Goal: Transaction & Acquisition: Purchase product/service

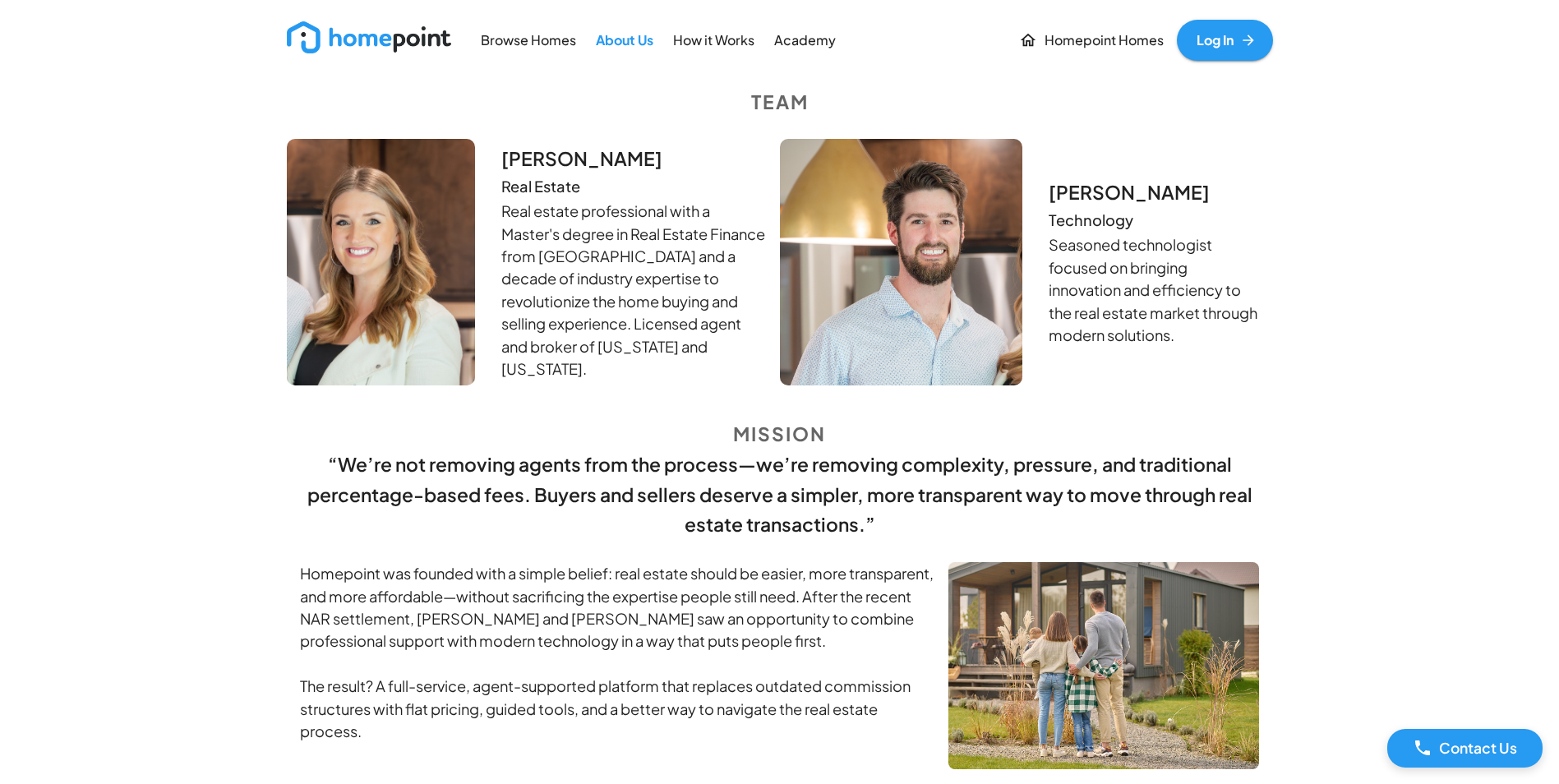
click at [1226, 35] on link "Log In" at bounding box center [1225, 41] width 96 height 41
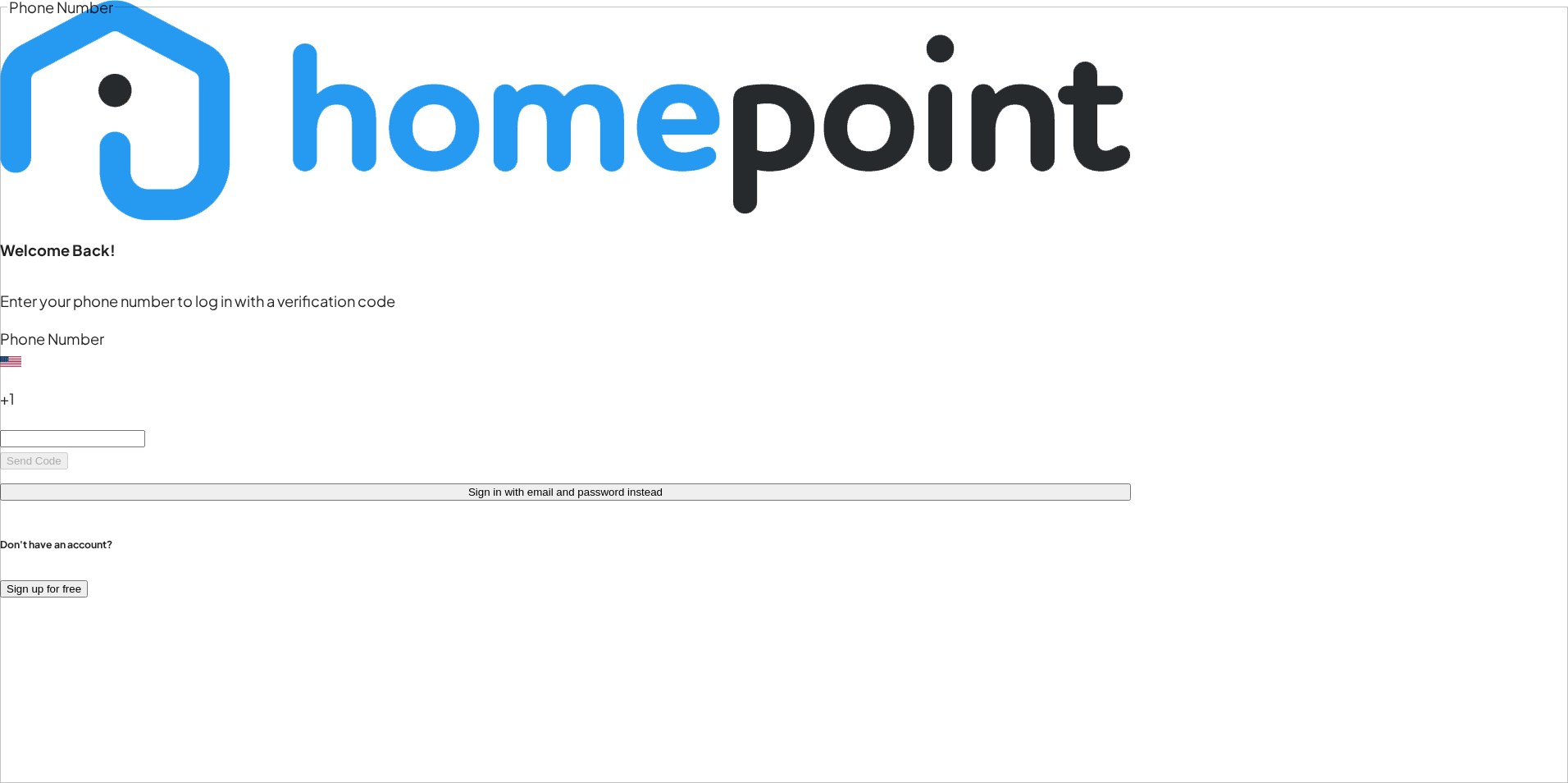
click at [145, 430] on input "Phone Number" at bounding box center [72, 439] width 145 height 17
type input "205 746 5483"
click at [88, 580] on button "Sign up for free" at bounding box center [44, 589] width 88 height 17
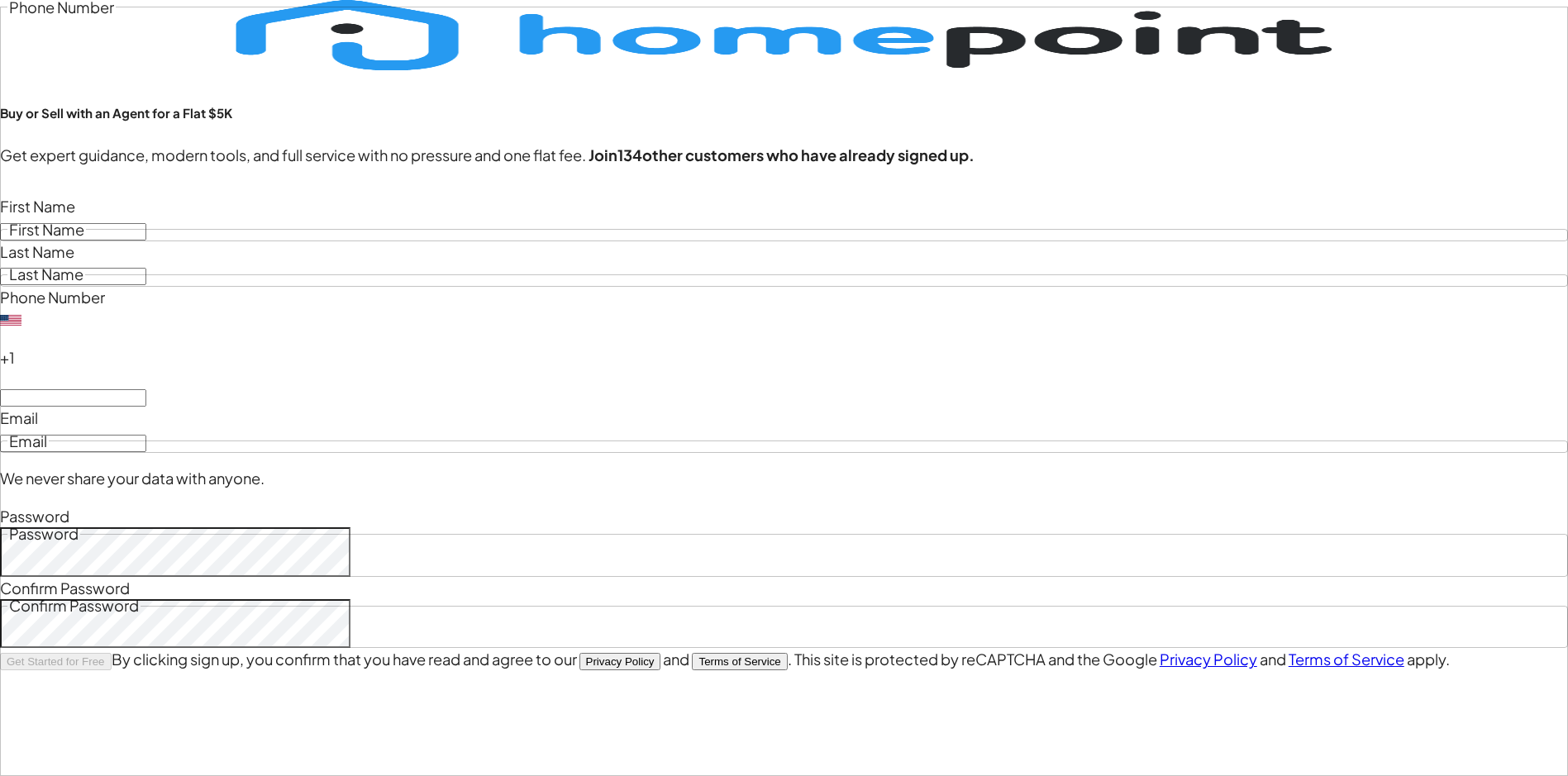
click at [146, 241] on input "First Name" at bounding box center [73, 232] width 146 height 17
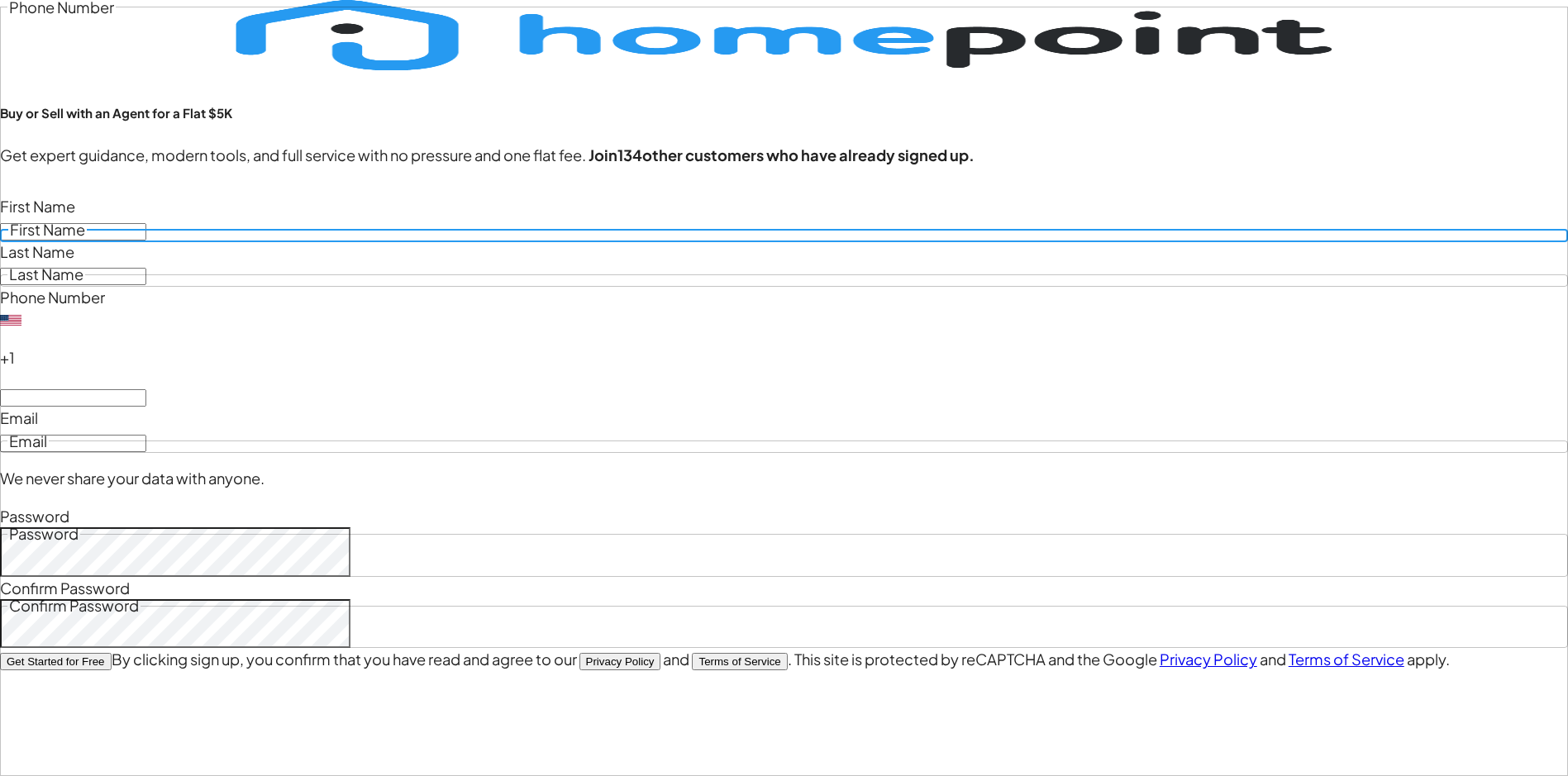
type input "Craig"
type input "Tindall"
type input "205 746 5483"
type input "craig@methodmortgage.com"
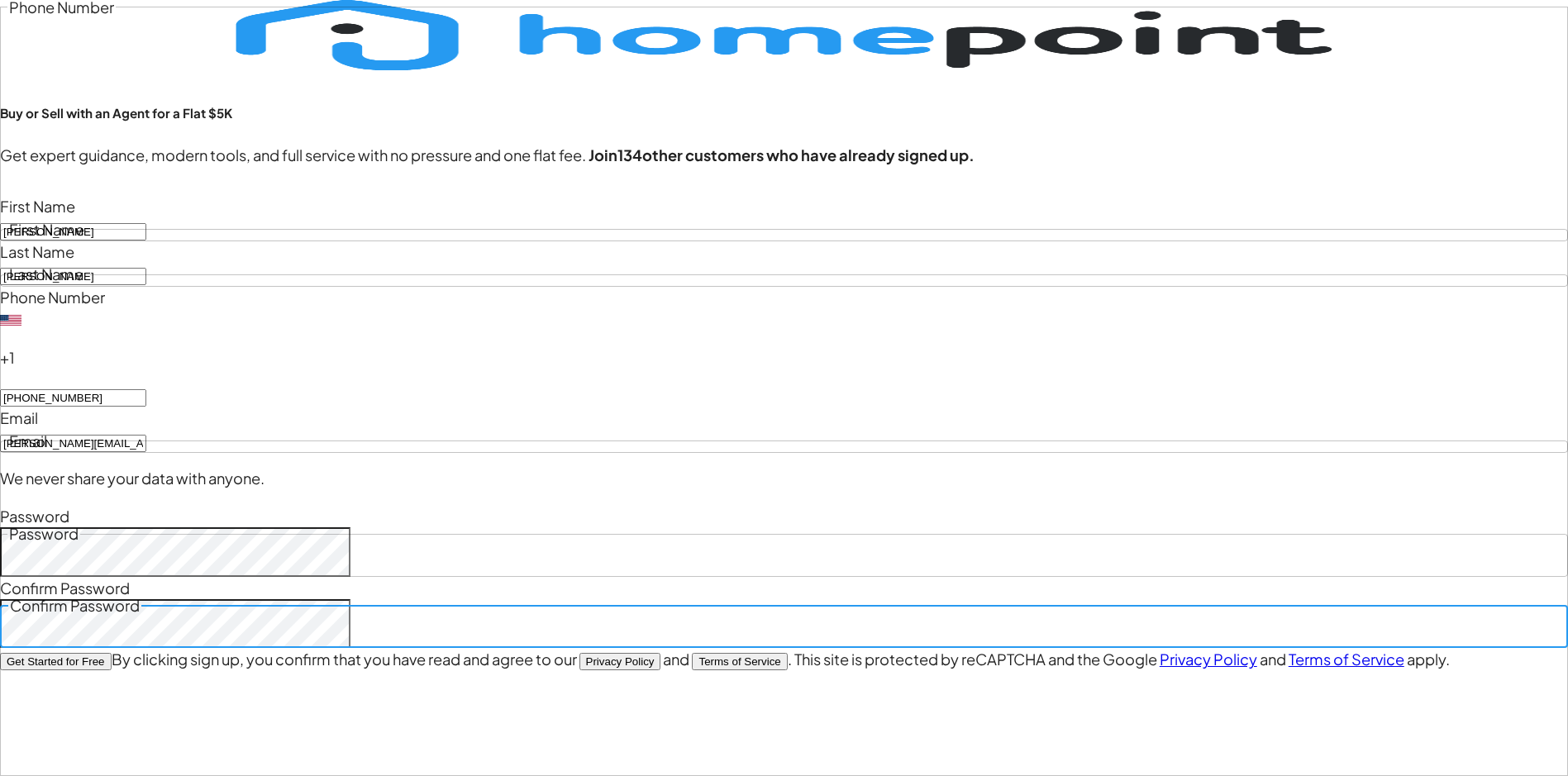
scroll to position [38, 0]
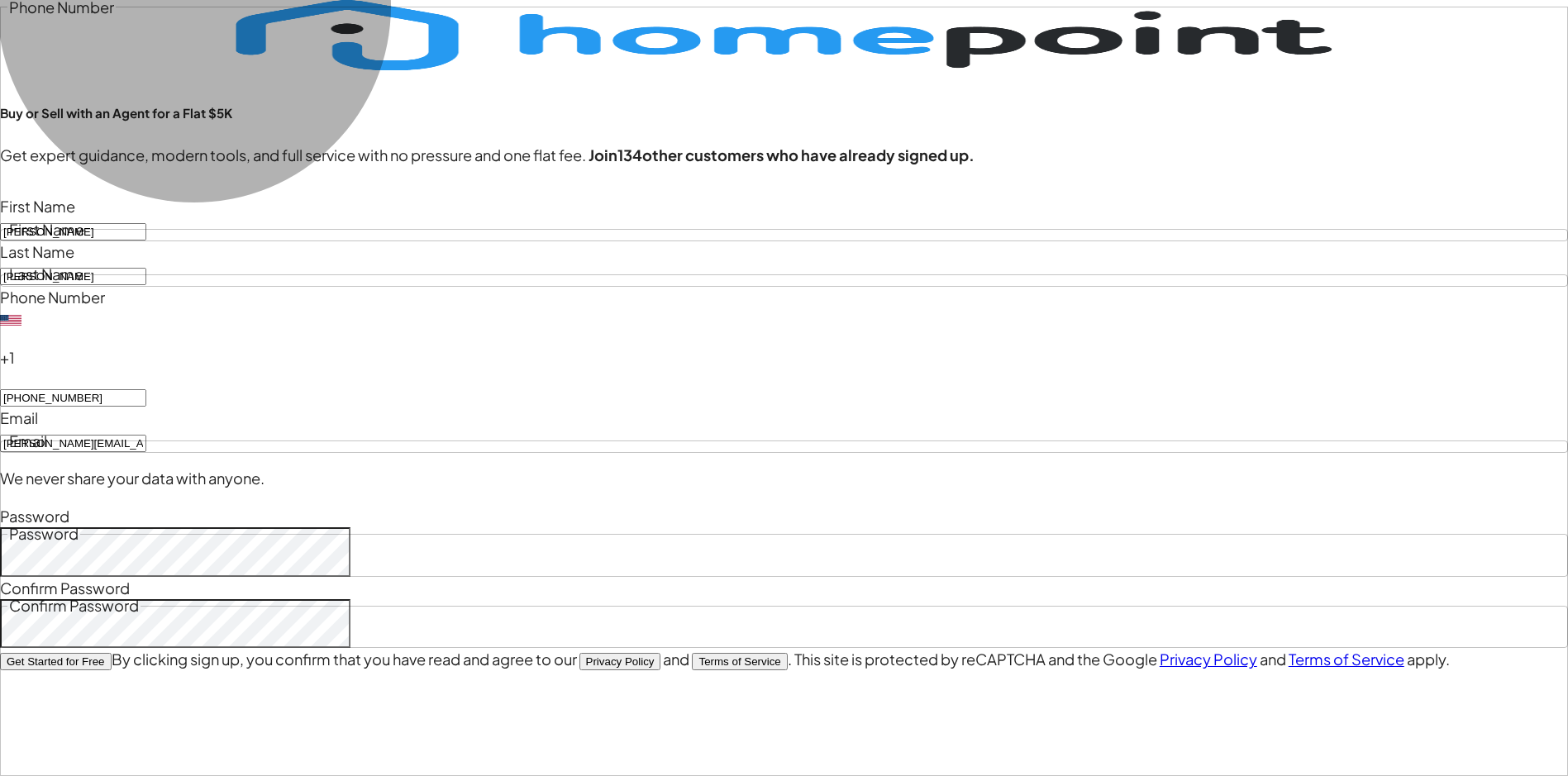
click at [111, 653] on button "Get Started for Free" at bounding box center [56, 662] width 111 height 17
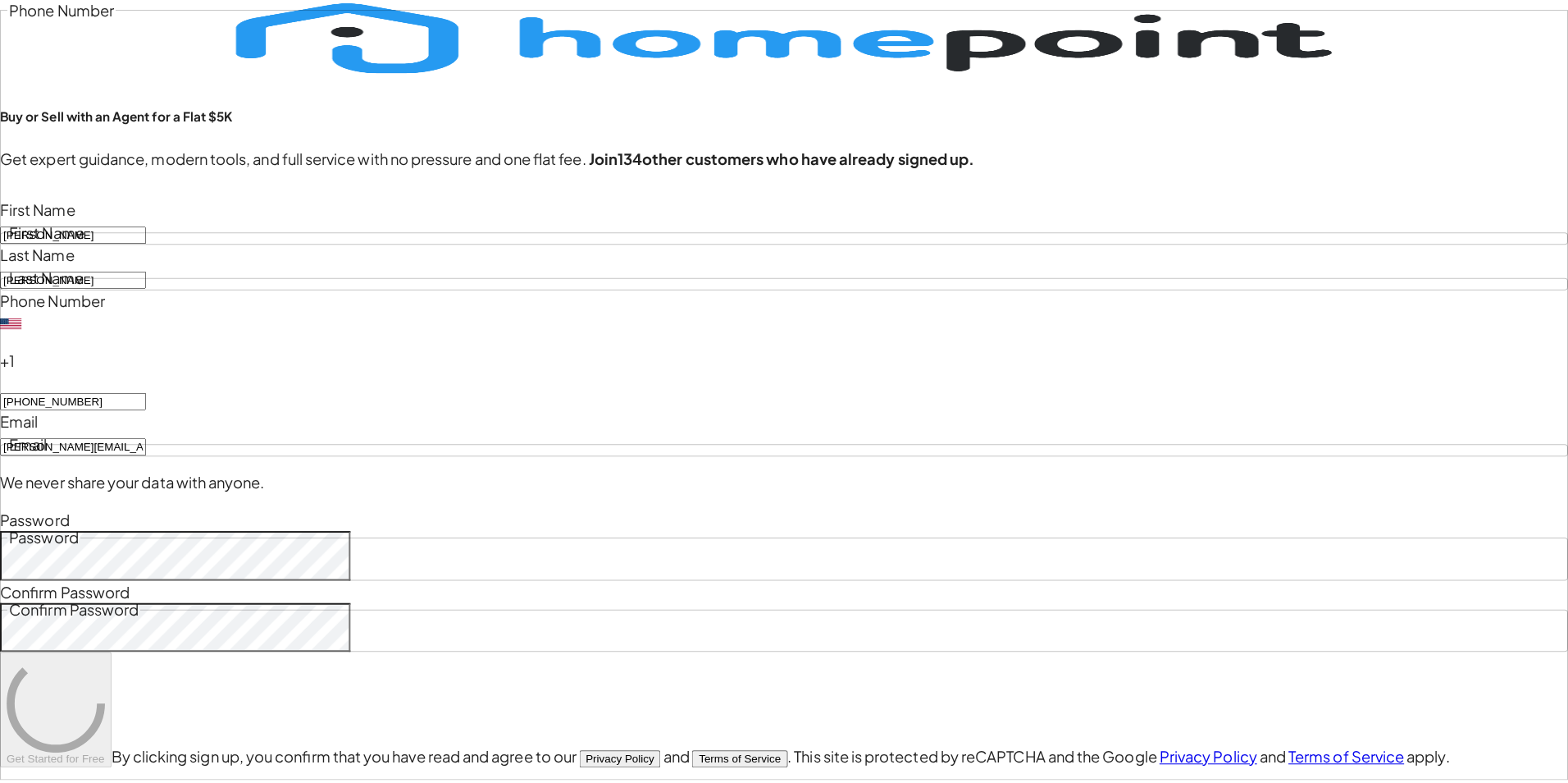
scroll to position [0, 0]
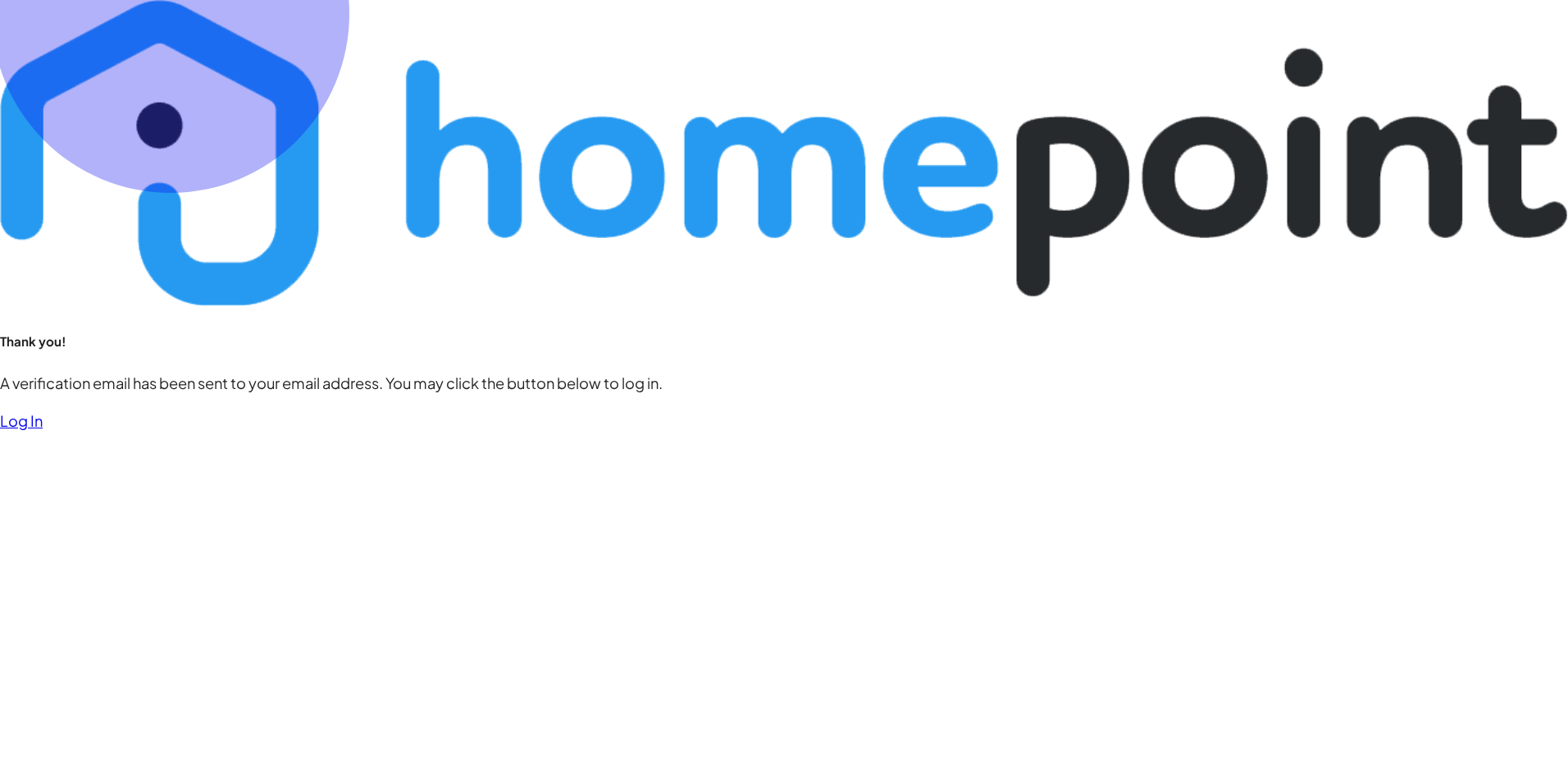
click at [42, 430] on link "Log In" at bounding box center [21, 421] width 42 height 19
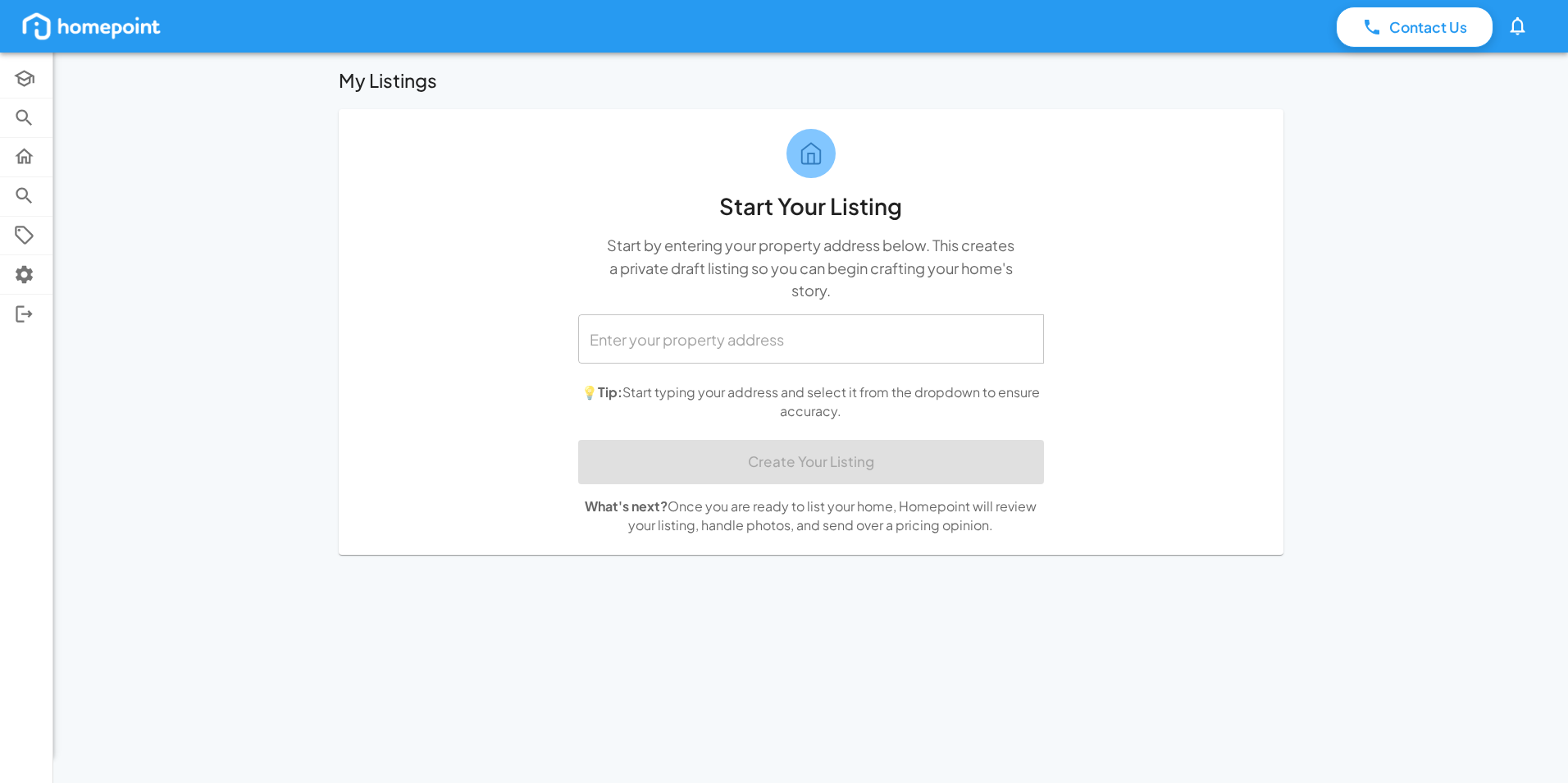
click at [83, 42] on img at bounding box center [91, 26] width 144 height 33
click at [105, 25] on img at bounding box center [91, 26] width 144 height 33
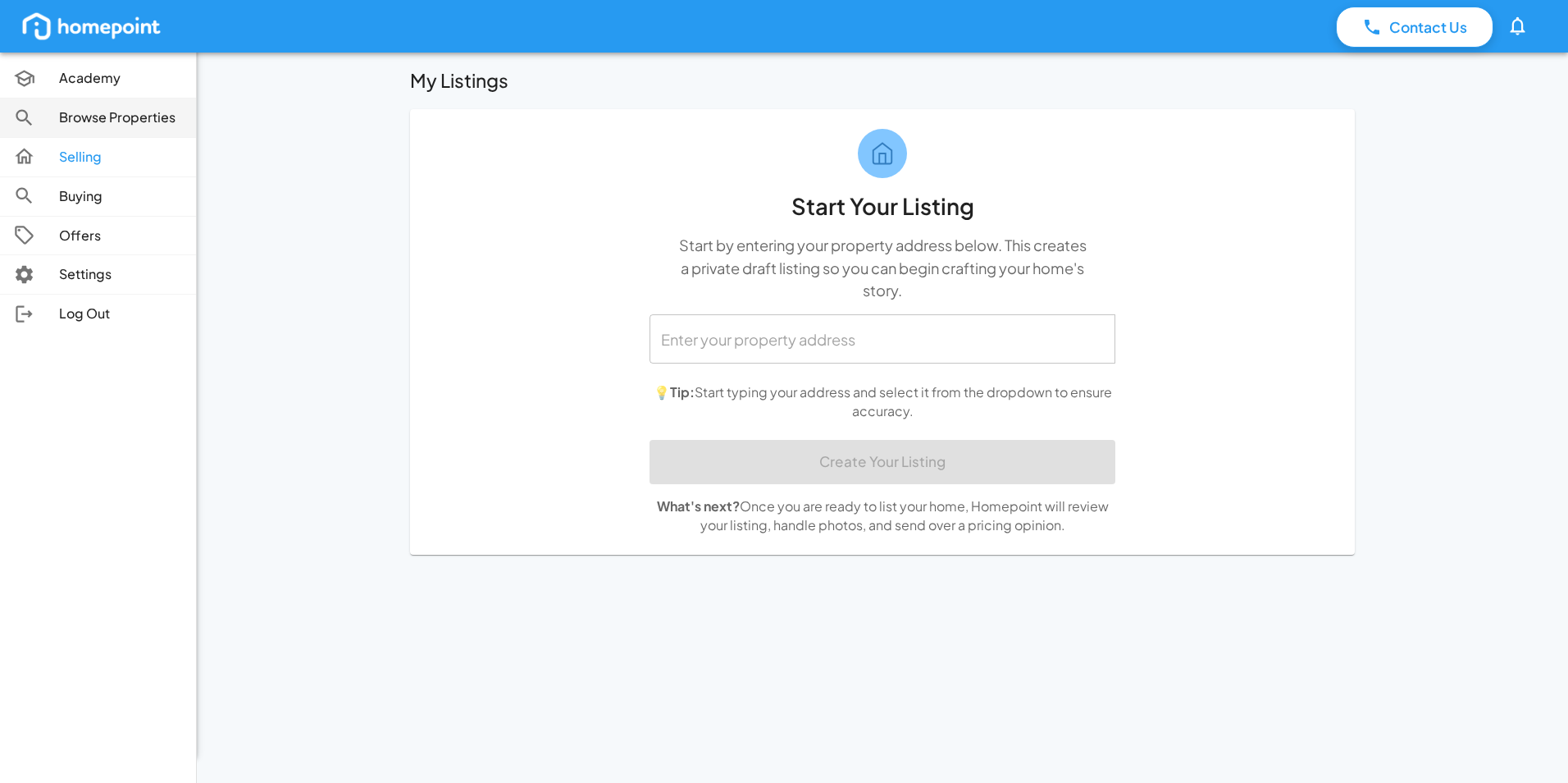
click at [114, 116] on p "Browse Properties" at bounding box center [122, 118] width 124 height 19
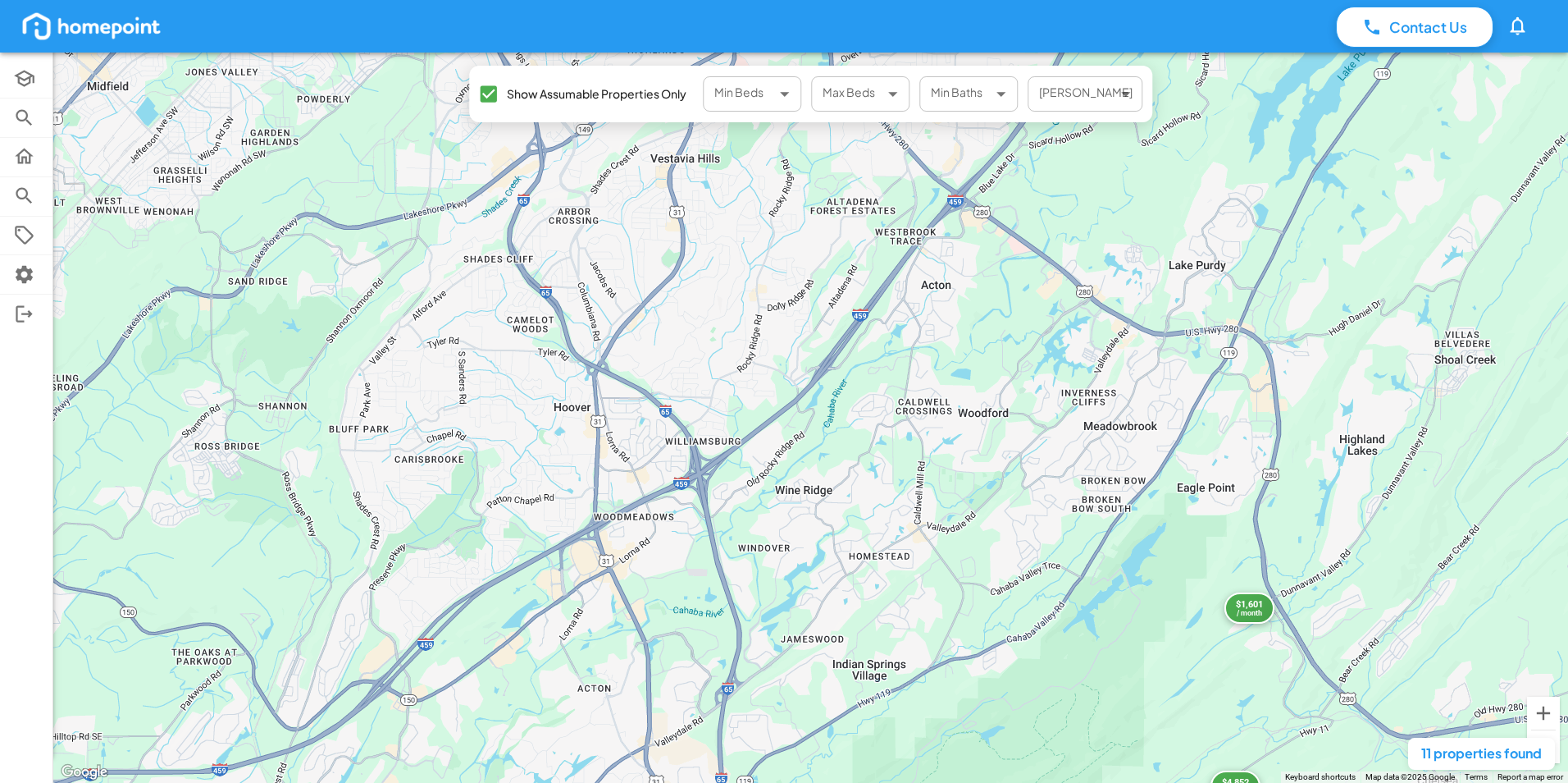
drag, startPoint x: 706, startPoint y: 281, endPoint x: 931, endPoint y: 778, distance: 545.6
click at [931, 778] on div "← Move left → Move right ↑ Move up ↓ Move down + Zoom in - Zoom out Home Jump l…" at bounding box center [810, 417] width 1515 height 730
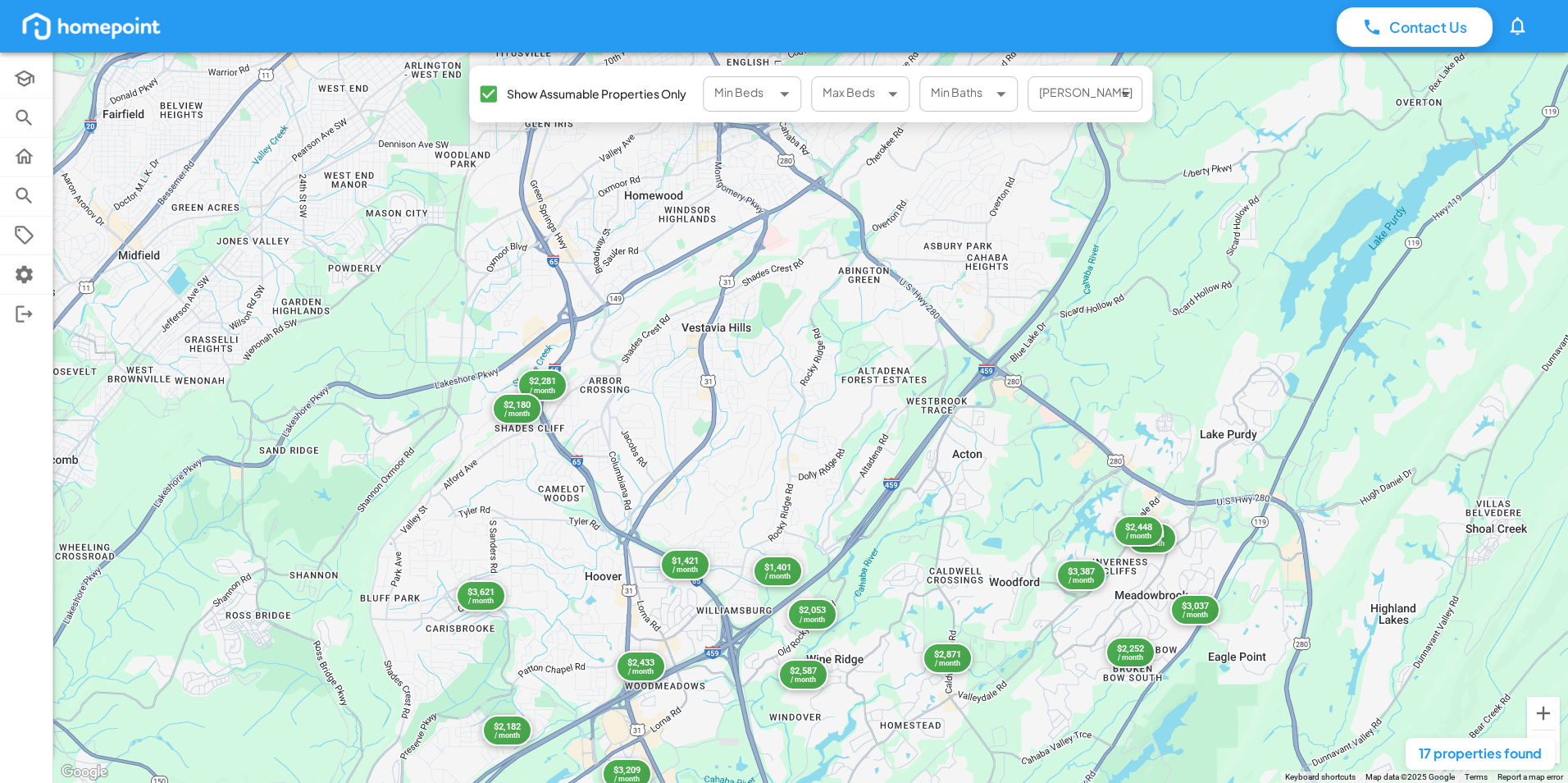
drag, startPoint x: 846, startPoint y: 392, endPoint x: 876, endPoint y: 571, distance: 181.5
click at [876, 571] on div "$3,621 / month $2,281 / month $2,182 / month $2,871 / month $2,871 / month $3,0…" at bounding box center [810, 417] width 1515 height 730
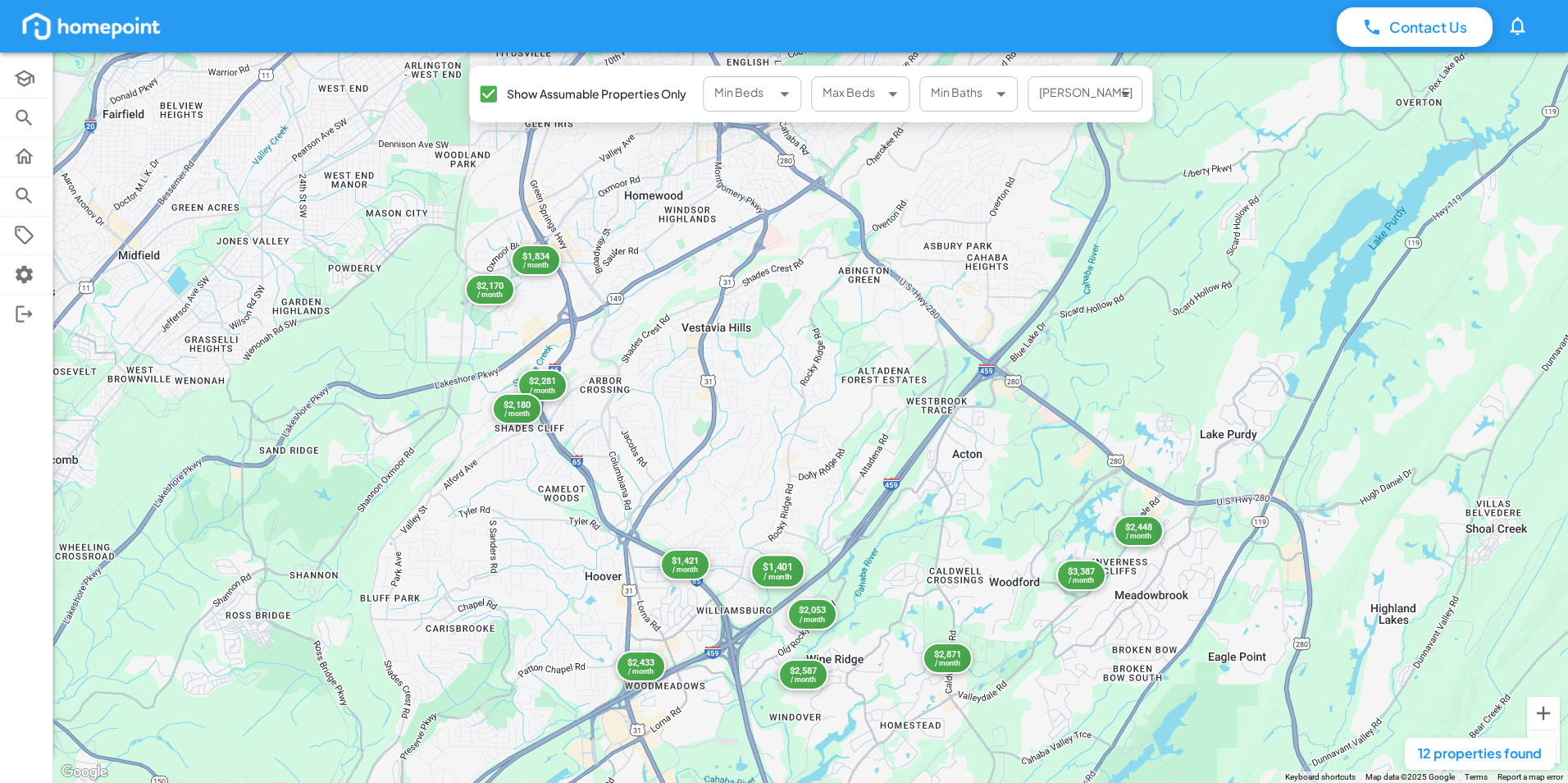
click at [786, 576] on div "/ month" at bounding box center [778, 577] width 29 height 9
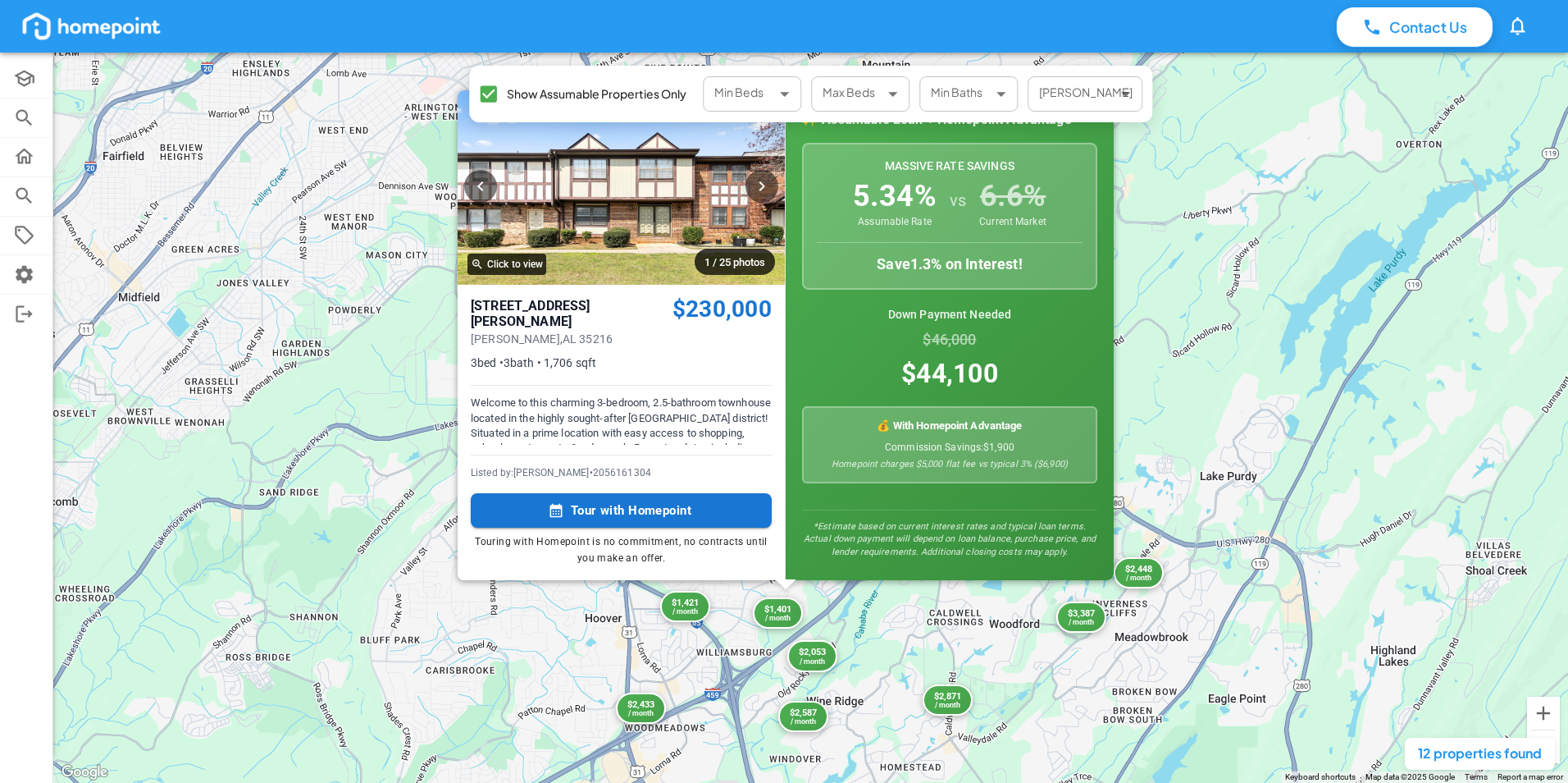
click at [916, 627] on div "$2,281 / month $2,170 / month $2,871 / month $2,448 / month $2,587 / month $1,8…" at bounding box center [810, 417] width 1515 height 730
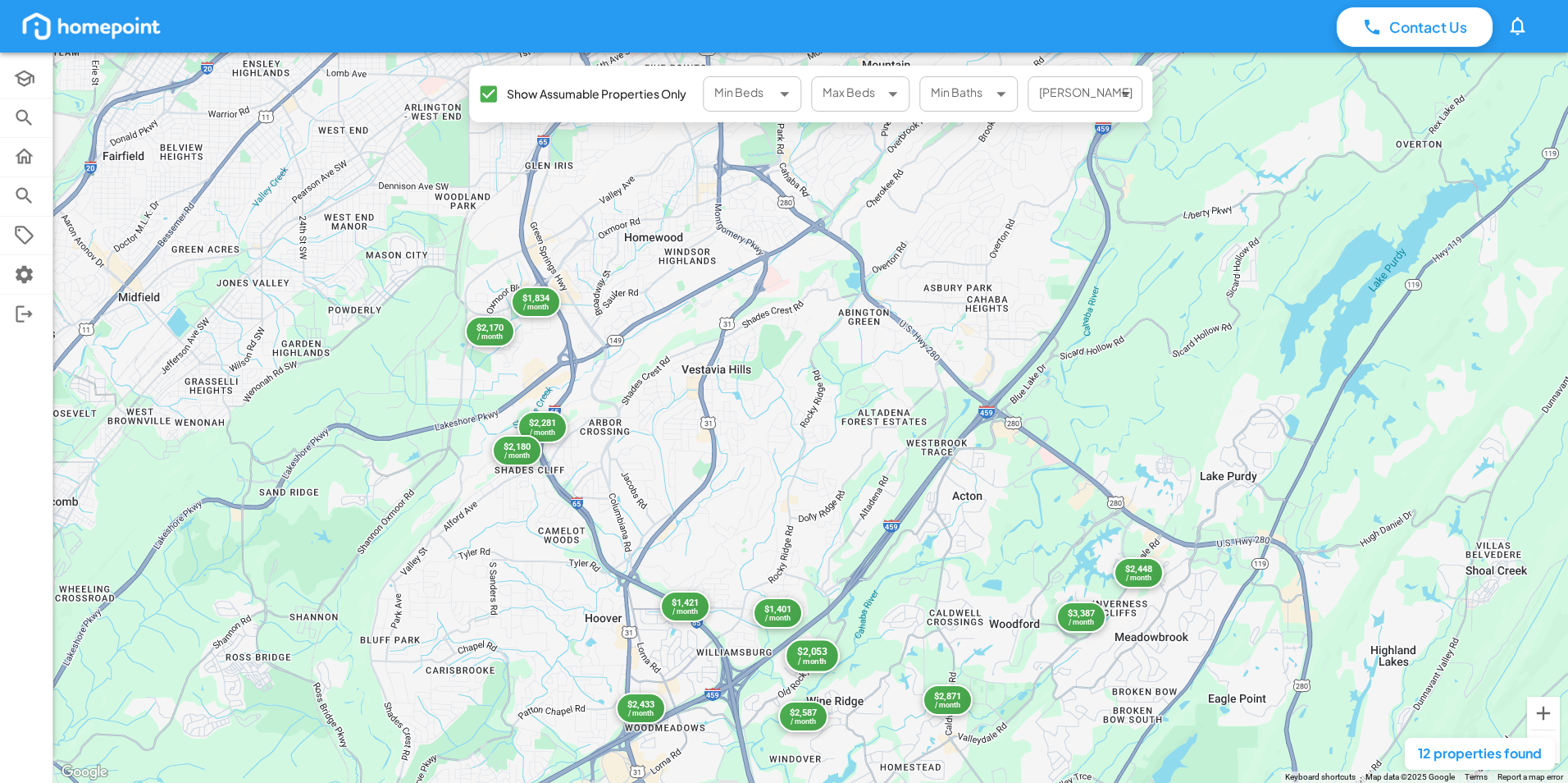
click at [820, 655] on div "$2,053" at bounding box center [812, 652] width 29 height 12
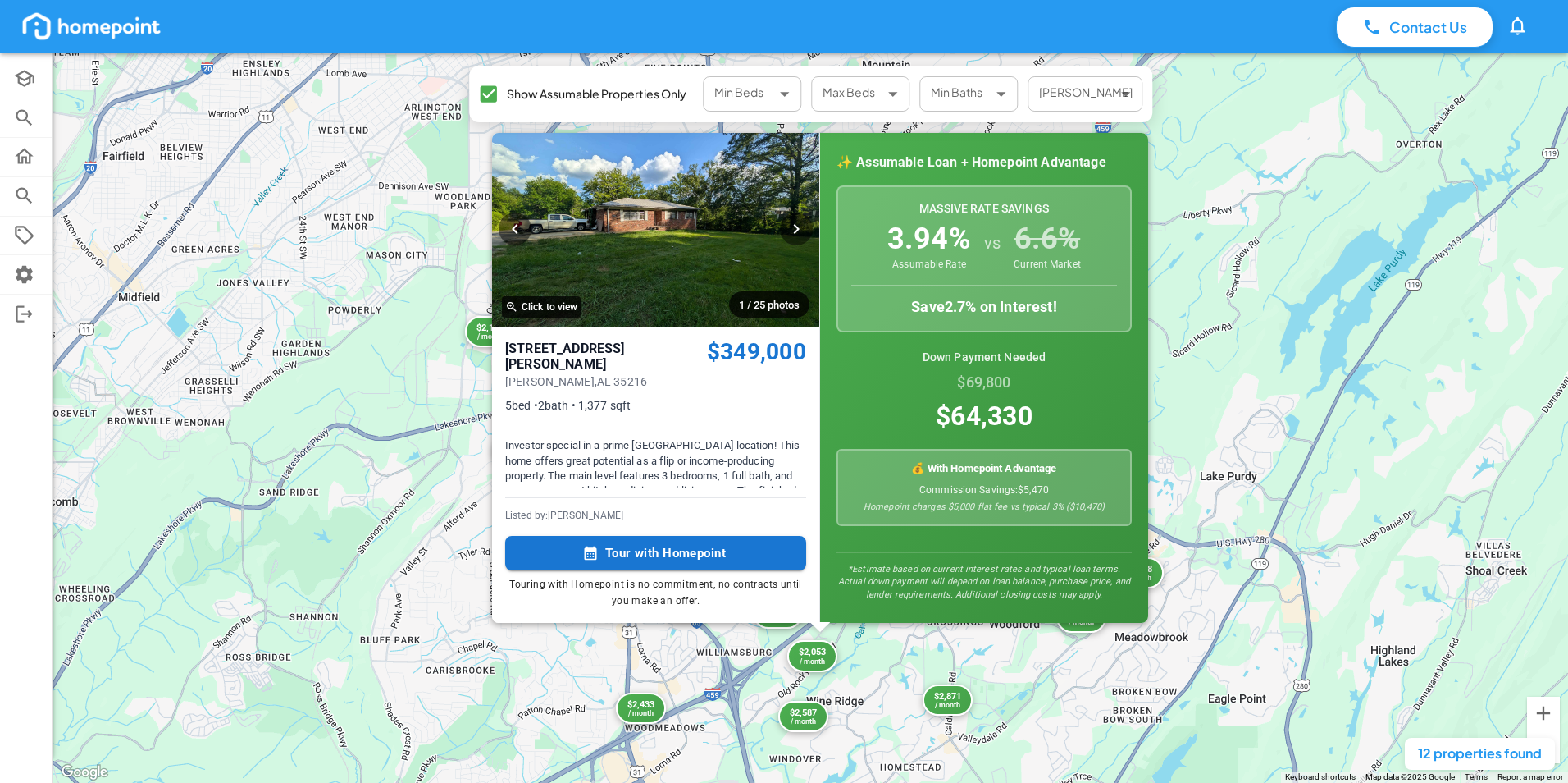
click at [910, 680] on div "$2,281 / month $2,170 / month $2,871 / month $2,448 / month $2,587 / month $1,8…" at bounding box center [810, 417] width 1515 height 730
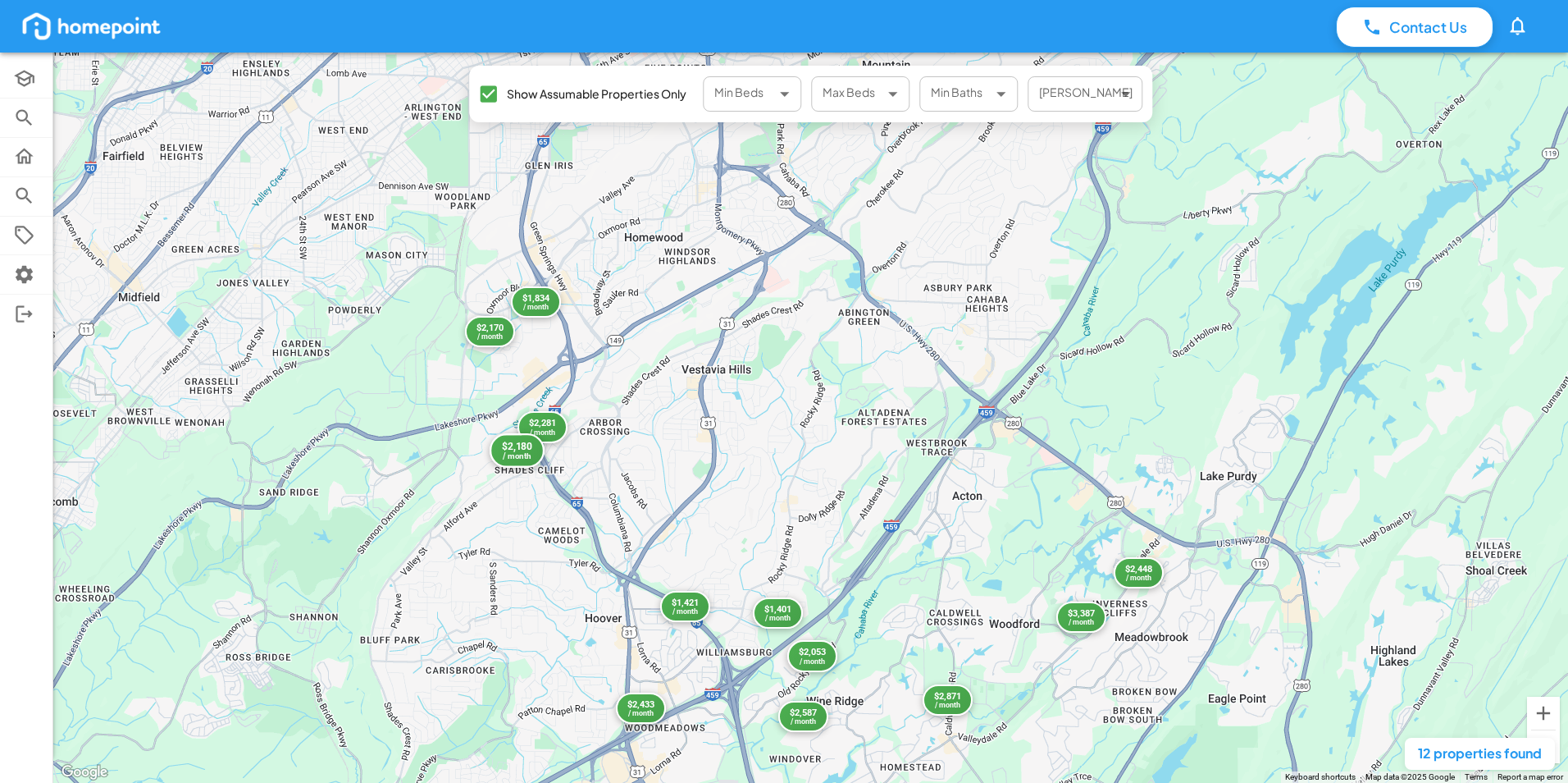
click at [519, 442] on div "$2,180" at bounding box center [516, 447] width 29 height 12
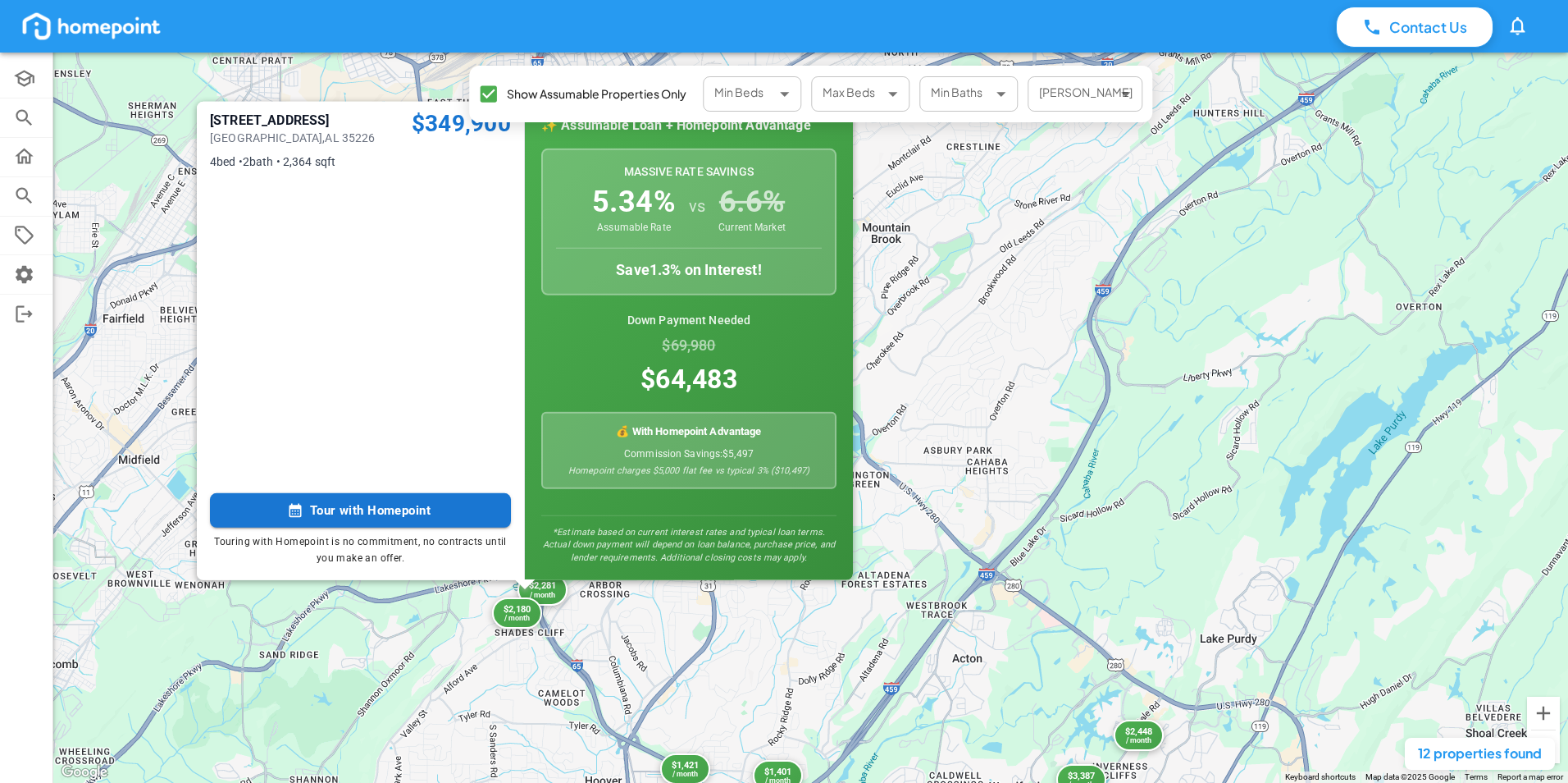
click at [694, 649] on div "$2,281 / month $2,170 / month $2,871 / month $2,448 / month $2,587 / month $1,8…" at bounding box center [810, 417] width 1515 height 730
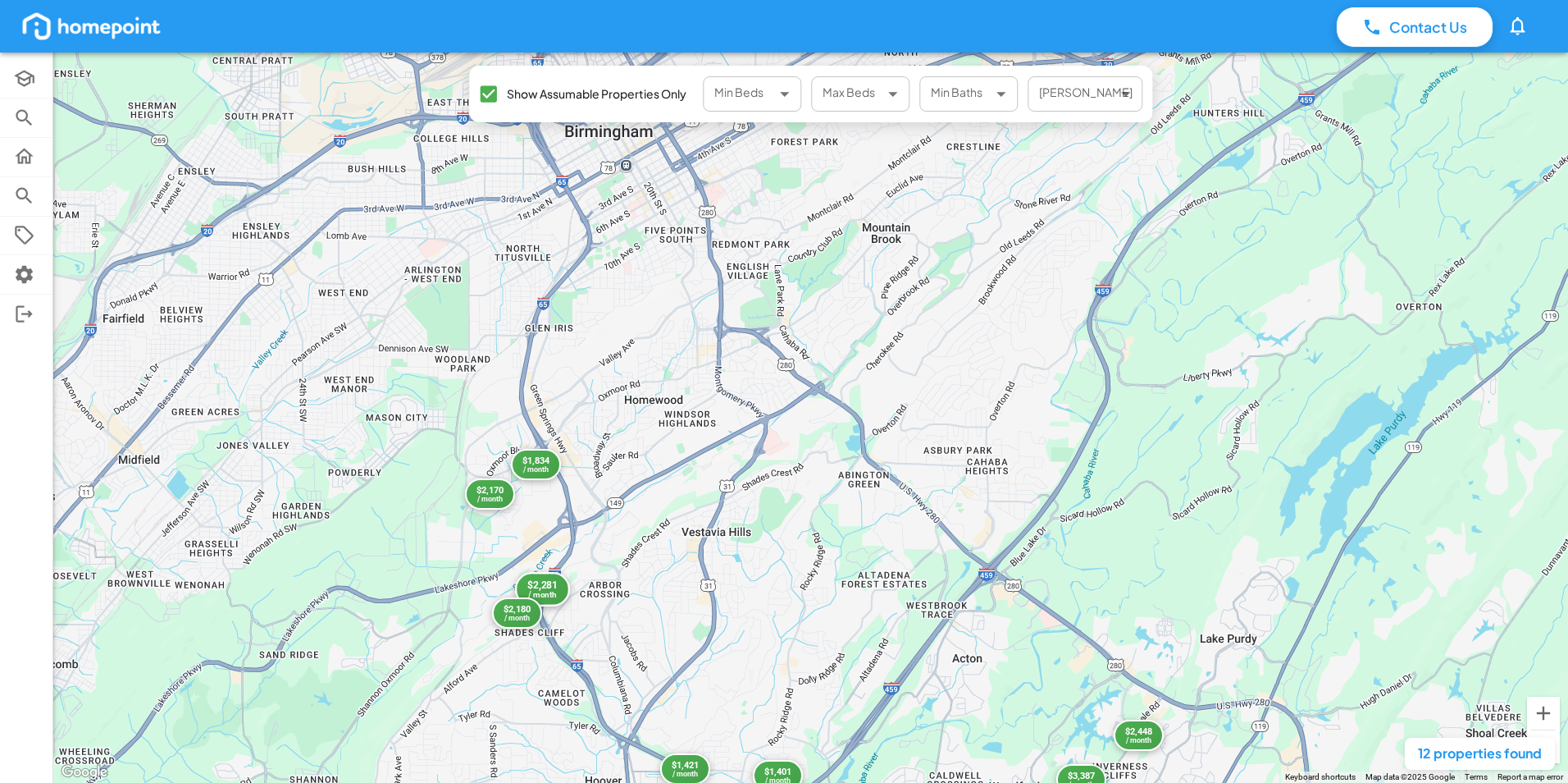
click at [559, 592] on div "$2,281 / month" at bounding box center [543, 590] width 55 height 34
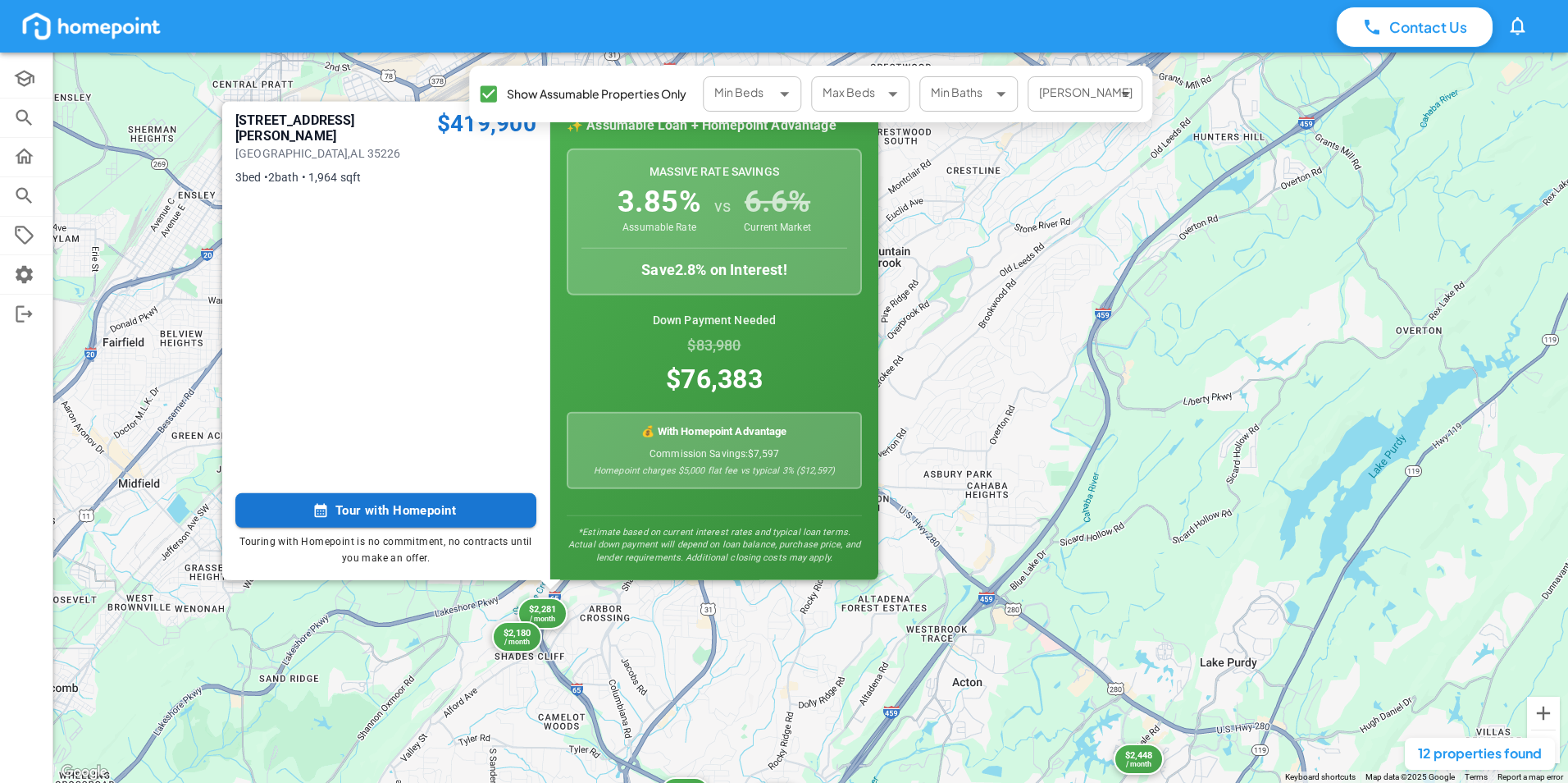
click at [684, 666] on div "$2,281 / month $2,170 / month $2,871 / month $2,448 / month $2,587 / month $1,8…" at bounding box center [810, 417] width 1515 height 730
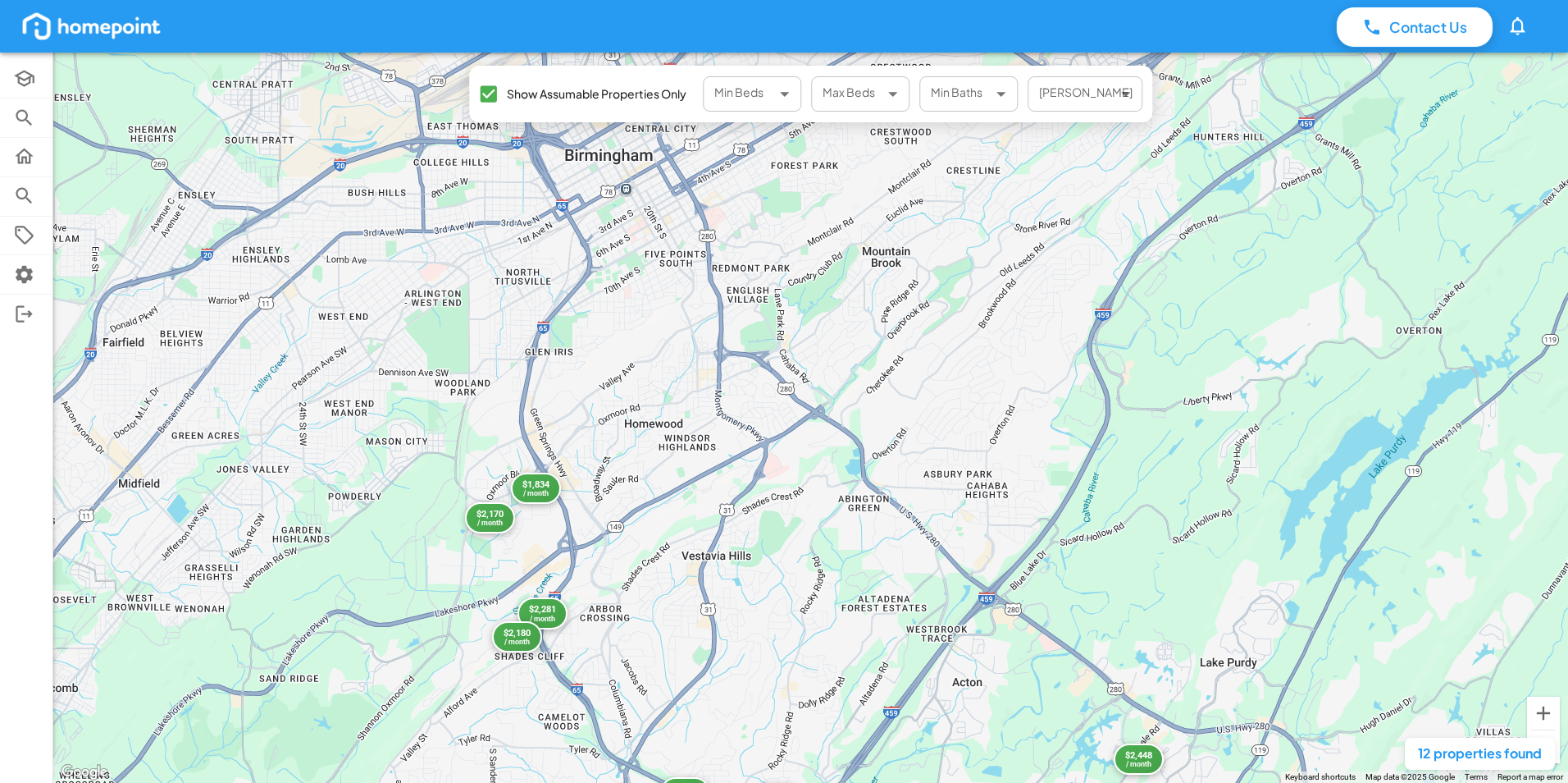
click at [1146, 761] on div at bounding box center [784, 759] width 1568 height 46
click at [537, 484] on div "$1,834" at bounding box center [534, 484] width 29 height 12
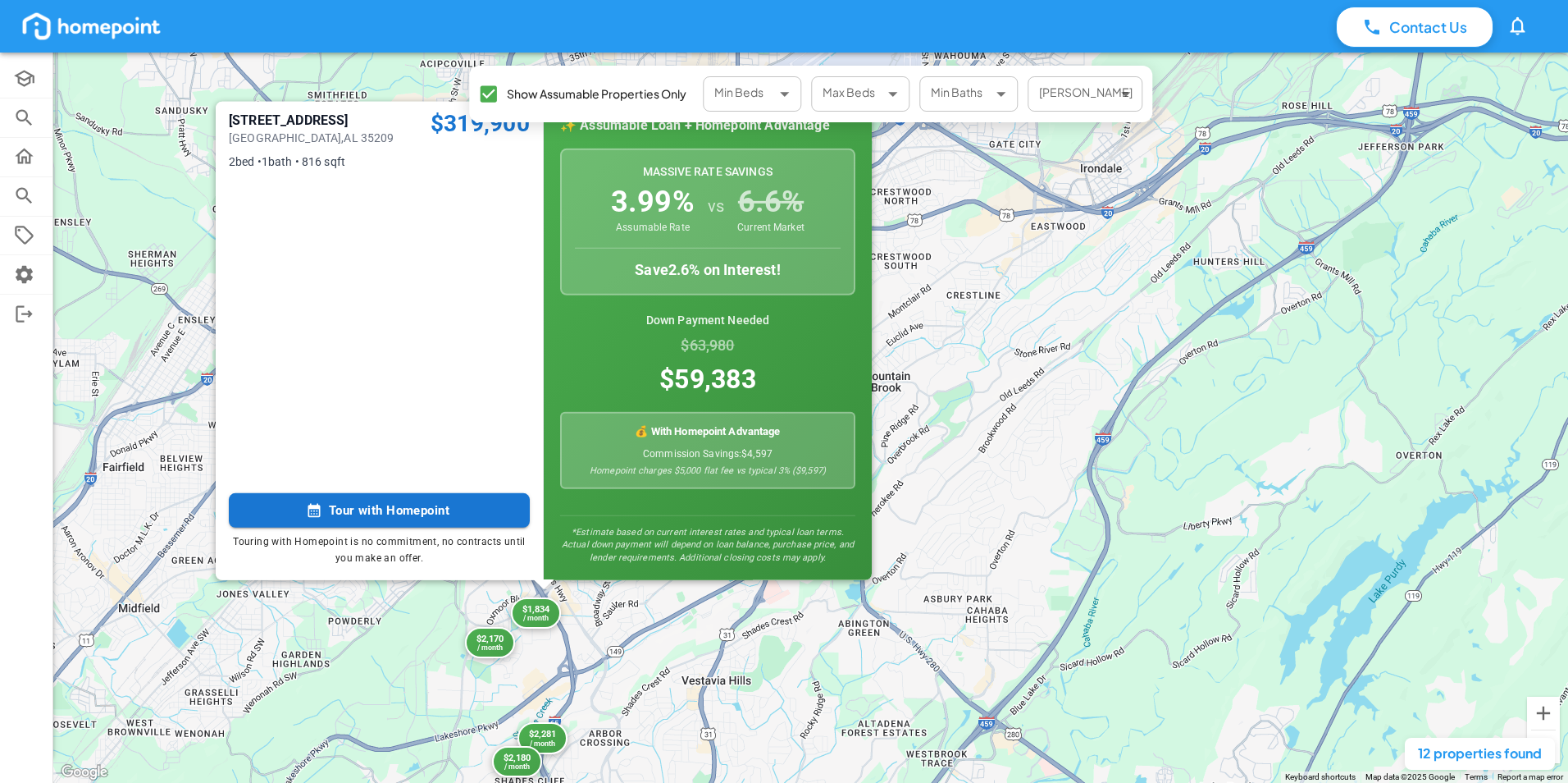
click at [667, 592] on div "$2,281 / month $2,170 / month $2,871 / month $2,448 / month $2,587 / month $1,8…" at bounding box center [810, 417] width 1515 height 730
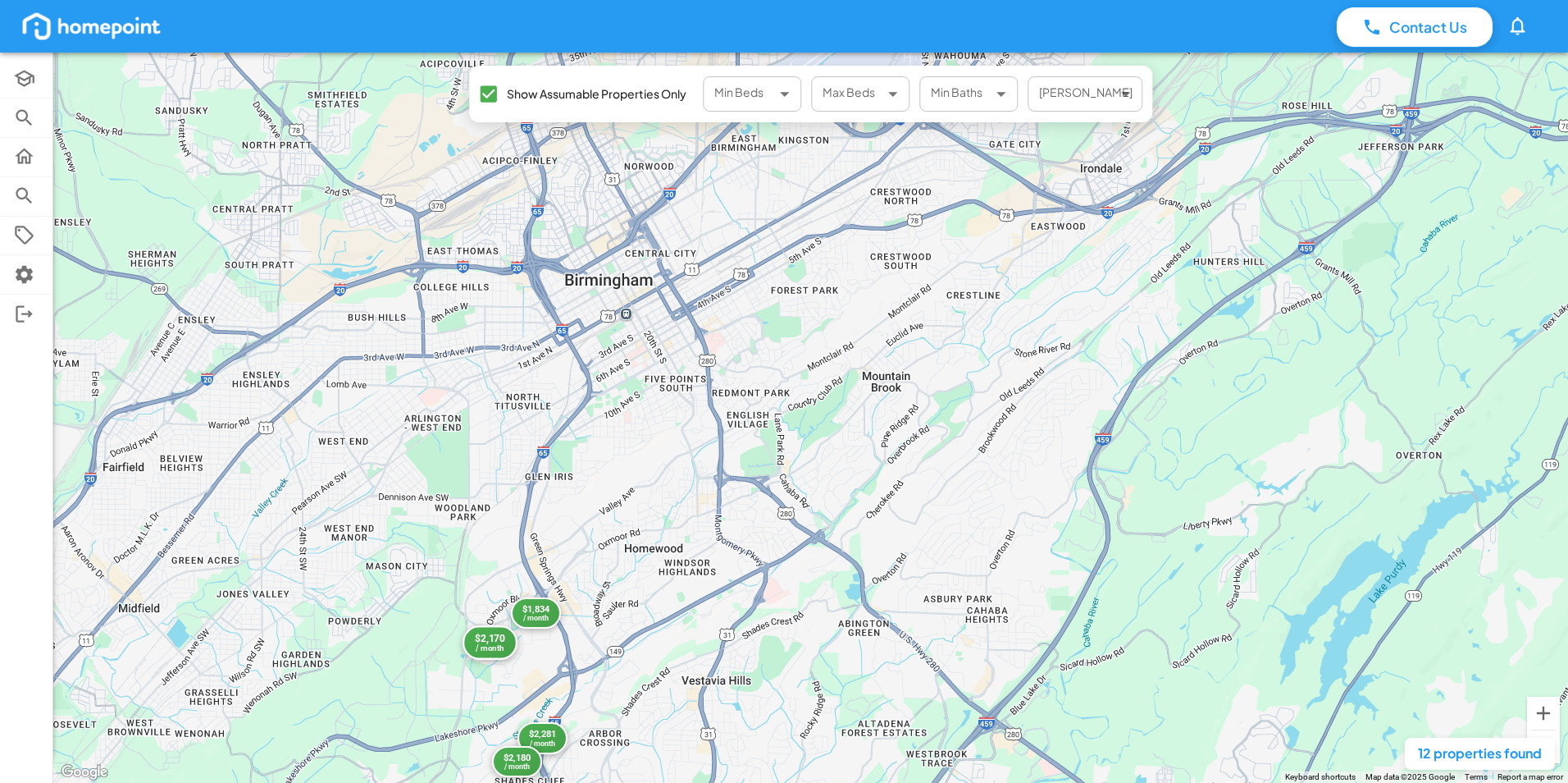
click at [504, 640] on div "$2,170" at bounding box center [490, 639] width 29 height 12
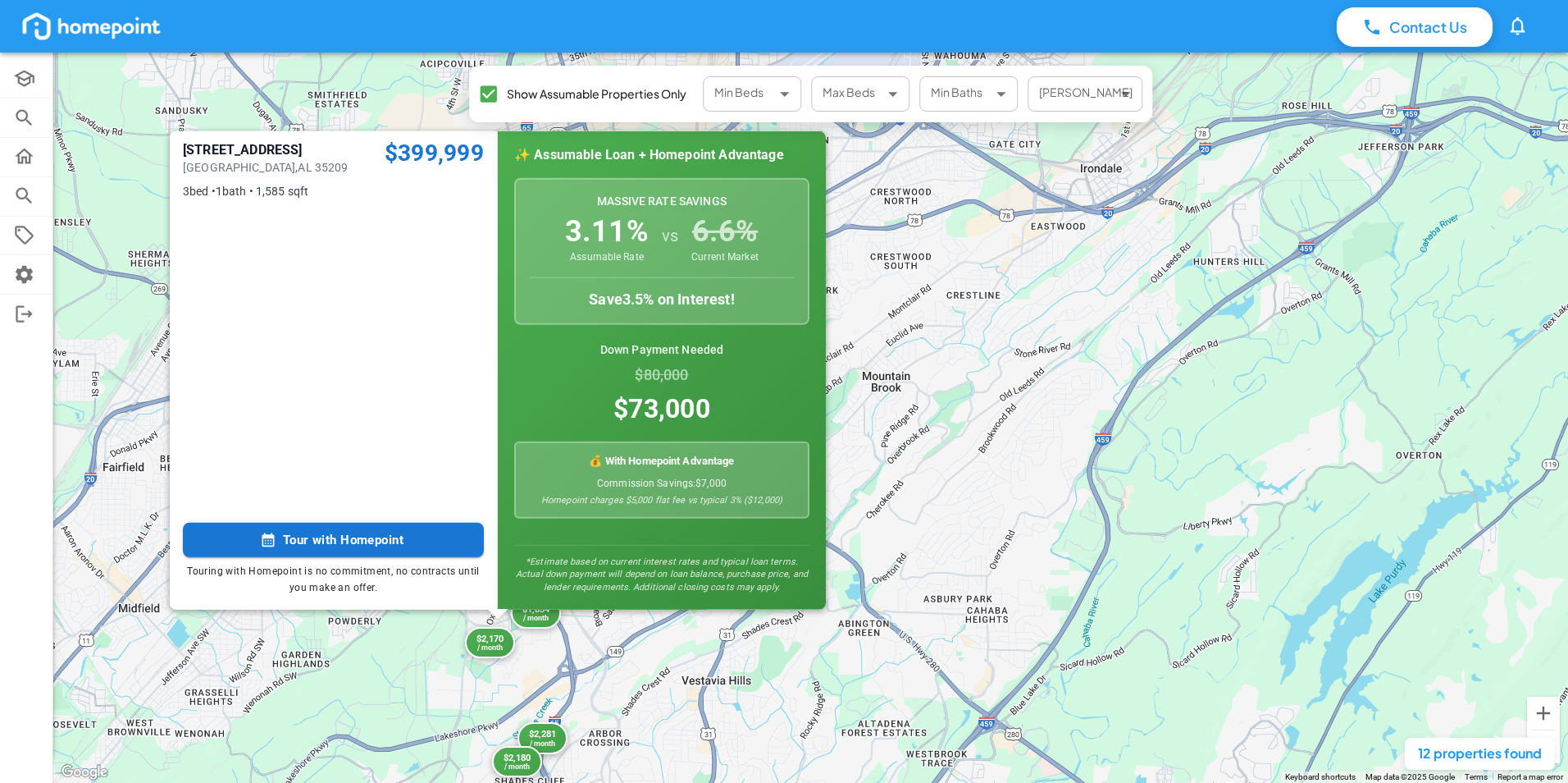
click at [769, 658] on div "$2,281 / month $2,170 / month $2,871 / month $2,448 / month $2,587 / month $1,8…" at bounding box center [810, 417] width 1515 height 730
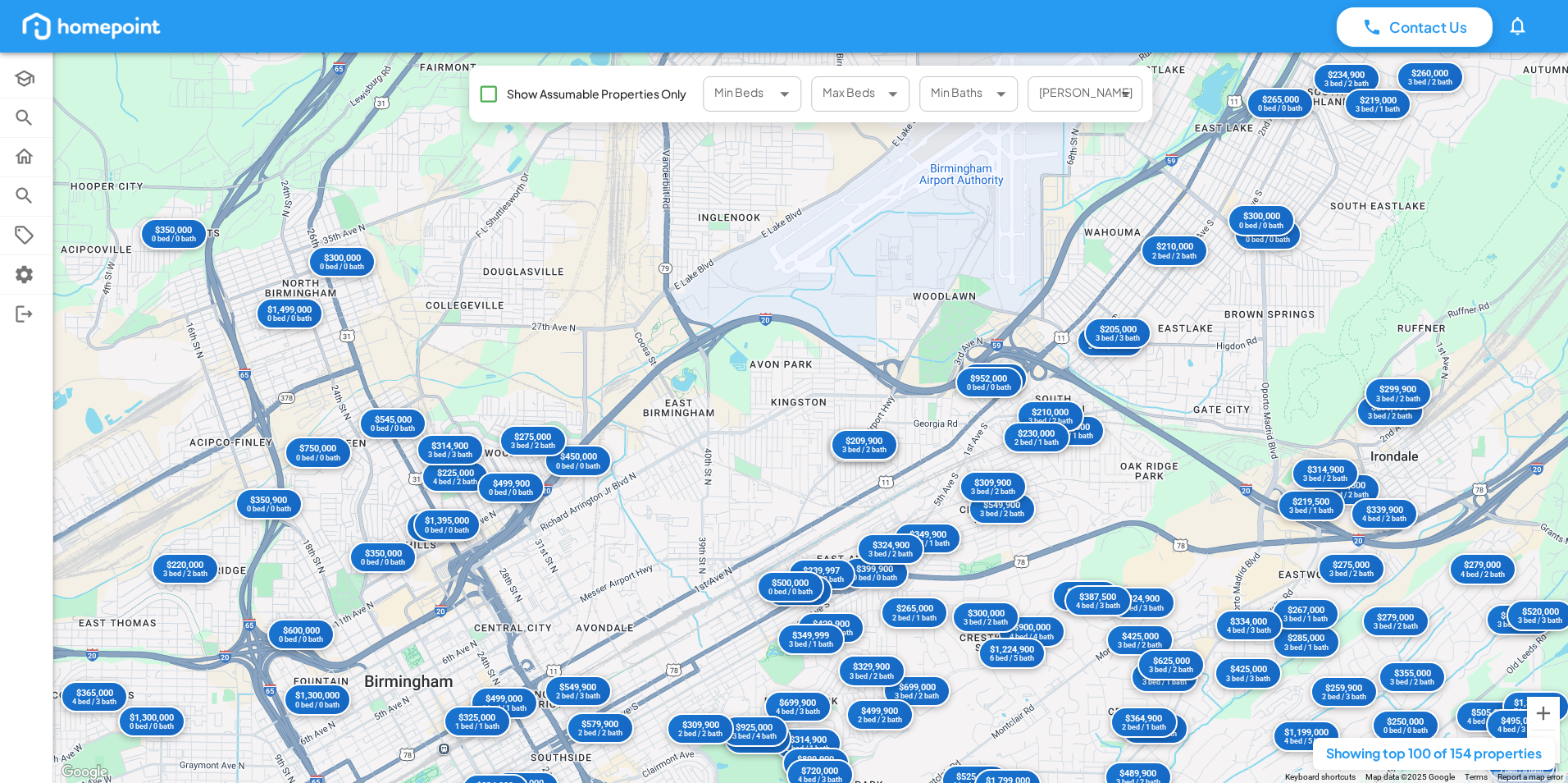
drag, startPoint x: 902, startPoint y: 348, endPoint x: 579, endPoint y: 637, distance: 433.4
click at [579, 637] on div "$295,000 1 bed / 1 bath $649,900 0 bed / 0 bath $235,000 3 bed / 2 bath $349,90…" at bounding box center [810, 417] width 1515 height 730
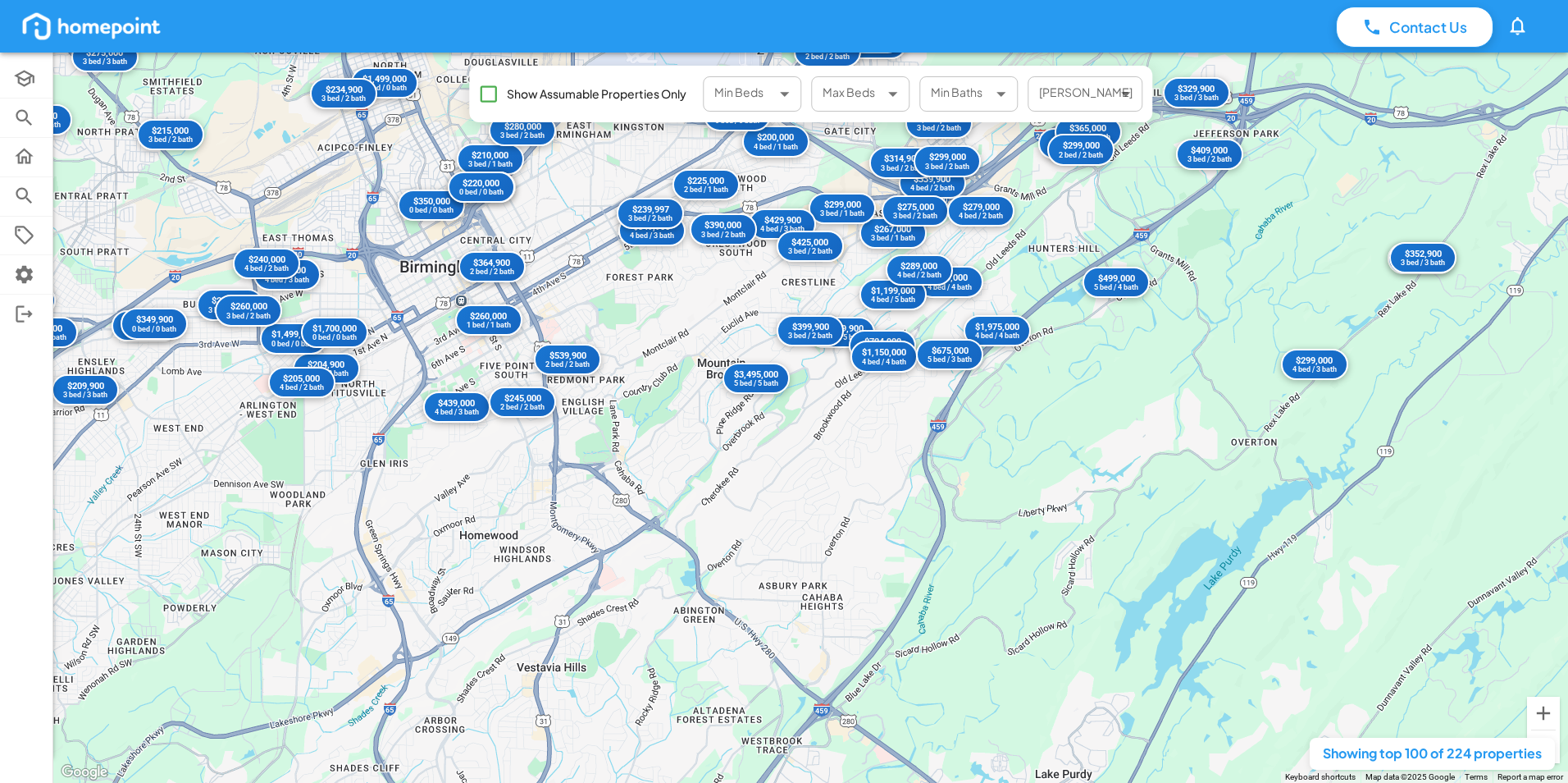
drag, startPoint x: 631, startPoint y: 553, endPoint x: 571, endPoint y: 167, distance: 390.6
click at [571, 167] on div "$499,000 5 bed / 4 bath $204,900 3 bed / 3 bath $250,000 3 bed / 2 bath $1,499,…" at bounding box center [810, 417] width 1515 height 730
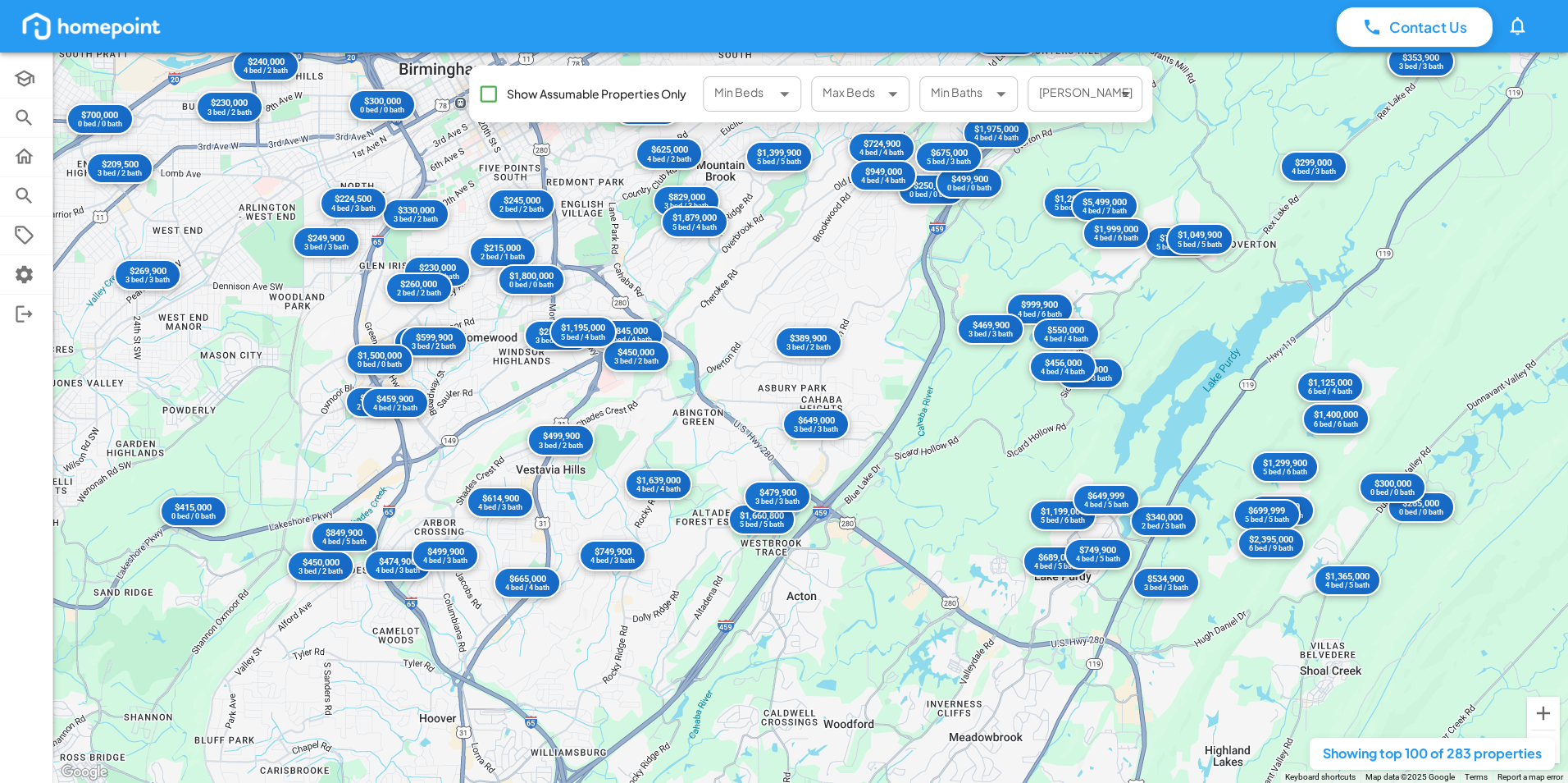
drag, startPoint x: 650, startPoint y: 577, endPoint x: 649, endPoint y: 376, distance: 201.0
click at [649, 376] on div "$505,000 4 bed / 3 bath $275,000 3 bed / 3 bath $250,000 0 bed / 0 bath $219,50…" at bounding box center [810, 417] width 1515 height 730
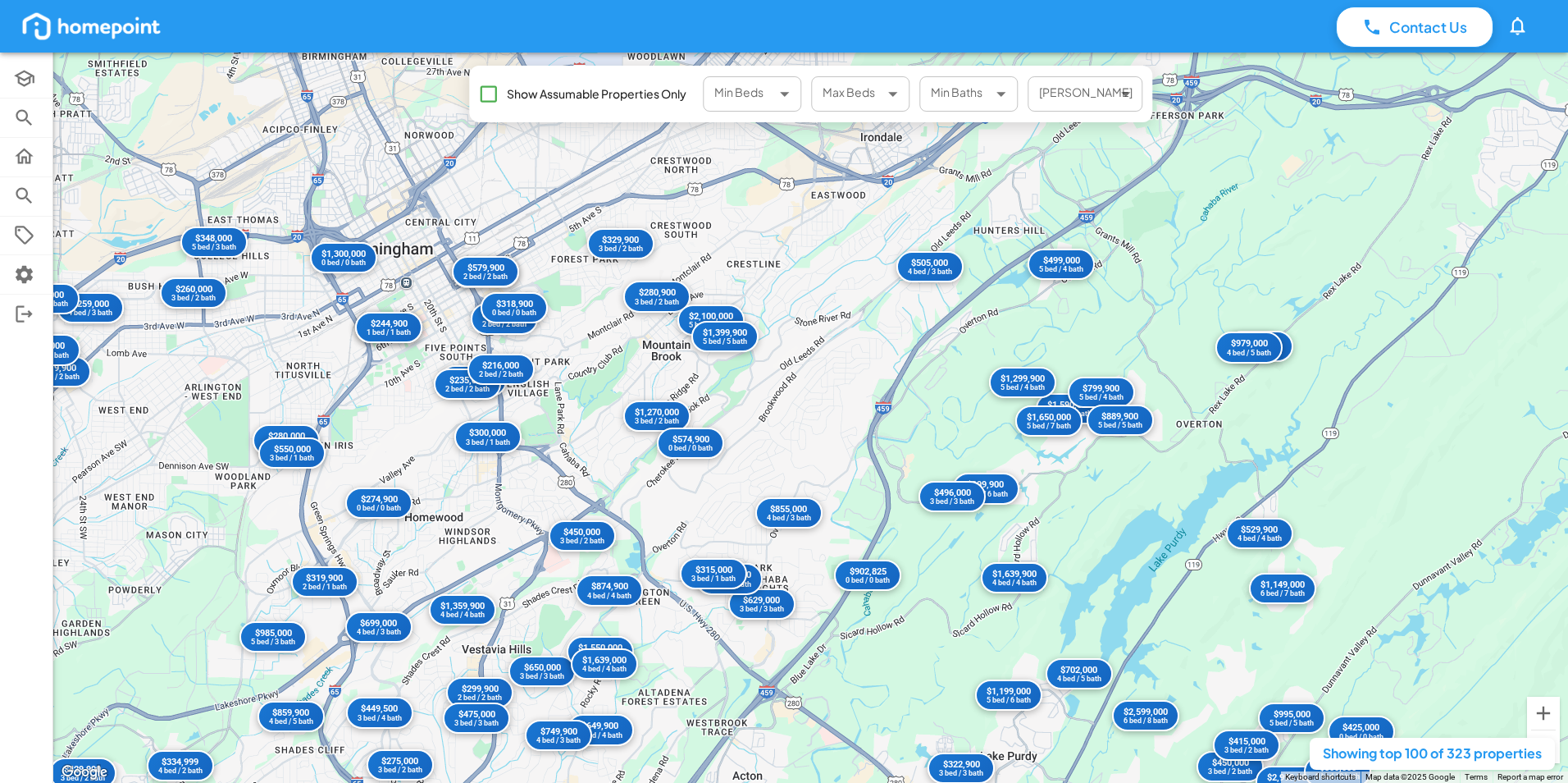
drag, startPoint x: 723, startPoint y: 411, endPoint x: 668, endPoint y: 600, distance: 196.8
click at [668, 600] on div "$275,000 1 bed / 1 bath $280,000 3 bed / 3 bath $384,900 3 bed / 3 bath $995,00…" at bounding box center [810, 417] width 1515 height 730
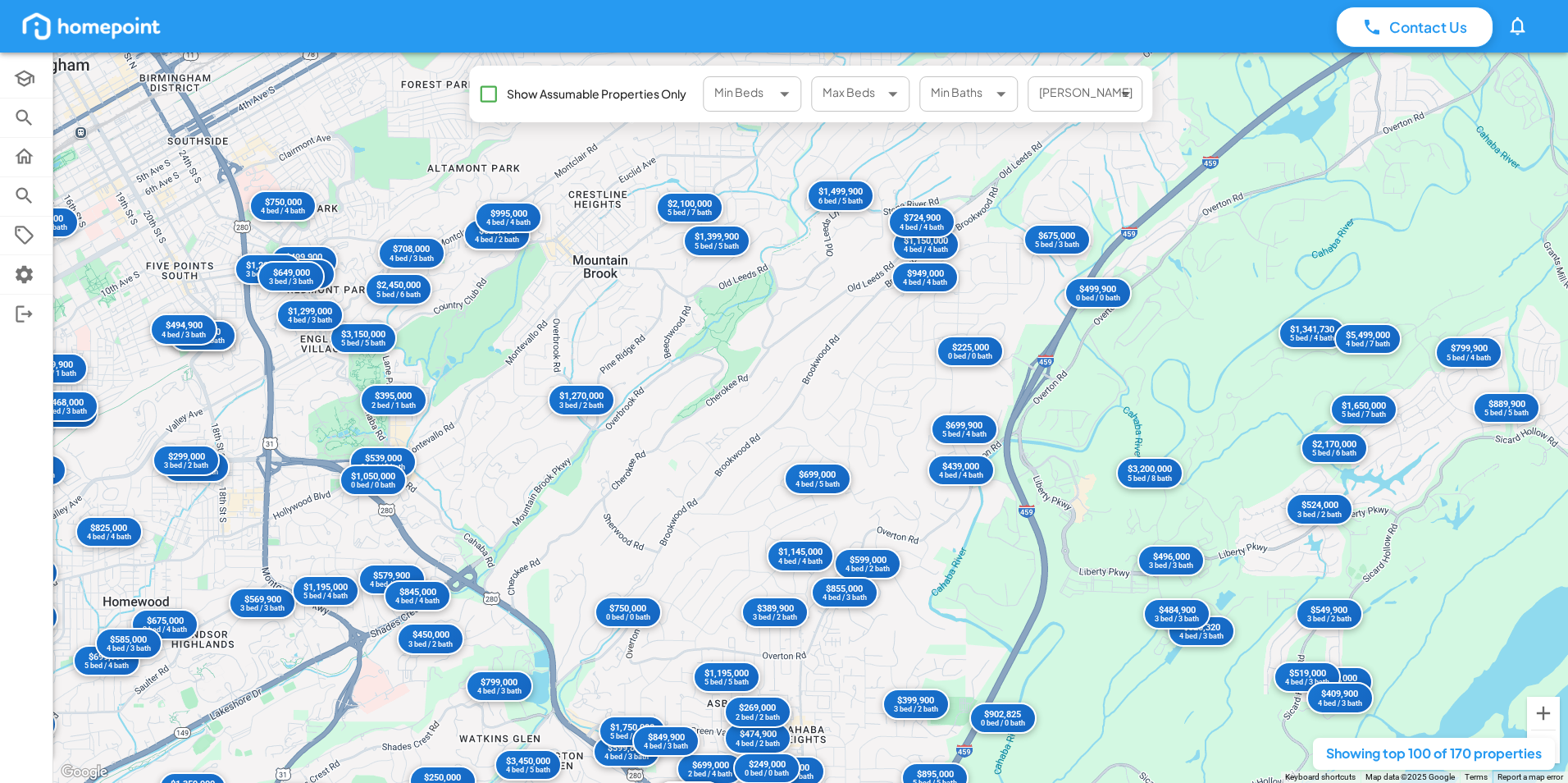
drag, startPoint x: 682, startPoint y: 372, endPoint x: 635, endPoint y: 517, distance: 152.4
click at [635, 517] on div "$245,000 2 bed / 2 bath $649,900 8 bed / 4 bath $1,550,000 5 bed / 5 bath $439,…" at bounding box center [810, 417] width 1515 height 730
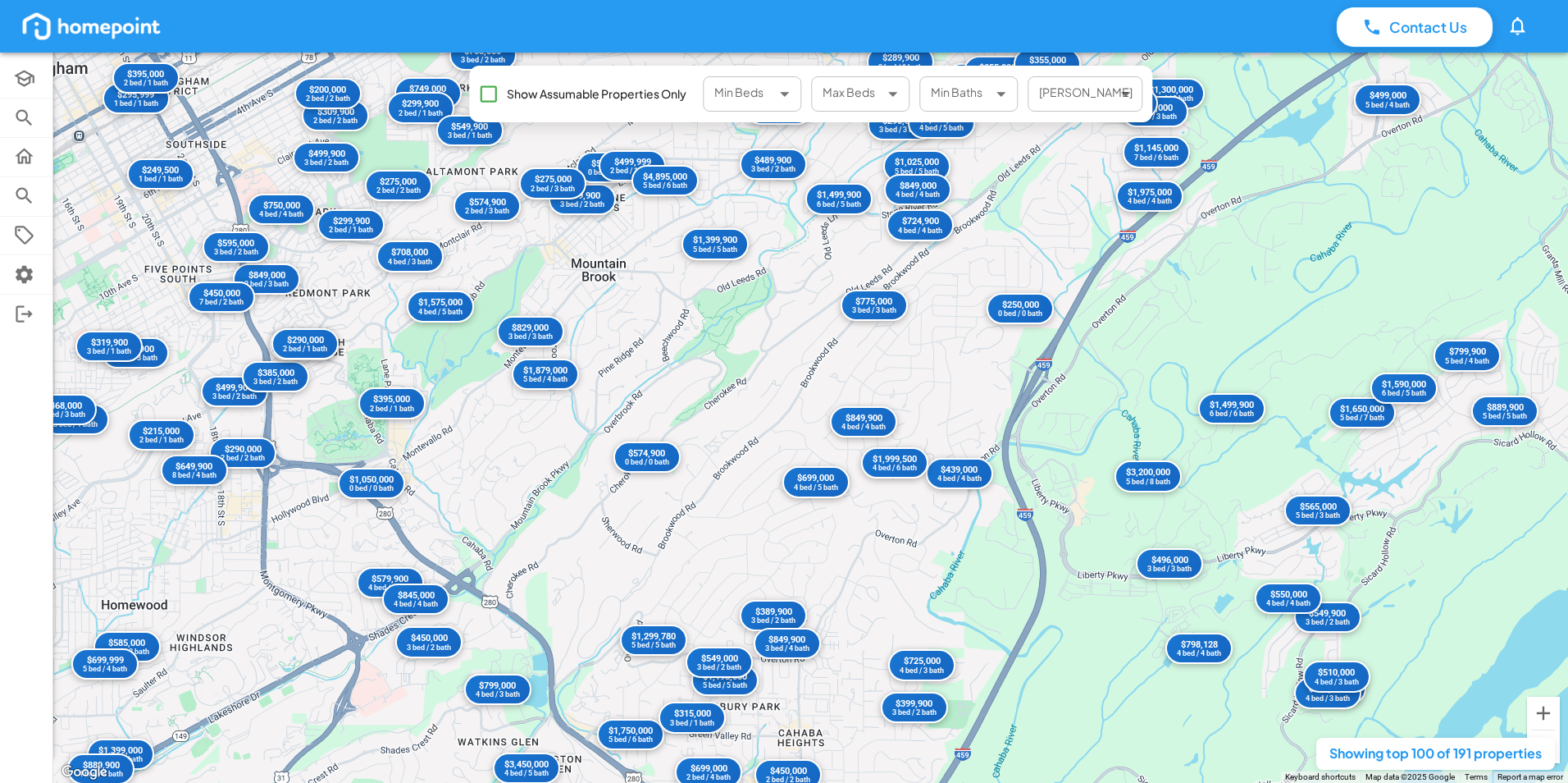
click at [587, 406] on div "$499,900 3 bed / 2 bath $250,000 0 bed / 0 bath $389,900 3 bed / 2 bath $289,90…" at bounding box center [810, 417] width 1515 height 730
click at [553, 378] on div "5 bed / 4 bath" at bounding box center [545, 380] width 48 height 9
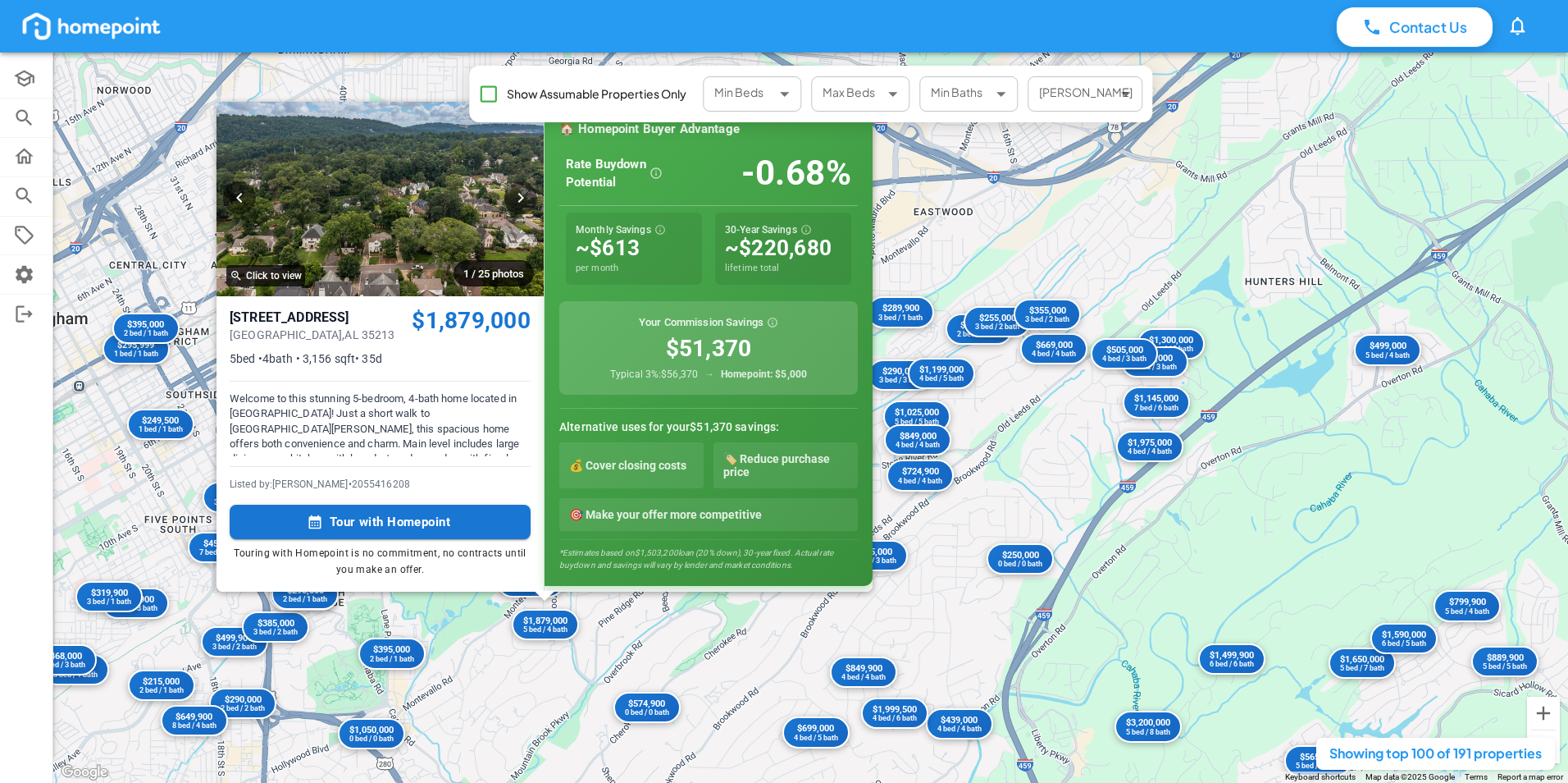
click at [672, 594] on div "$499,900 3 bed / 2 bath $250,000 0 bed / 0 bath $389,900 3 bed / 2 bath $289,90…" at bounding box center [810, 417] width 1515 height 730
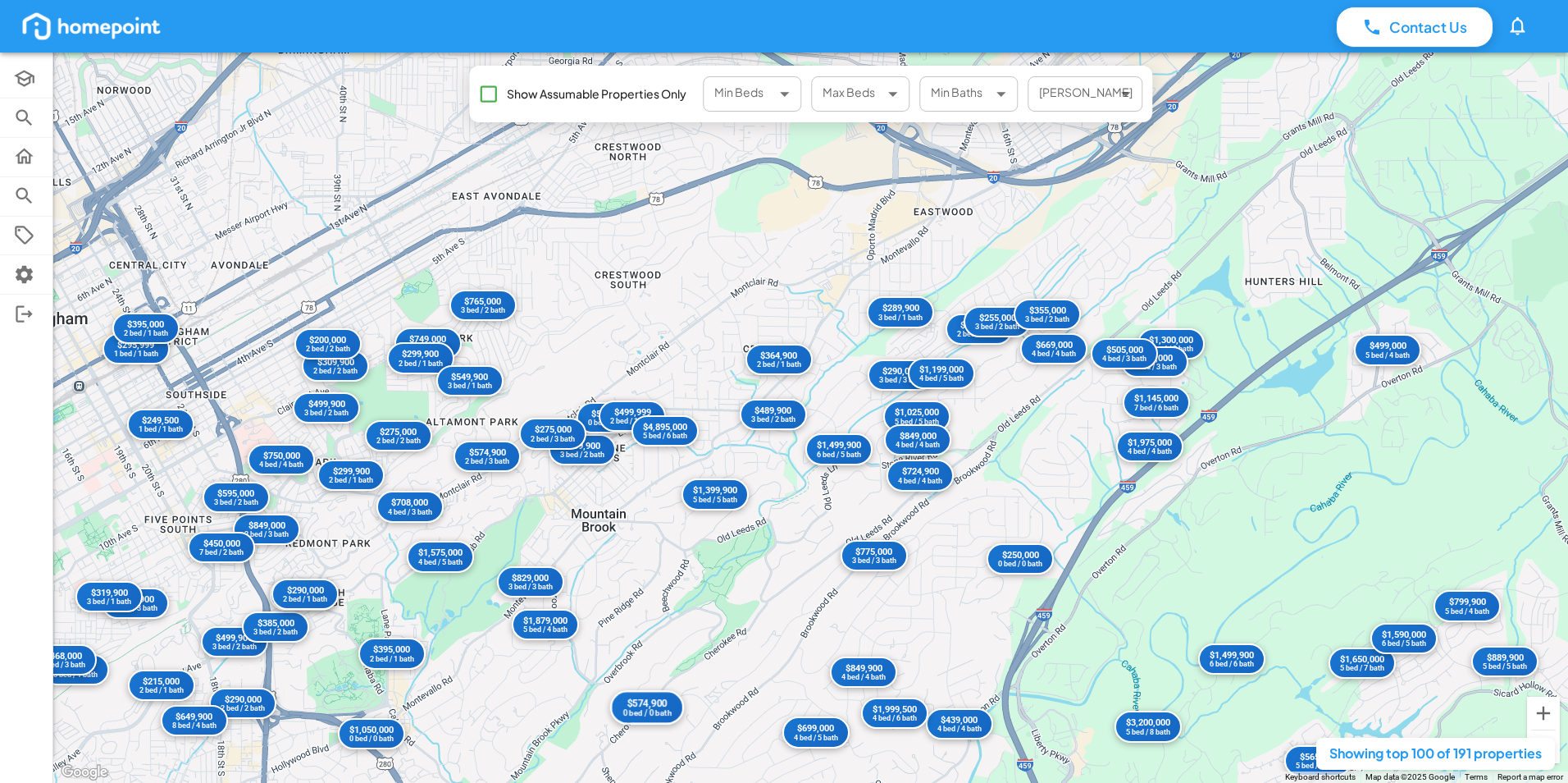
click at [656, 706] on div "$574,900" at bounding box center [647, 704] width 48 height 12
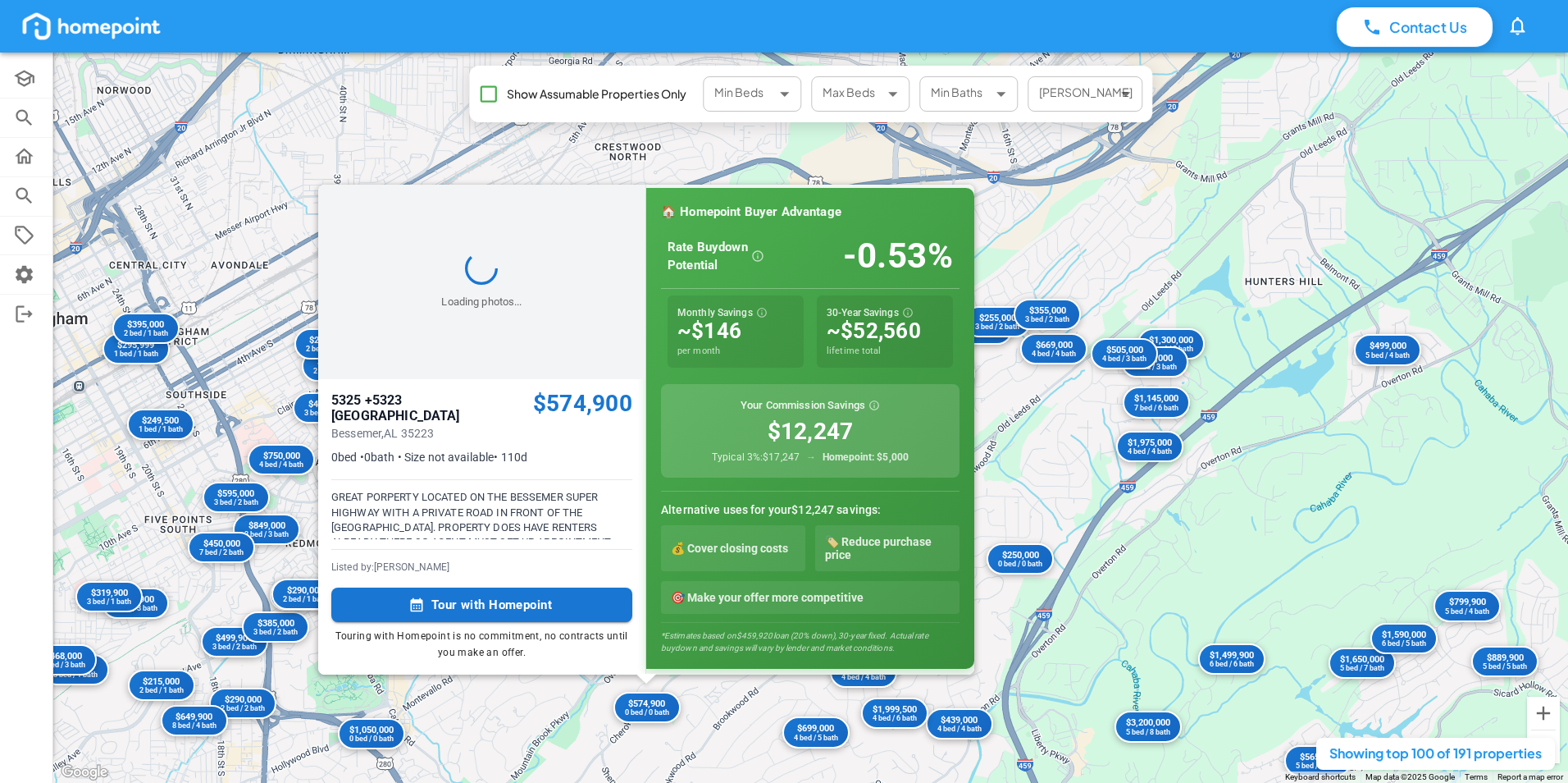
click at [720, 722] on div "$499,900 3 bed / 2 bath $250,000 0 bed / 0 bath $389,900 3 bed / 2 bath $289,90…" at bounding box center [810, 417] width 1515 height 730
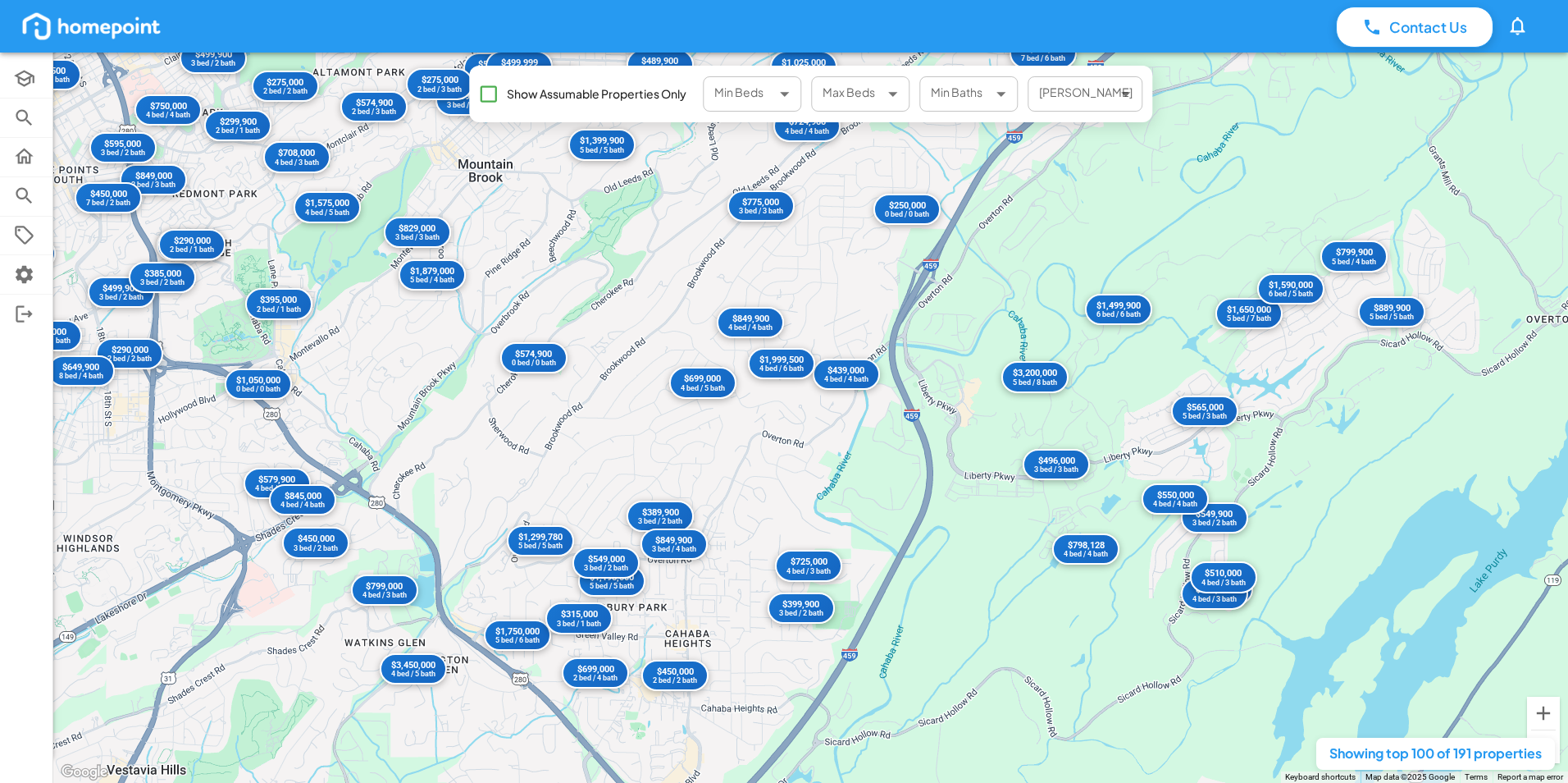
drag, startPoint x: 720, startPoint y: 722, endPoint x: 603, endPoint y: 360, distance: 380.4
click at [603, 360] on div "$499,900 3 bed / 2 bath $250,000 0 bed / 0 bath $389,900 3 bed / 2 bath $289,90…" at bounding box center [810, 417] width 1515 height 730
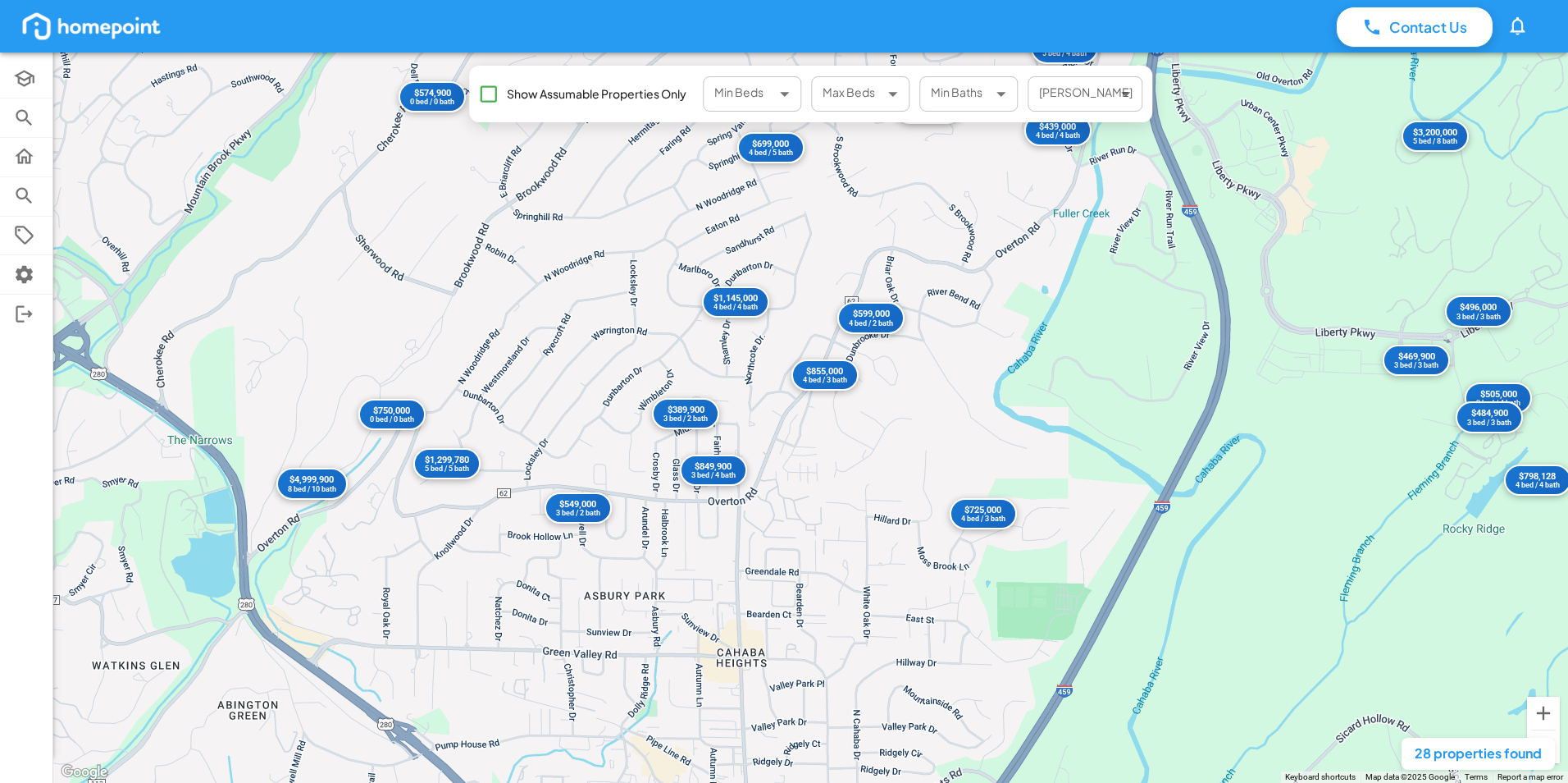
drag, startPoint x: 648, startPoint y: 569, endPoint x: 617, endPoint y: 309, distance: 261.8
click at [617, 309] on div "$699,000 4 bed / 5 bath $3,200,000 5 bed / 8 bath $250,000 0 bed / 0 bath $505,…" at bounding box center [810, 417] width 1515 height 730
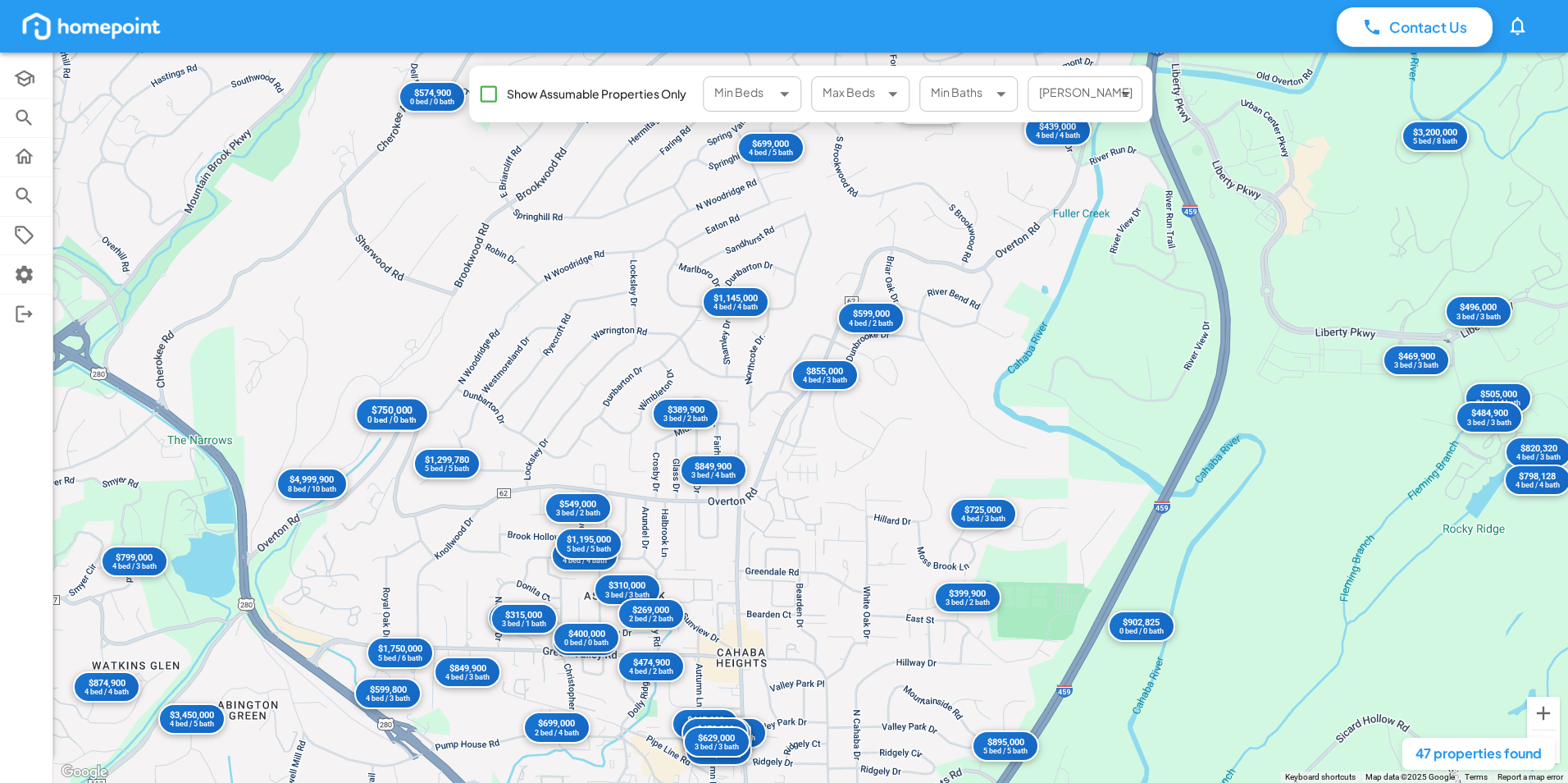
click at [401, 414] on div "$750,000" at bounding box center [390, 410] width 48 height 12
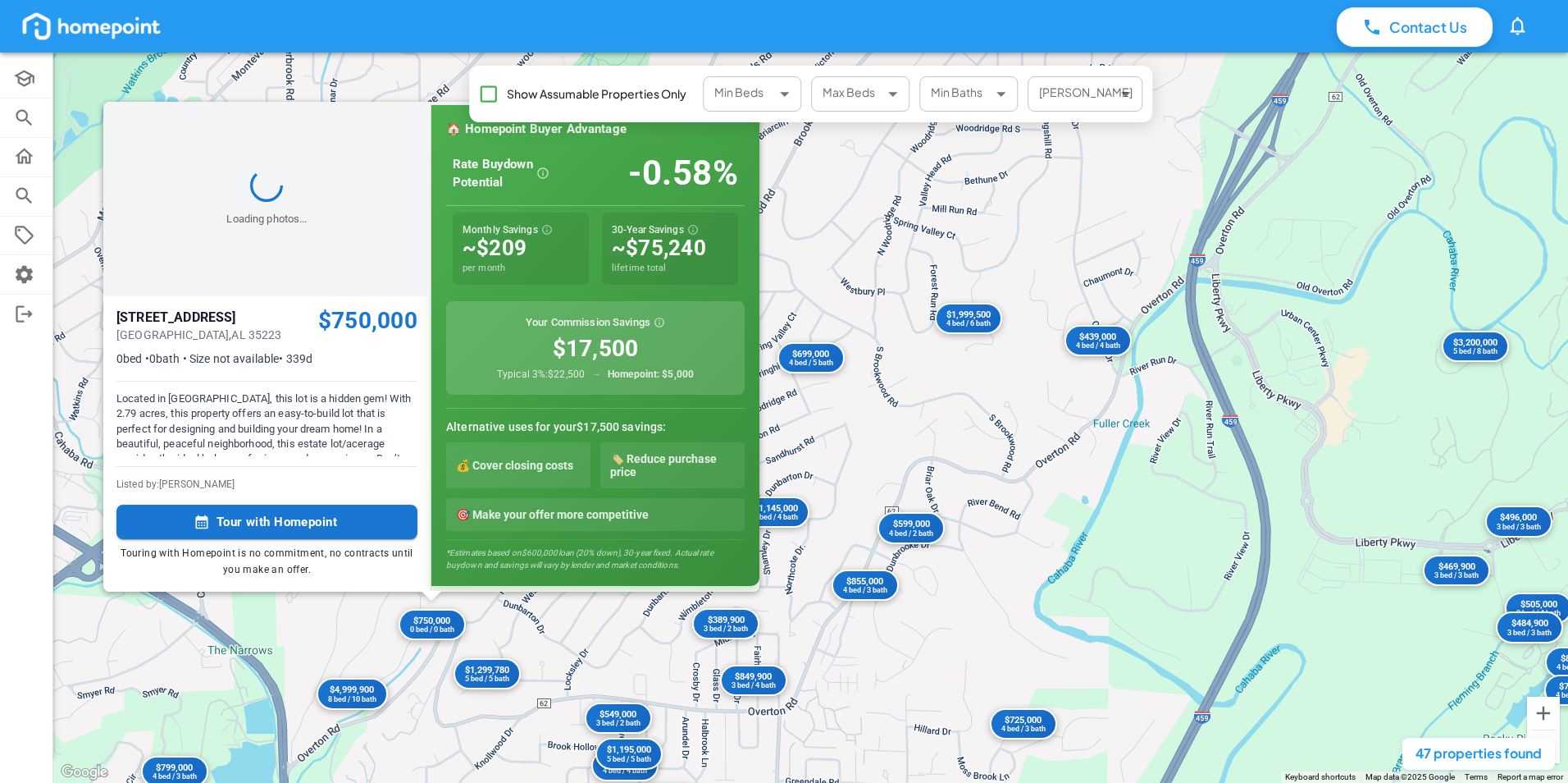
click at [587, 655] on div "$902,825 0 bed / 0 bath $1,675,000 4 bed / 4 bath $295,000 3 bed / 1 bath $310,…" at bounding box center [810, 417] width 1515 height 730
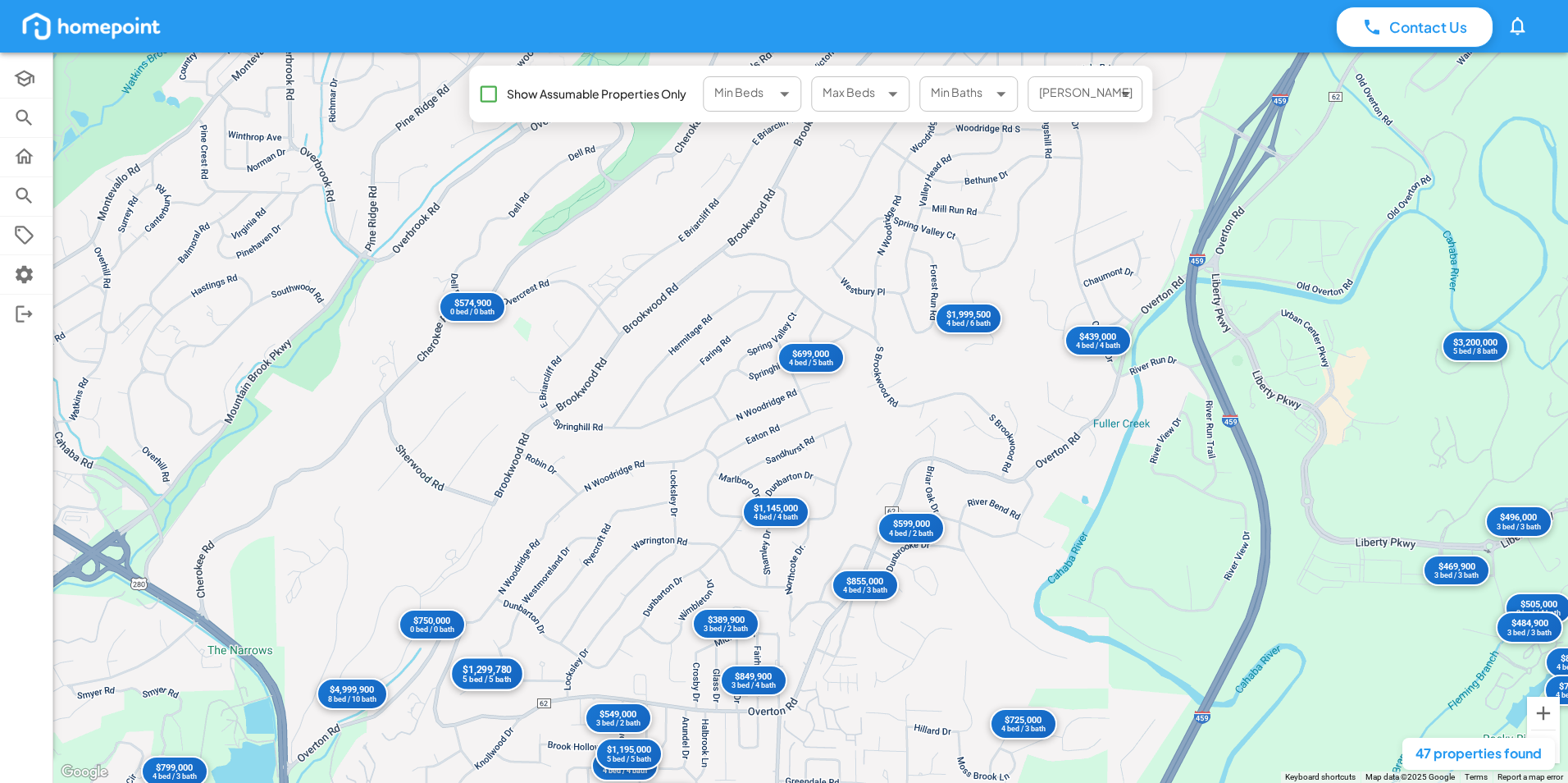
click at [498, 671] on div "$1,299,780" at bounding box center [486, 670] width 48 height 12
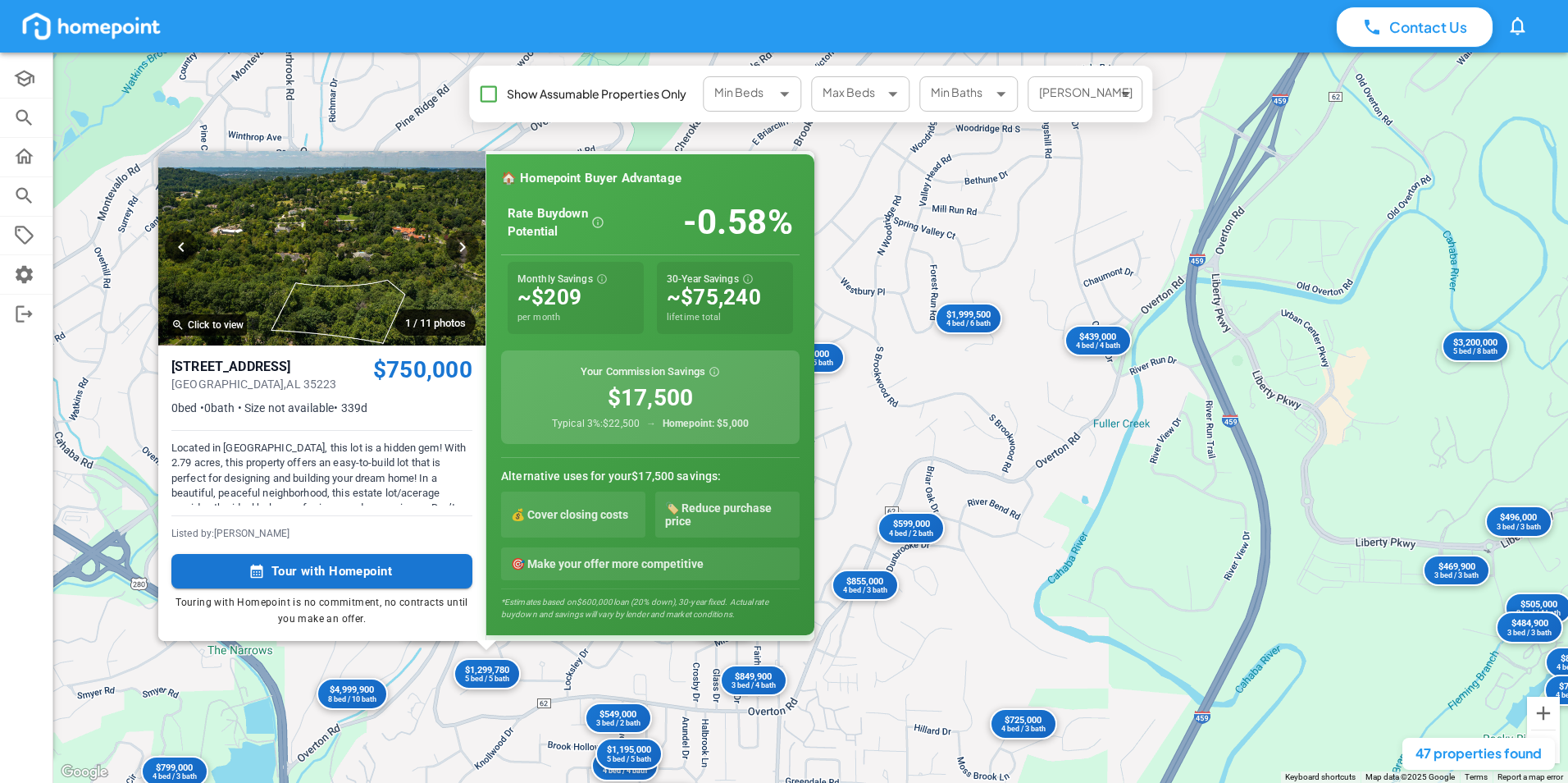
click at [586, 679] on div "$902,825 0 bed / 0 bath $1,675,000 4 bed / 4 bath $295,000 3 bed / 1 bath $310,…" at bounding box center [810, 417] width 1515 height 730
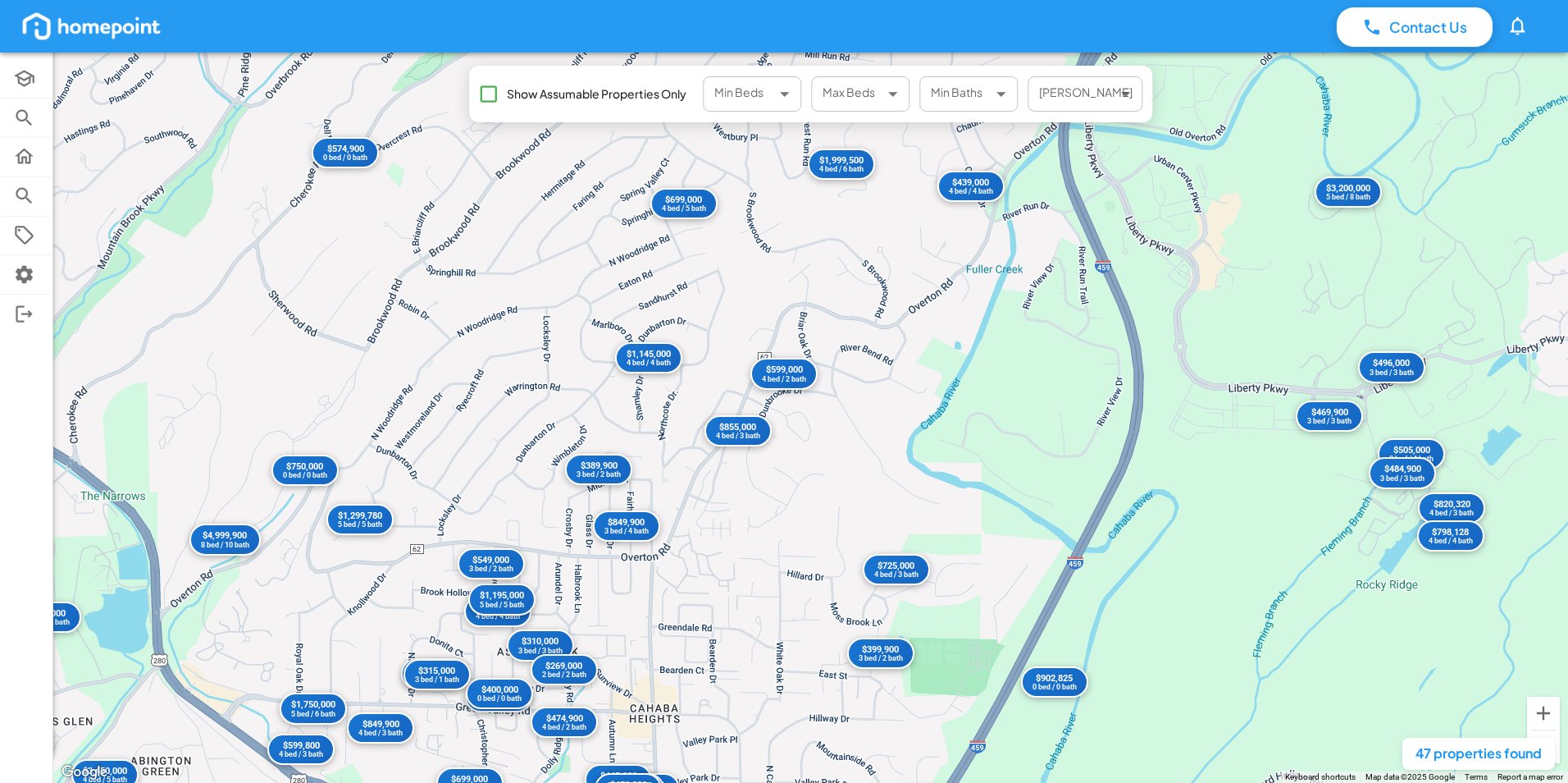
drag, startPoint x: 586, startPoint y: 679, endPoint x: 452, endPoint y: 511, distance: 214.9
click at [452, 511] on div "$902,825 0 bed / 0 bath $1,675,000 4 bed / 4 bath $295,000 3 bed / 1 bath $310,…" at bounding box center [810, 417] width 1515 height 730
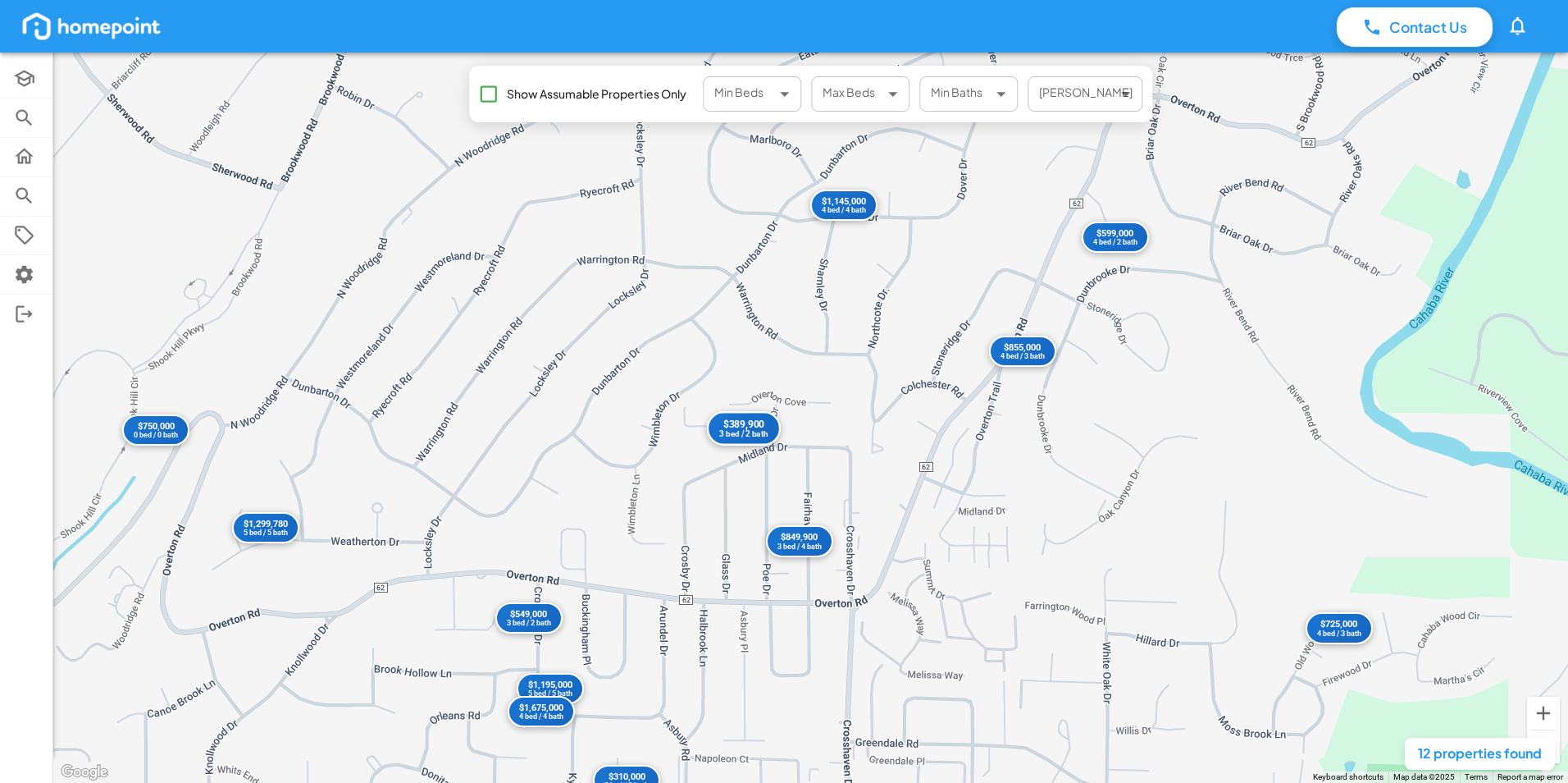
click at [744, 426] on div "$389,900" at bounding box center [743, 424] width 48 height 12
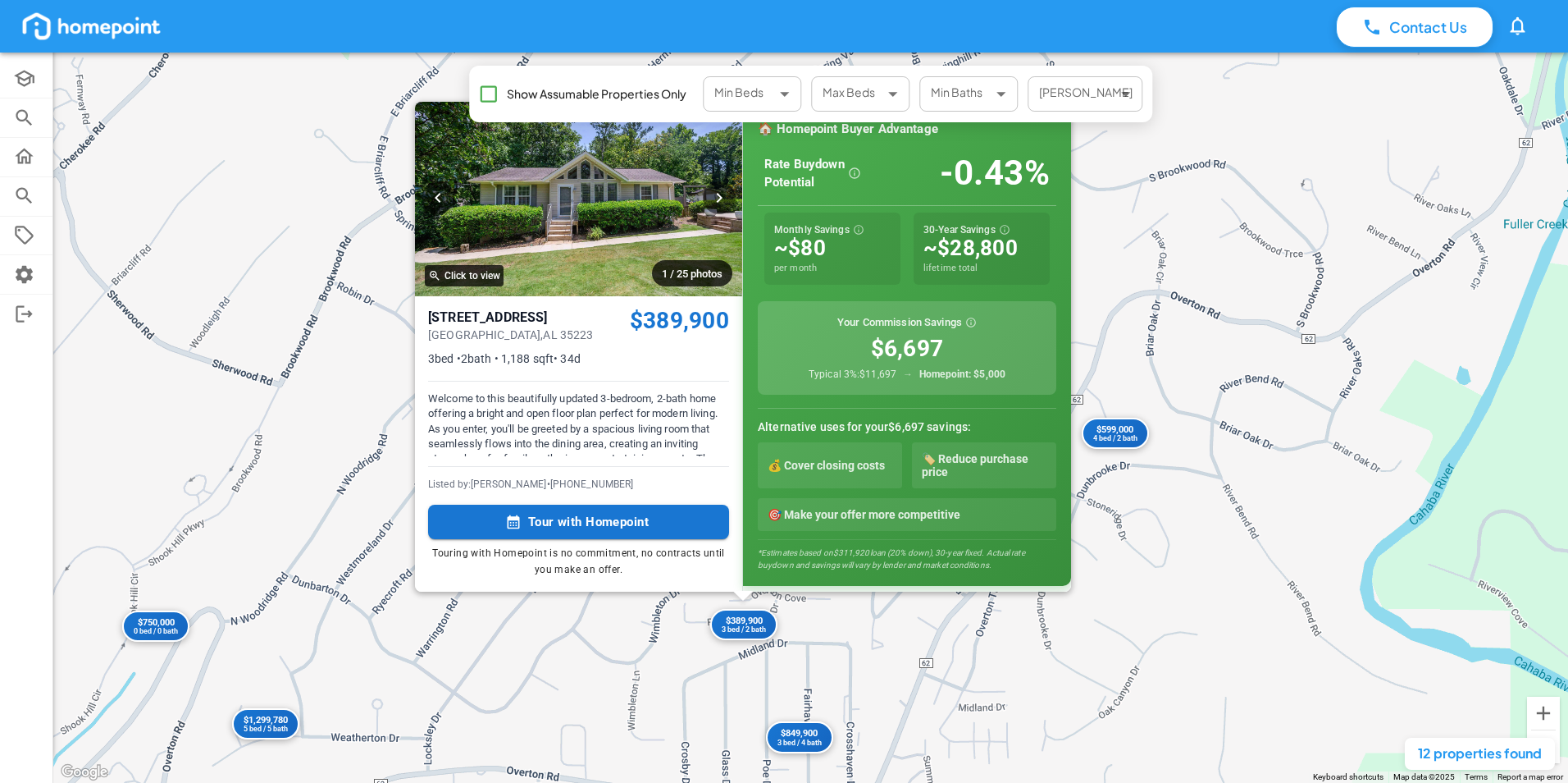
click at [642, 662] on div "$855,000 4 bed / 3 bath $549,000 3 bed / 2 bath $599,000 4 bed / 2 bath $389,90…" at bounding box center [810, 417] width 1515 height 730
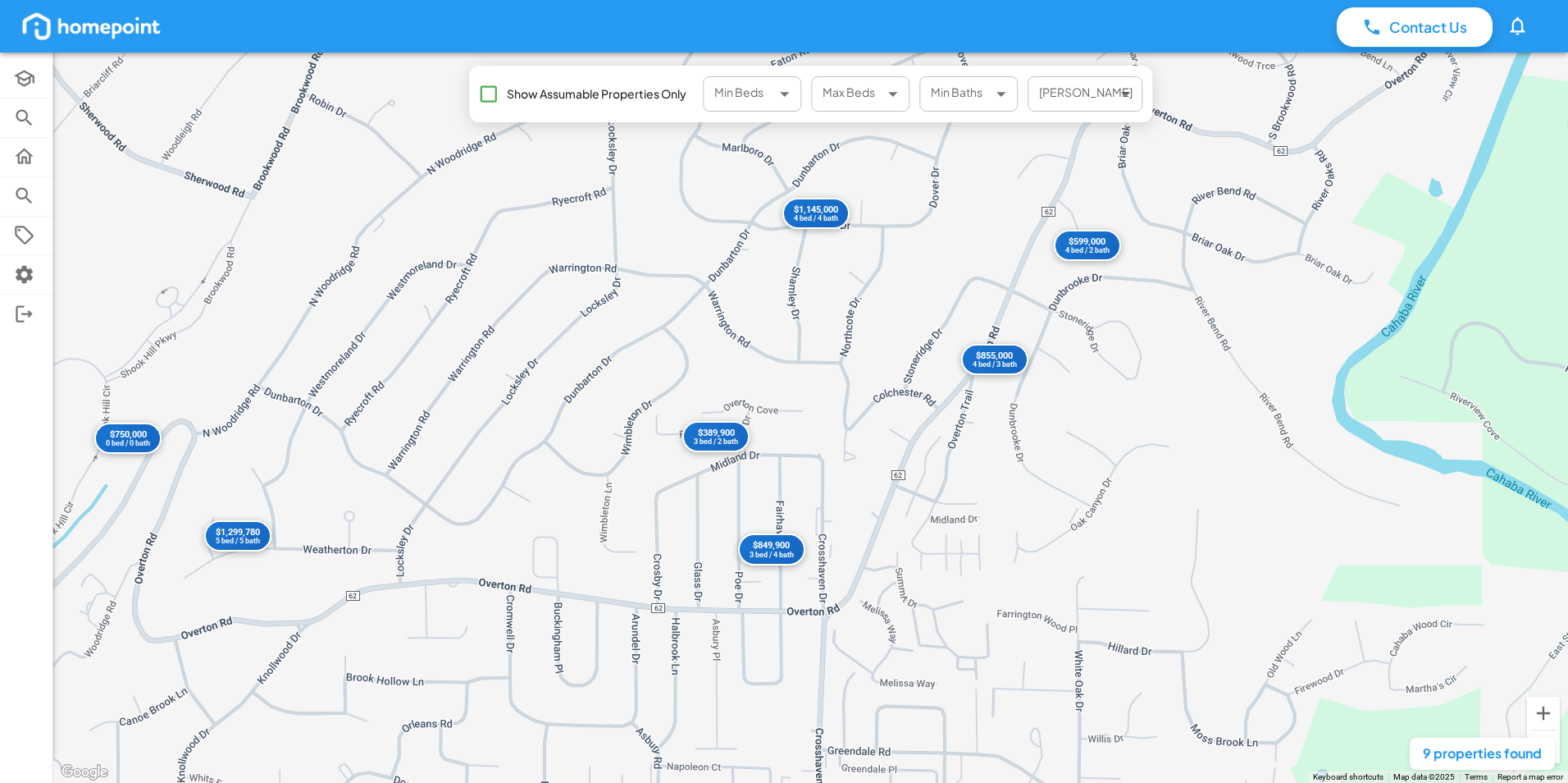
drag, startPoint x: 672, startPoint y: 693, endPoint x: 642, endPoint y: 505, distance: 190.4
click at [642, 505] on div "$855,000 4 bed / 3 bath $699,000 4 bed / 5 bath $439,000 4 bed / 4 bath $389,90…" at bounding box center [810, 417] width 1515 height 730
click at [772, 545] on div "$849,900" at bounding box center [771, 545] width 48 height 12
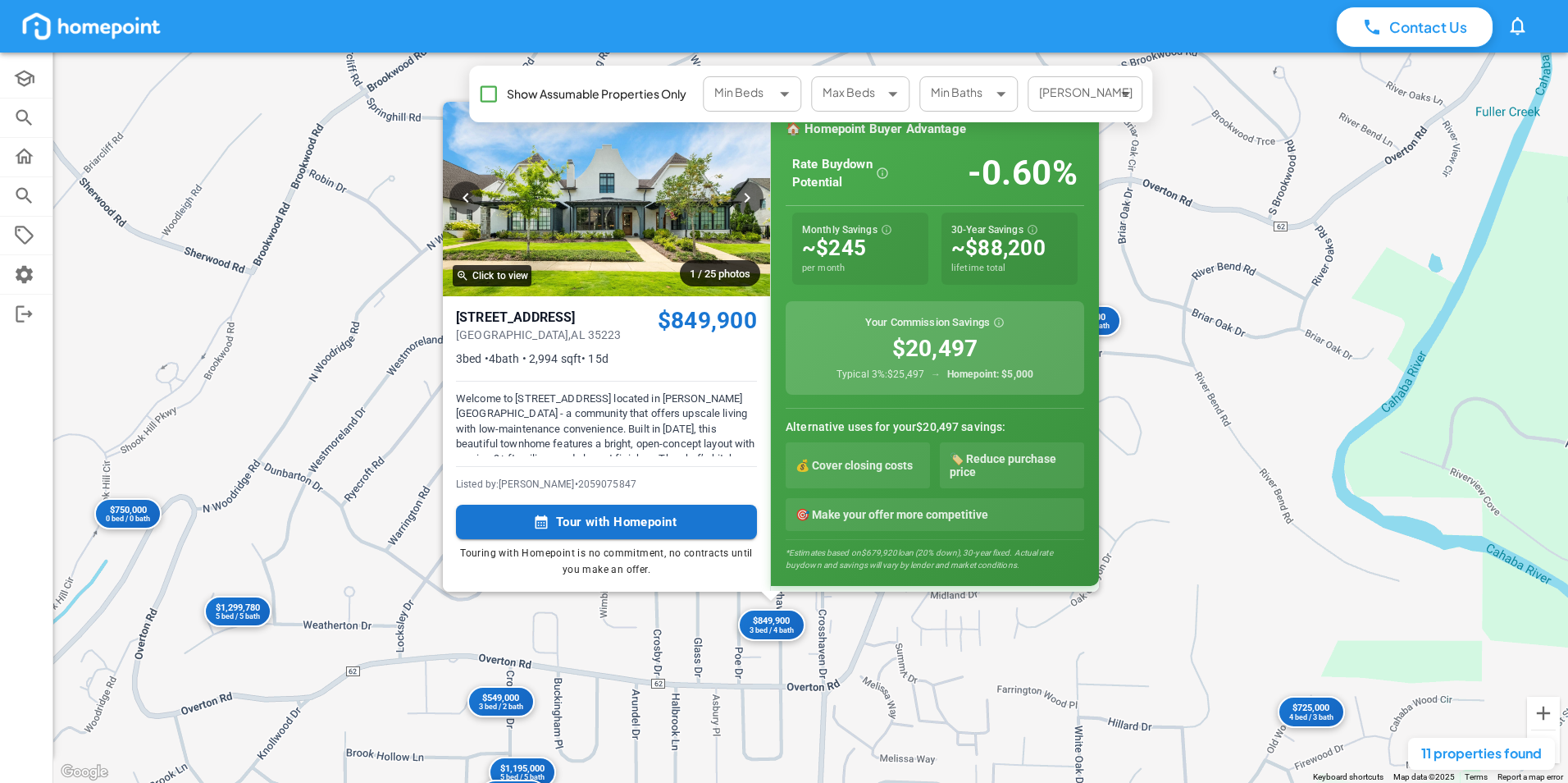
click at [687, 625] on div "$549,000 3 bed / 2 bath $599,000 4 bed / 2 bath $1,195,000 5 bed / 5 bath $855,…" at bounding box center [810, 417] width 1515 height 730
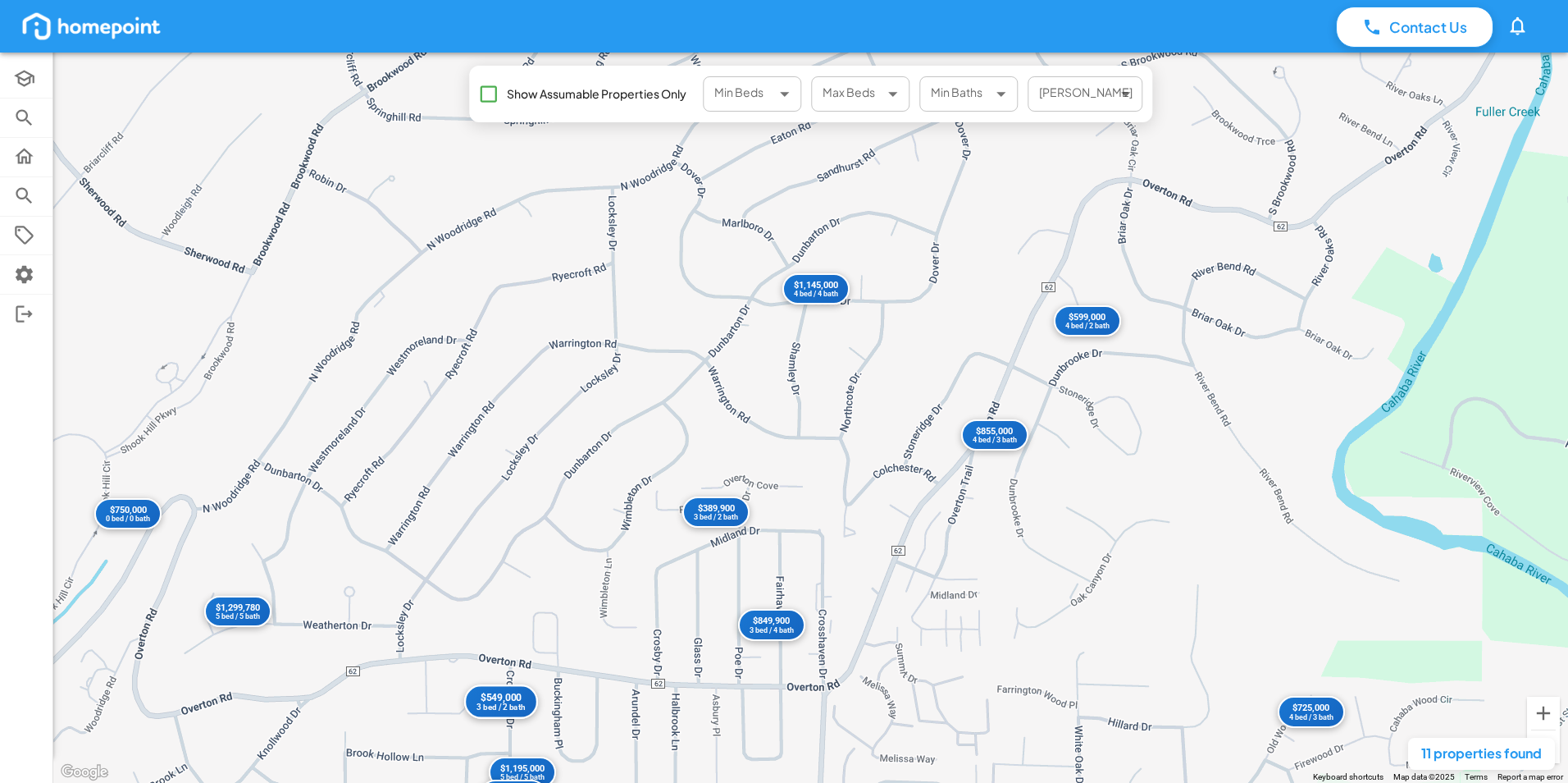
click at [515, 704] on div "3 bed / 2 bath" at bounding box center [500, 707] width 48 height 9
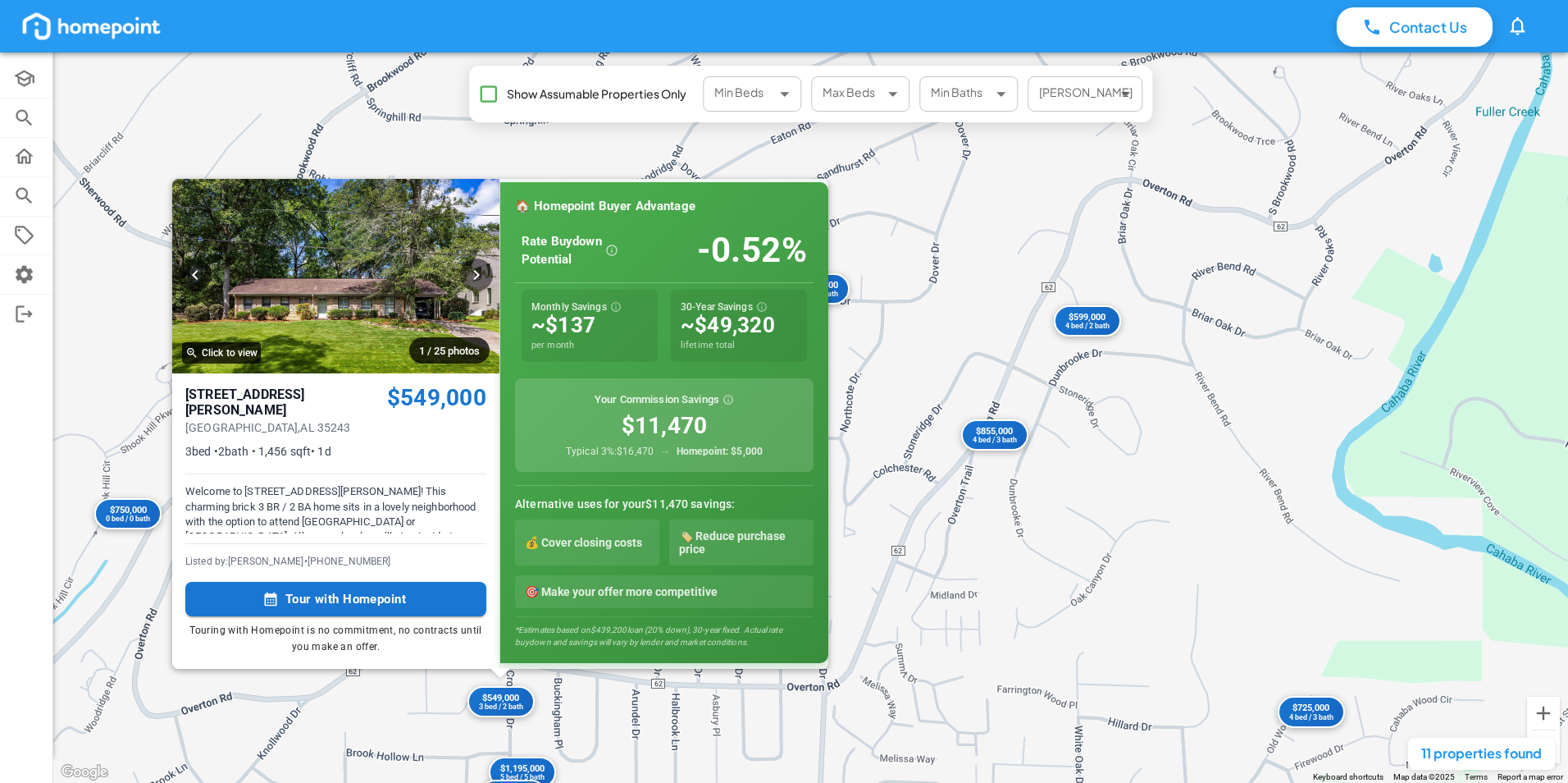
click at [613, 712] on div "$549,000 3 bed / 2 bath $599,000 4 bed / 2 bath $1,195,000 5 bed / 5 bath $855,…" at bounding box center [810, 417] width 1515 height 730
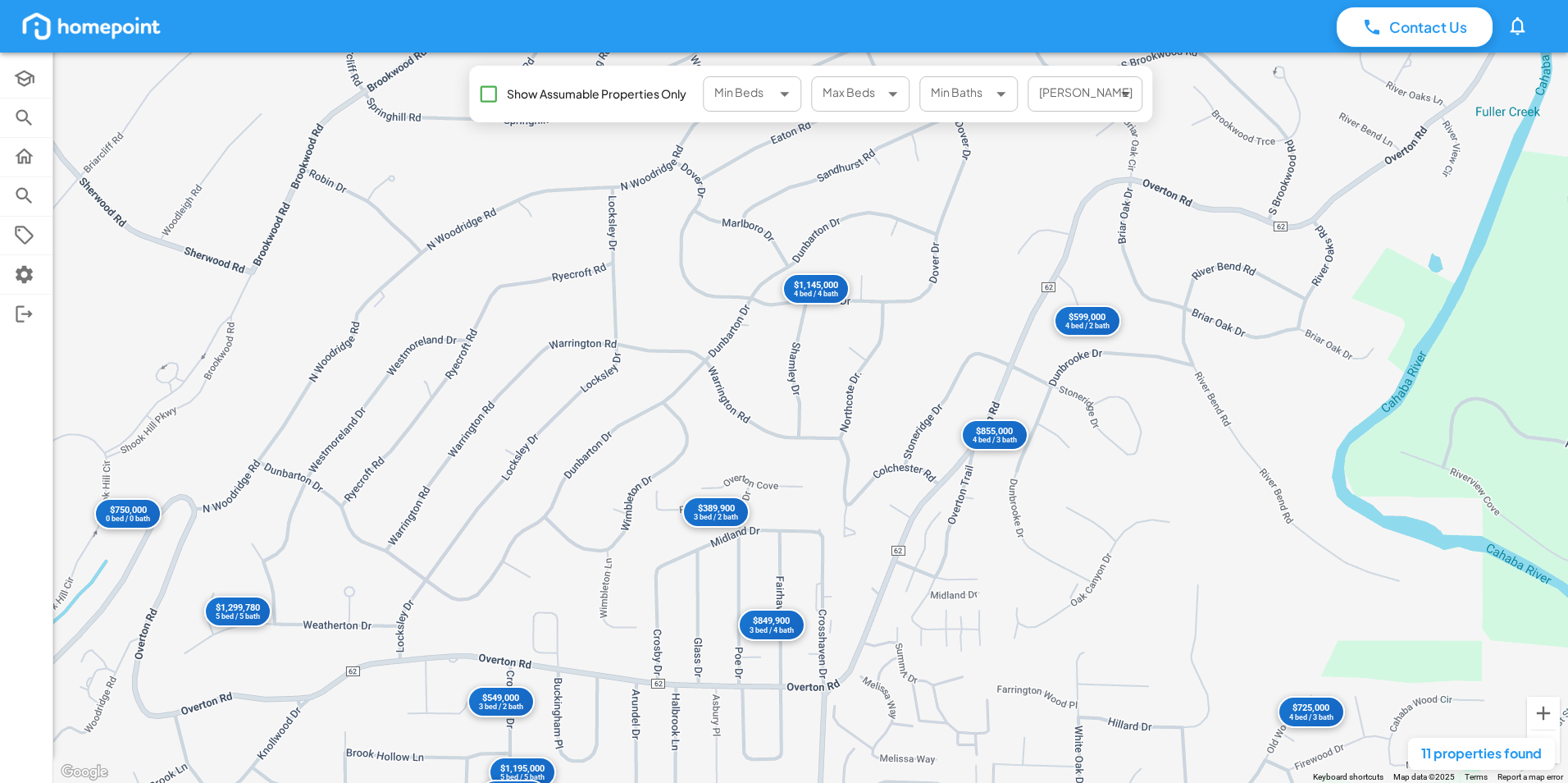
drag, startPoint x: 524, startPoint y: 769, endPoint x: 533, endPoint y: 766, distance: 9.5
click at [526, 768] on div at bounding box center [784, 759] width 1568 height 46
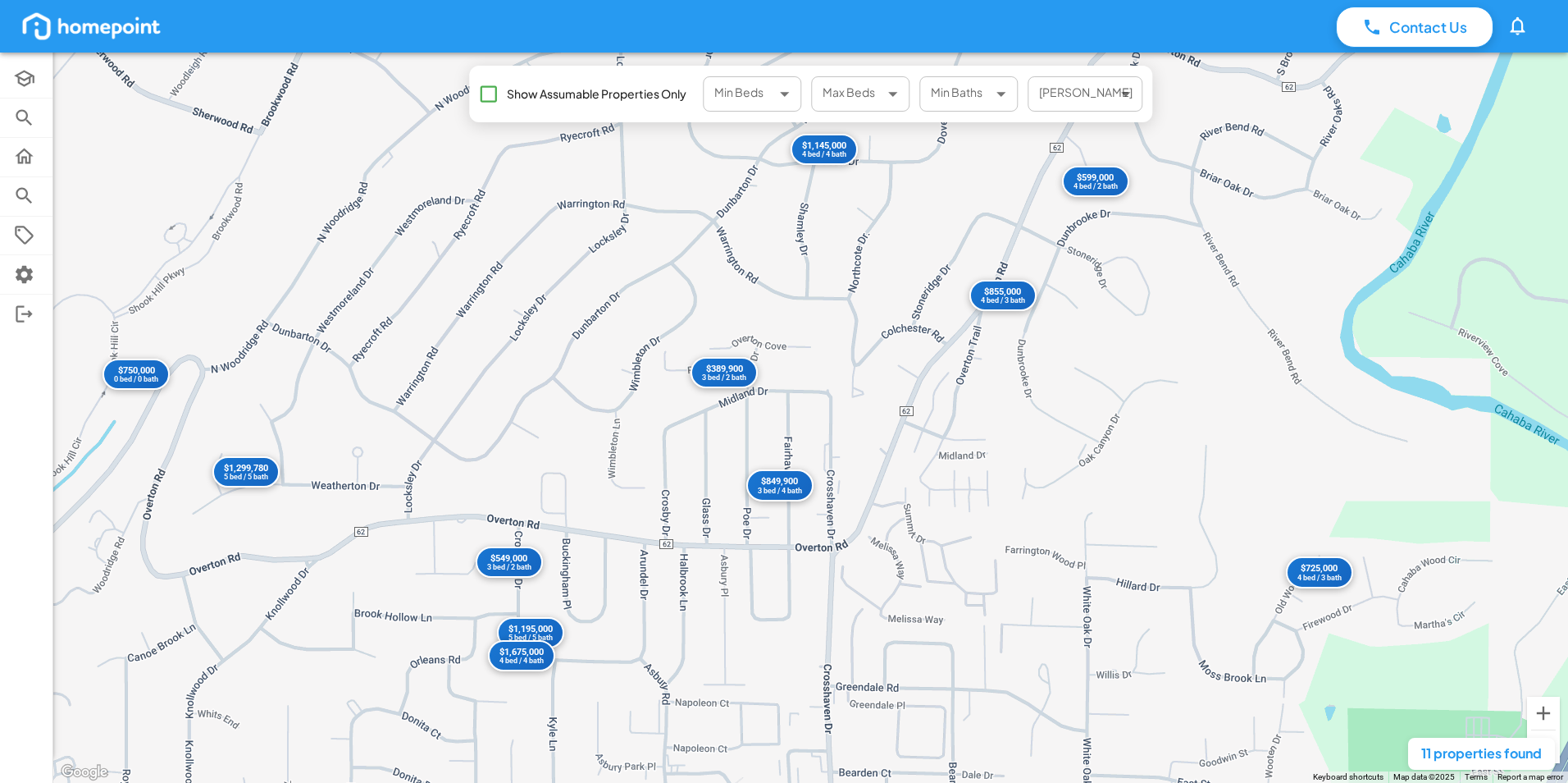
drag, startPoint x: 600, startPoint y: 696, endPoint x: 616, endPoint y: 500, distance: 196.7
click at [616, 500] on div "$549,000 3 bed / 2 bath $599,000 4 bed / 2 bath $1,195,000 5 bed / 5 bath $855,…" at bounding box center [810, 417] width 1515 height 730
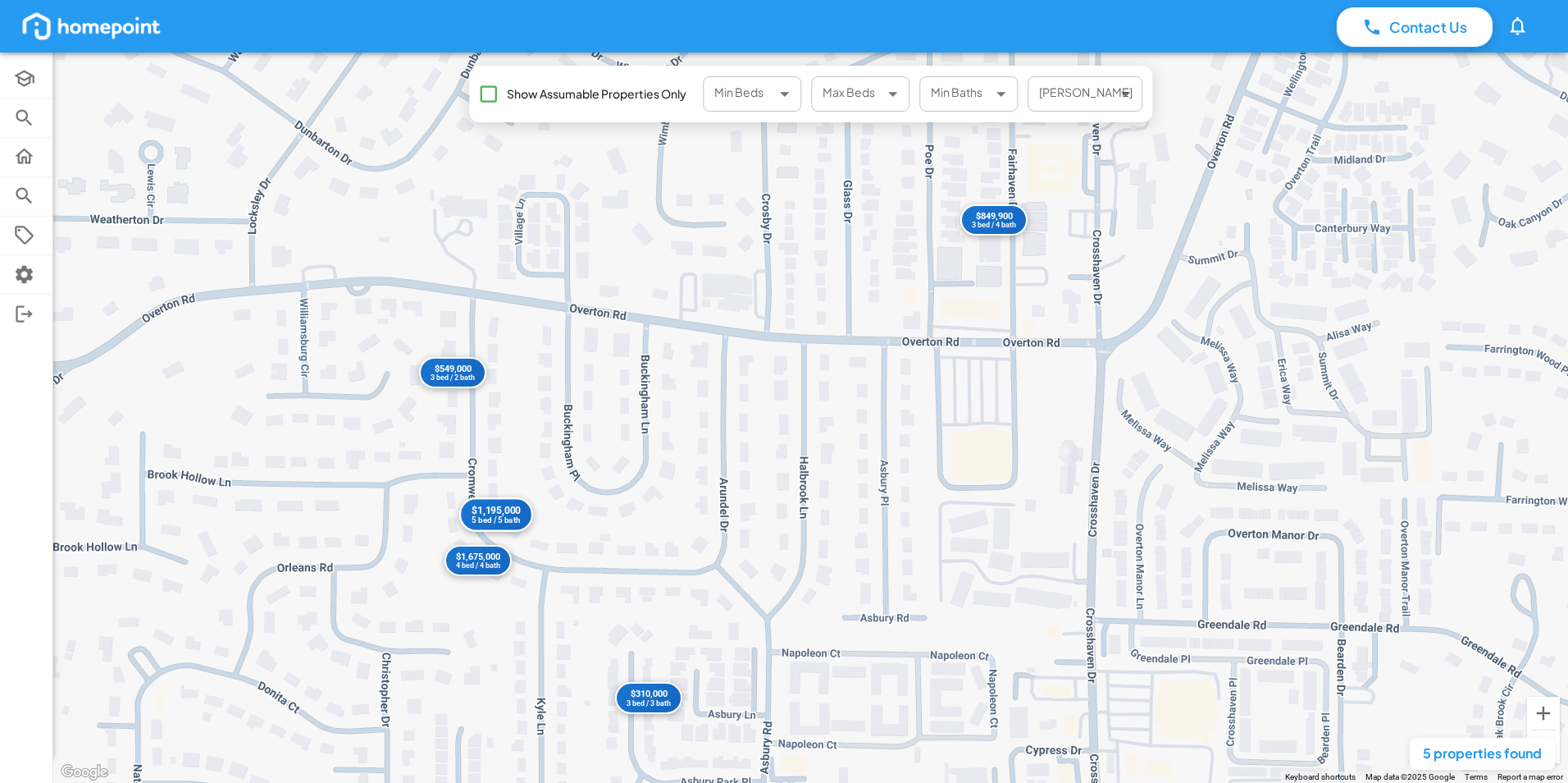
click at [510, 515] on div "$1,195,000" at bounding box center [496, 511] width 48 height 12
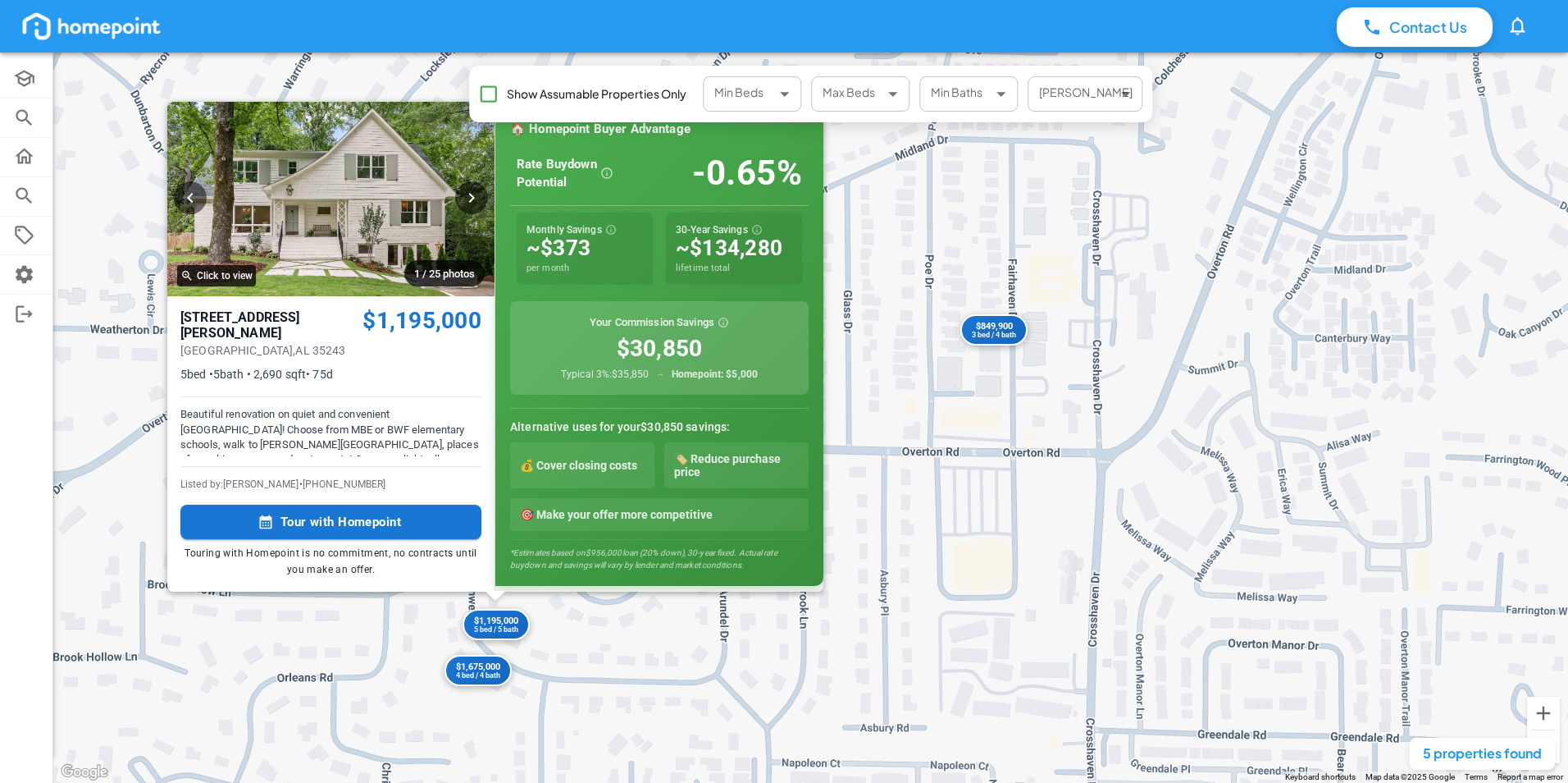
click at [615, 644] on div "$849,900 3 bed / 4 bath $1,675,000 4 bed / 4 bath $549,000 3 bed / 2 bath $1,19…" at bounding box center [810, 417] width 1515 height 730
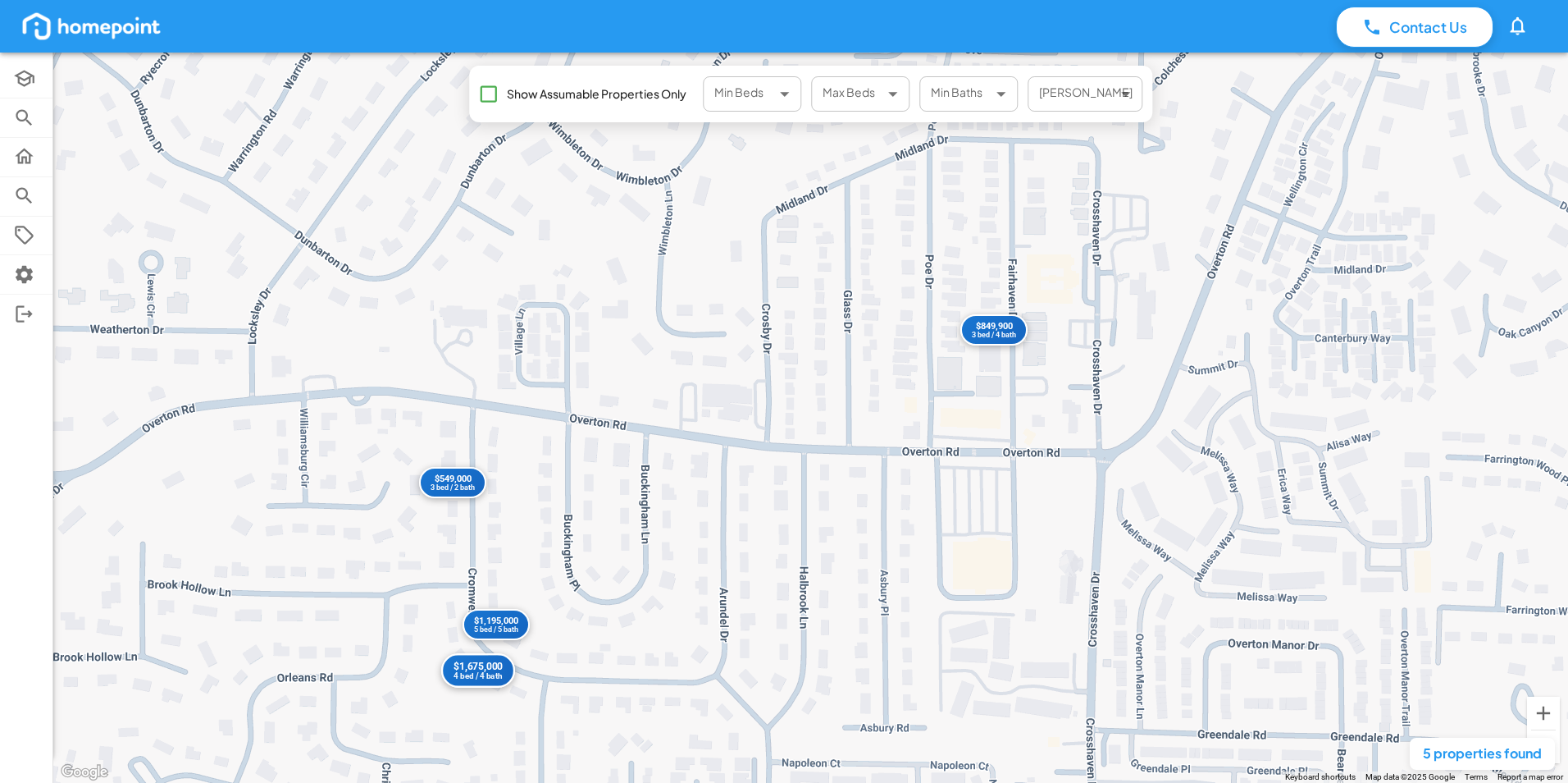
click at [478, 676] on div "4 bed / 4 bath" at bounding box center [478, 677] width 48 height 9
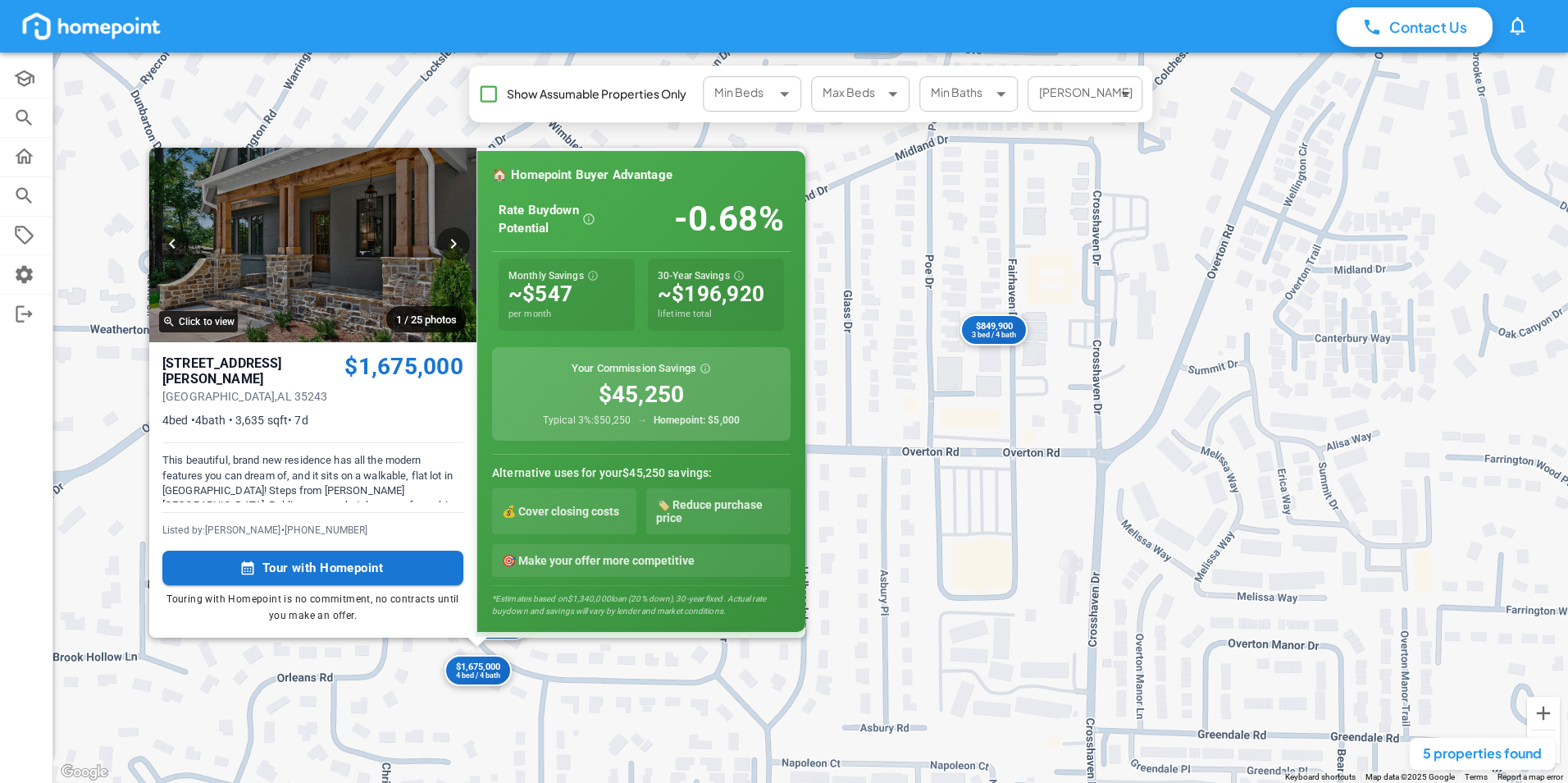
click at [574, 688] on div "$849,900 3 bed / 4 bath $1,675,000 4 bed / 4 bath $549,000 3 bed / 2 bath $1,19…" at bounding box center [810, 417] width 1515 height 730
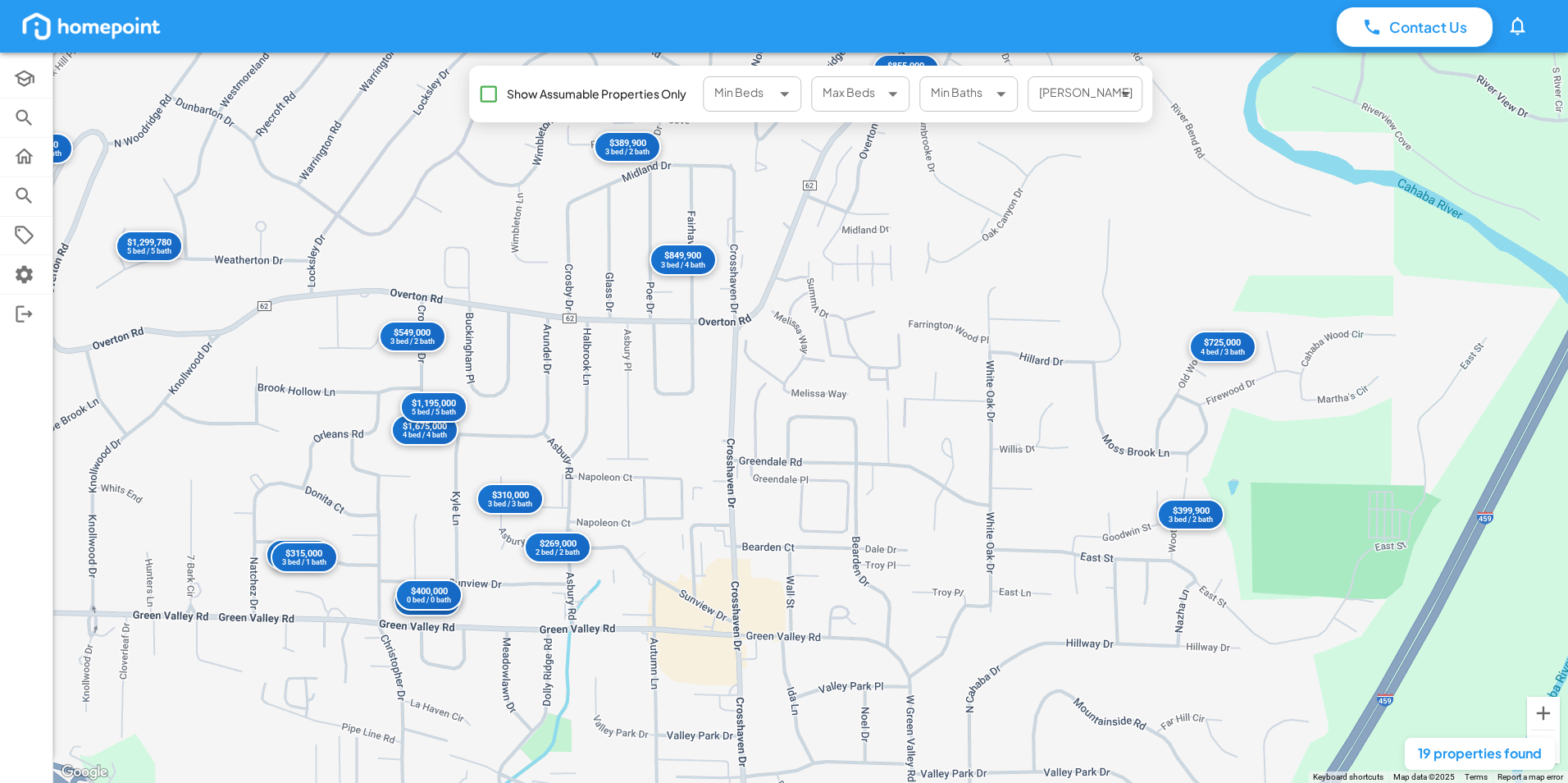
drag, startPoint x: 887, startPoint y: 582, endPoint x: 667, endPoint y: 410, distance: 279.3
click at [667, 410] on div "$1,400,000 3 bed / 4 bath $1,299,780 5 bed / 5 bath $389,900 3 bed / 2 bath $1,…" at bounding box center [810, 417] width 1515 height 730
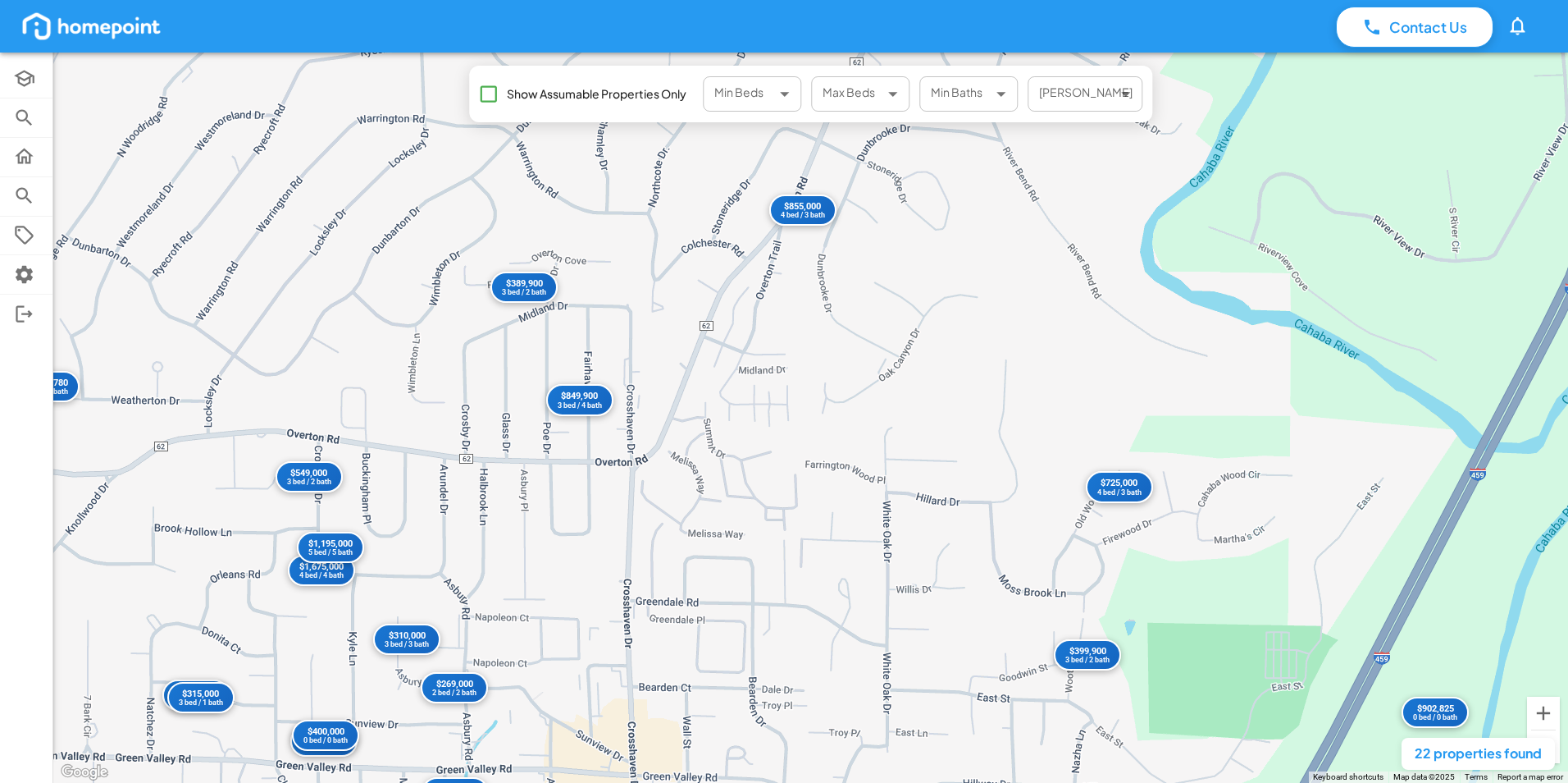
drag, startPoint x: 909, startPoint y: 616, endPoint x: 797, endPoint y: 752, distance: 176.2
click at [797, 752] on div "← Move left → Move right ↑ Move up ↓ Move down + Zoom in - Zoom out Home Jump l…" at bounding box center [810, 417] width 1515 height 730
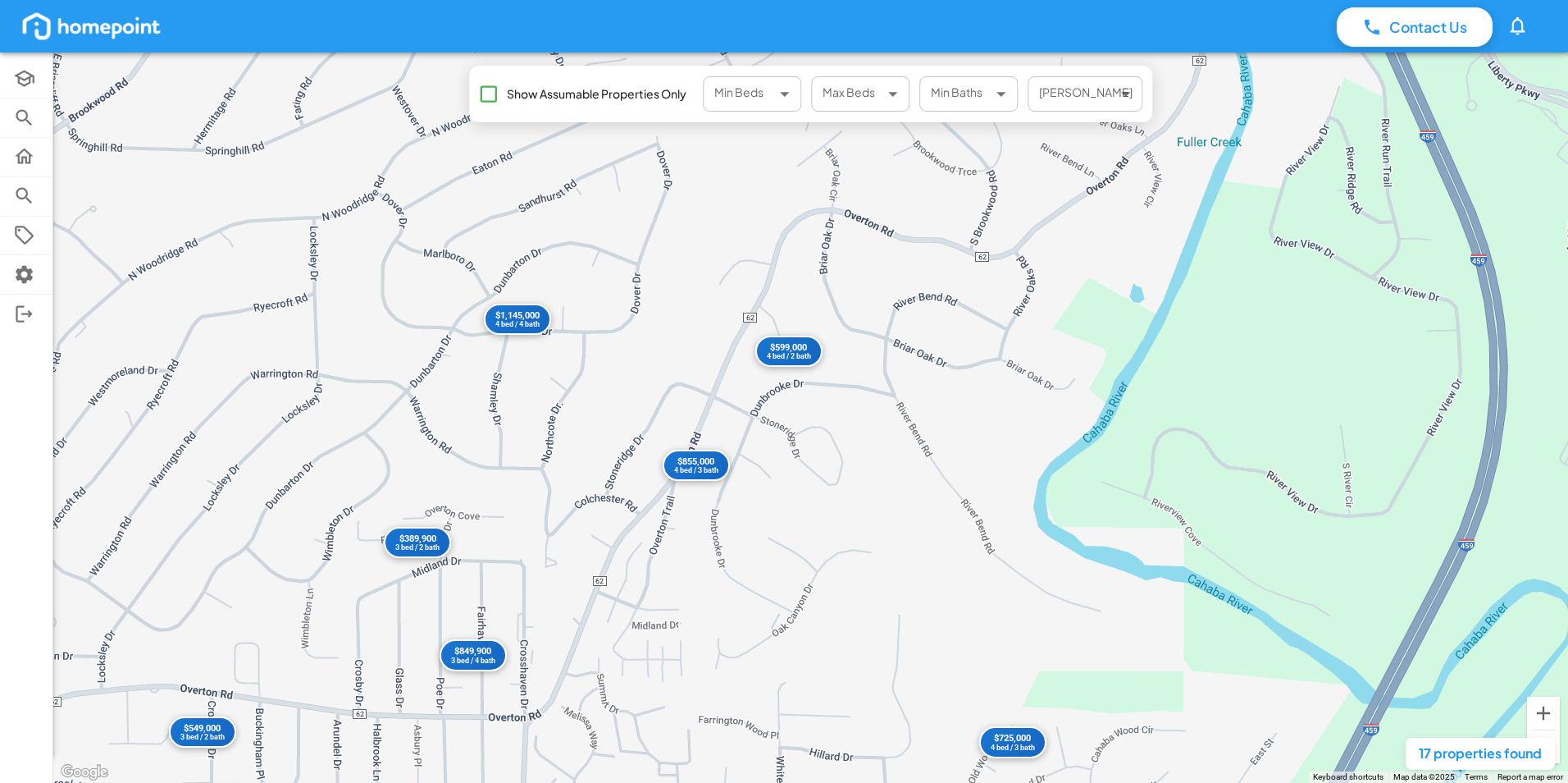
drag, startPoint x: 918, startPoint y: 442, endPoint x: 806, endPoint y: 706, distance: 286.8
click at [806, 706] on div "$549,000 3 bed / 2 bath $855,000 4 bed / 3 bath $1,400,000 3 bed / 4 bath $1,67…" at bounding box center [810, 417] width 1515 height 730
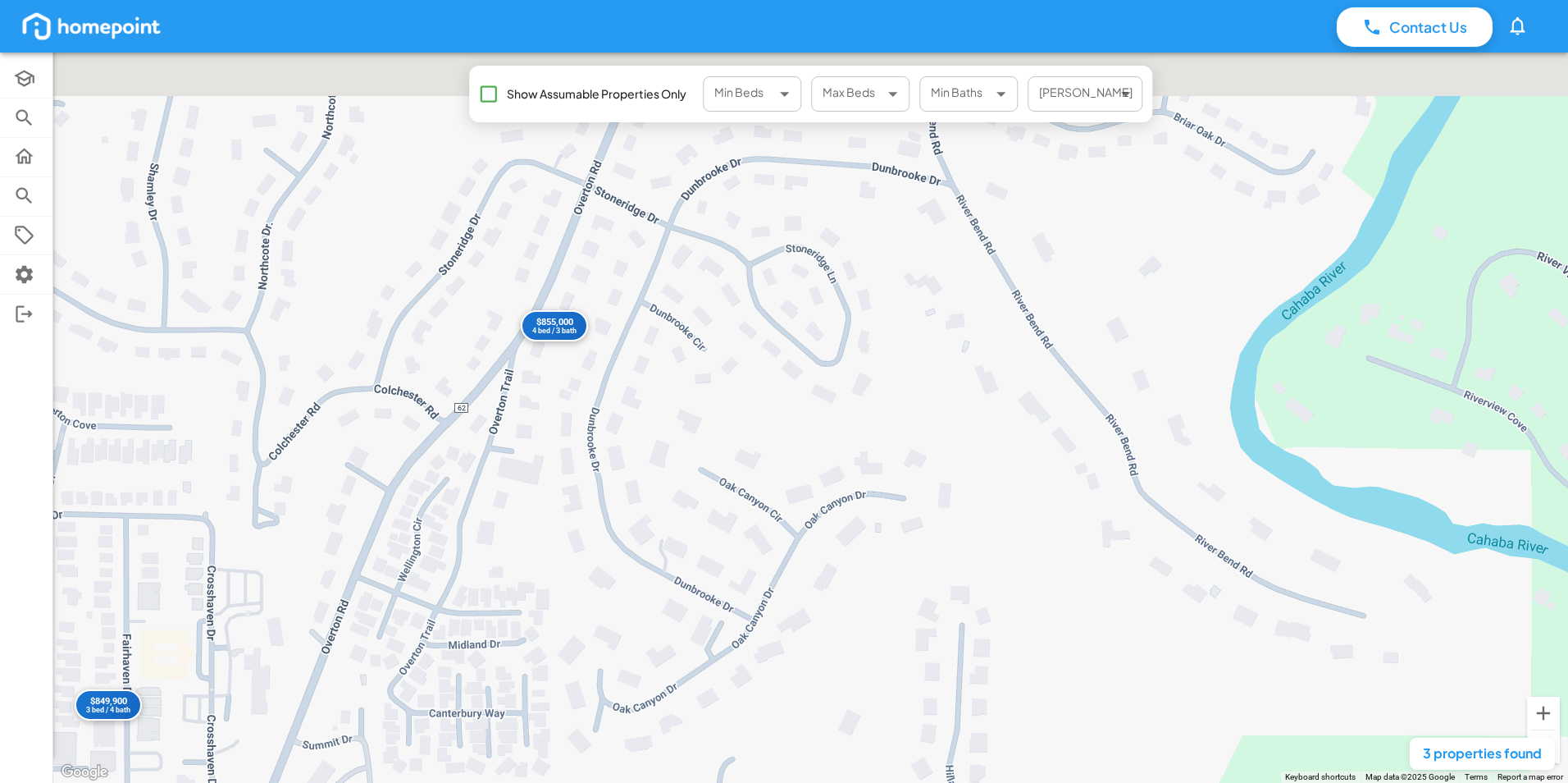
drag, startPoint x: 744, startPoint y: 395, endPoint x: 694, endPoint y: 681, distance: 290.3
click at [694, 681] on div "$725,000 4 bed / 3 bath $849,900 3 bed / 4 bath $855,000 4 bed / 3 bath" at bounding box center [810, 417] width 1515 height 730
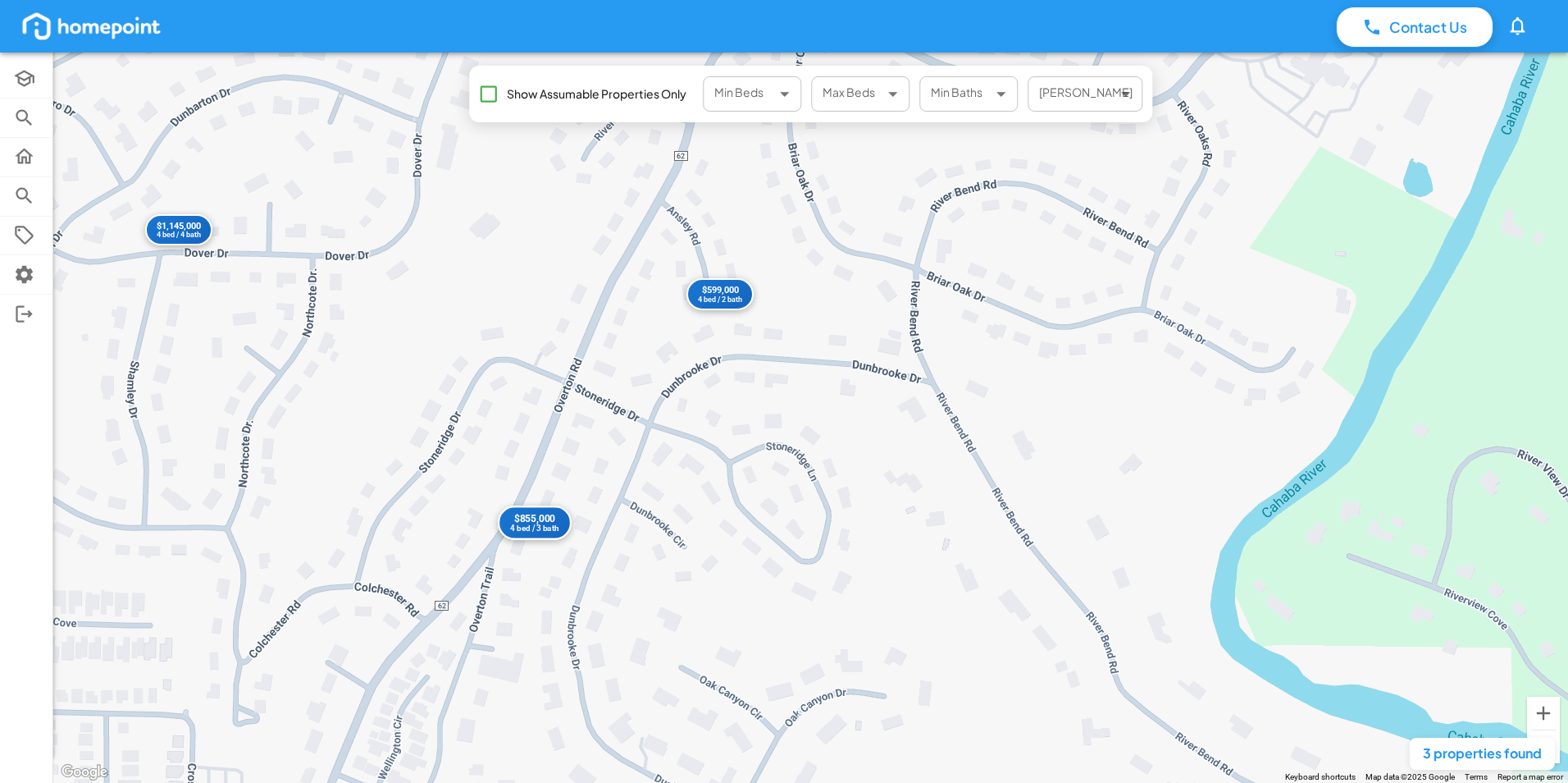
click at [540, 523] on div "$855,000" at bounding box center [534, 519] width 48 height 12
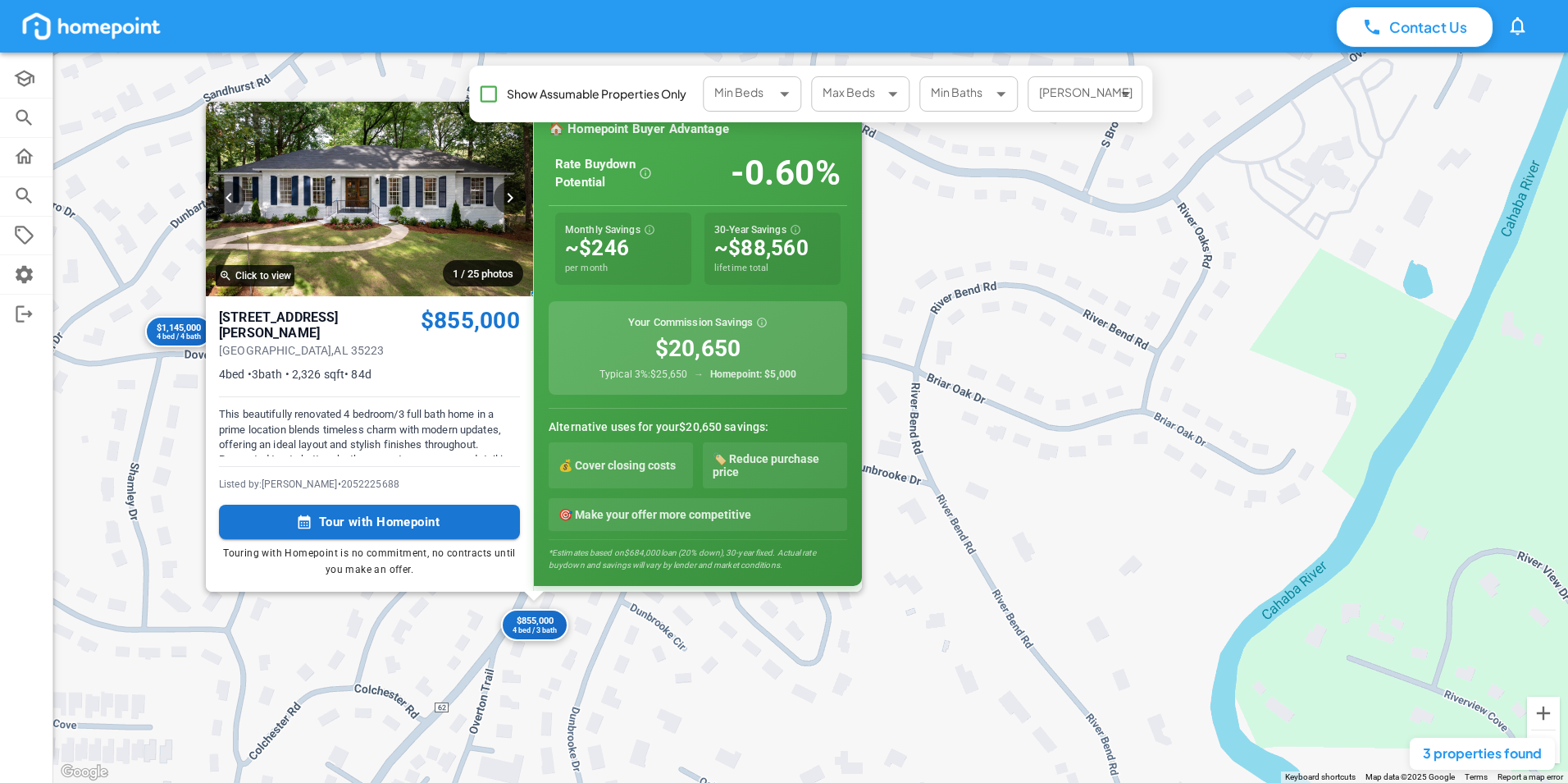
click at [667, 687] on div "$855,000 4 bed / 3 bath $1,145,000 4 bed / 4 bath $599,000 4 bed / 2 bath 1 / 2…" at bounding box center [810, 417] width 1515 height 730
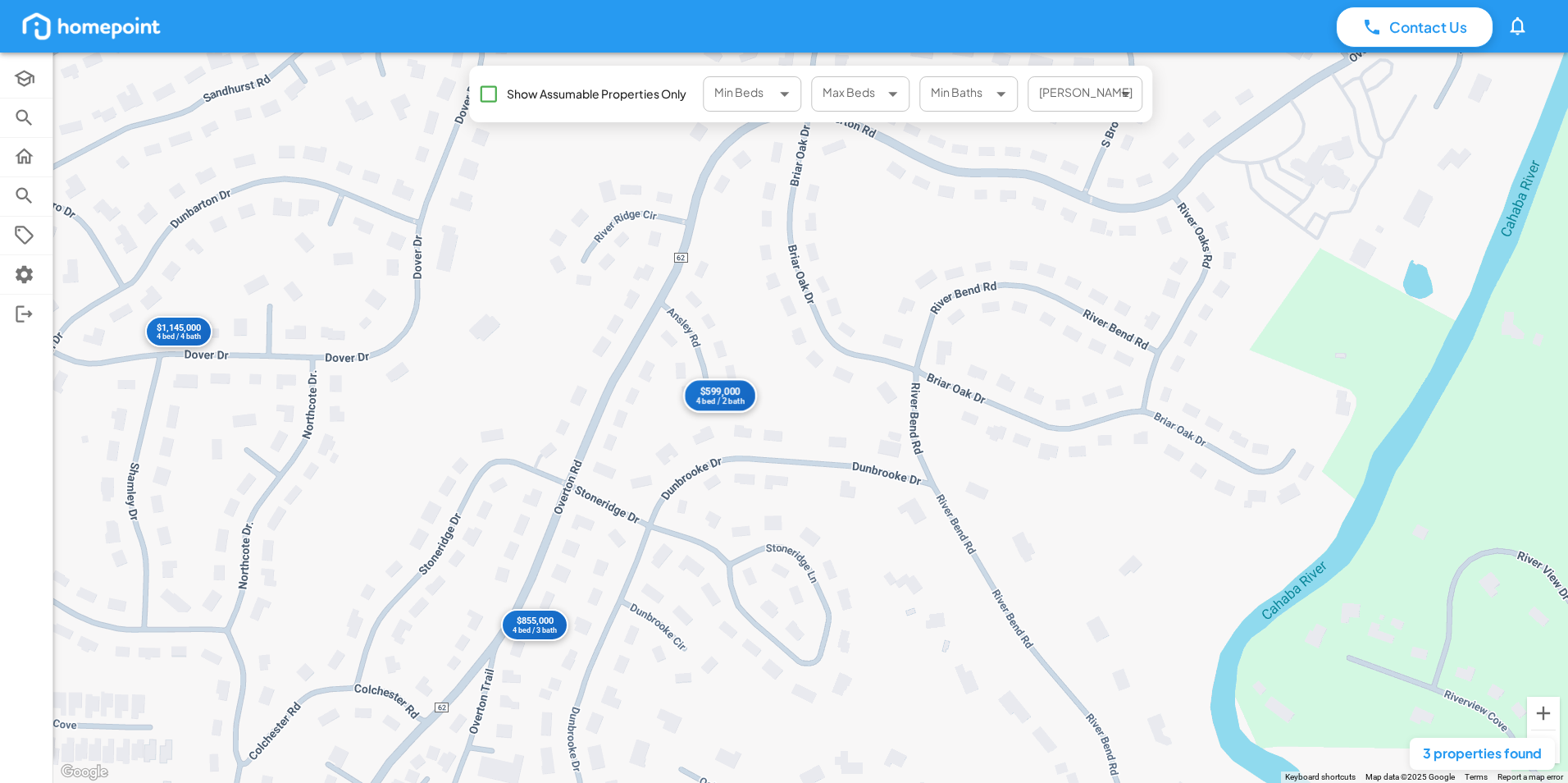
click at [718, 394] on div "$599,000" at bounding box center [720, 392] width 48 height 12
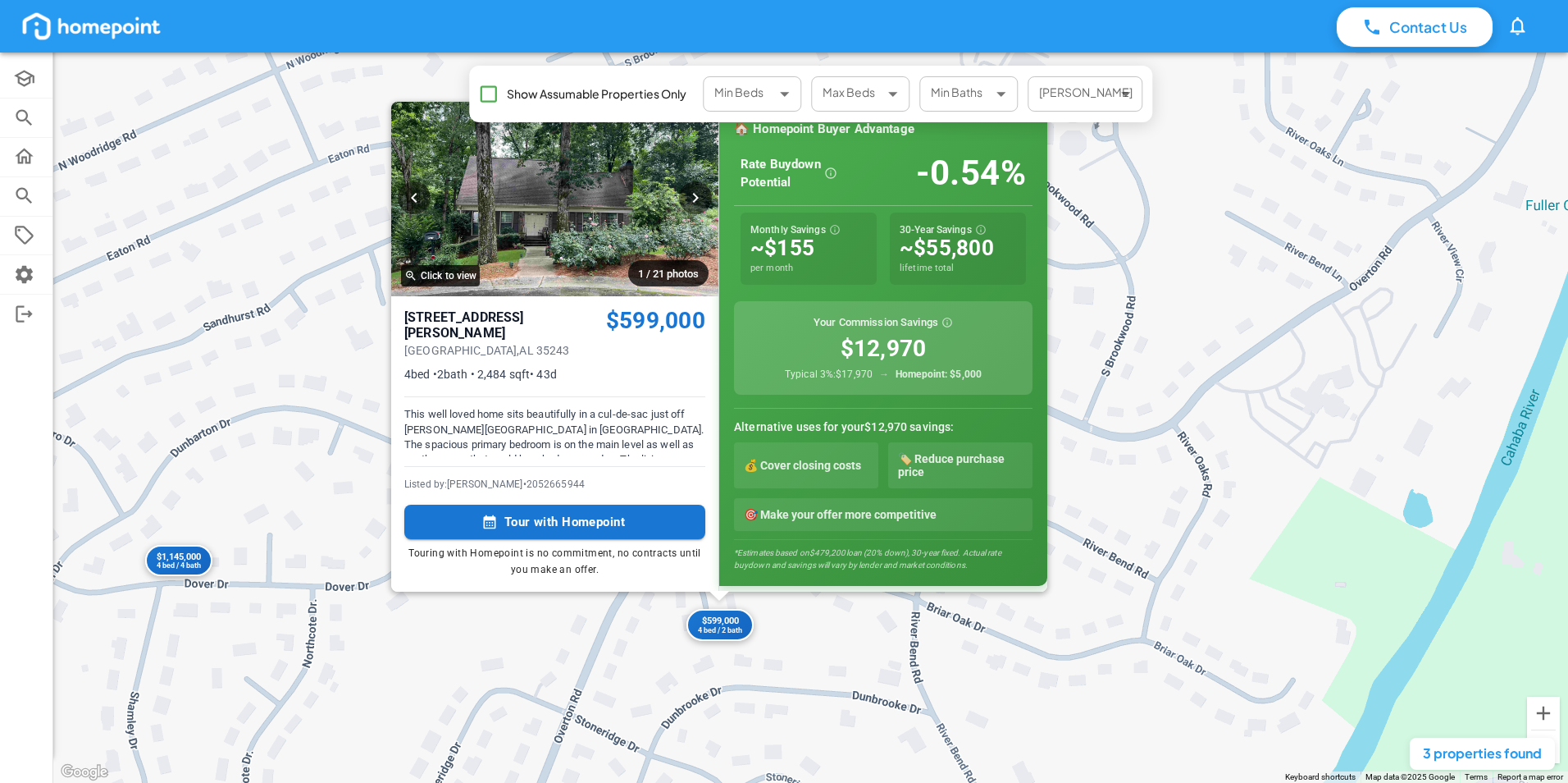
click at [790, 646] on div "$855,000 4 bed / 3 bath $1,145,000 4 bed / 4 bath $599,000 4 bed / 2 bath 1 / 2…" at bounding box center [810, 417] width 1515 height 730
